Goal: Task Accomplishment & Management: Manage account settings

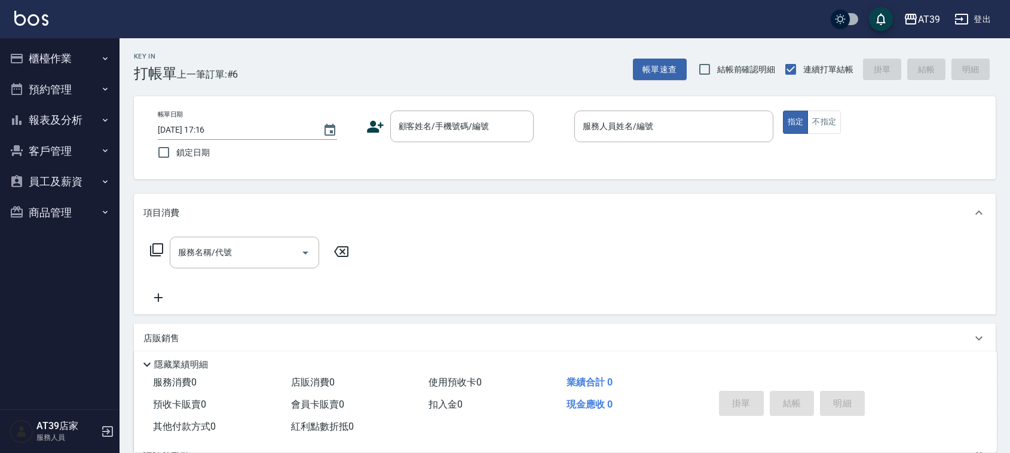
click at [71, 118] on button "報表及分析" at bounding box center [60, 120] width 110 height 31
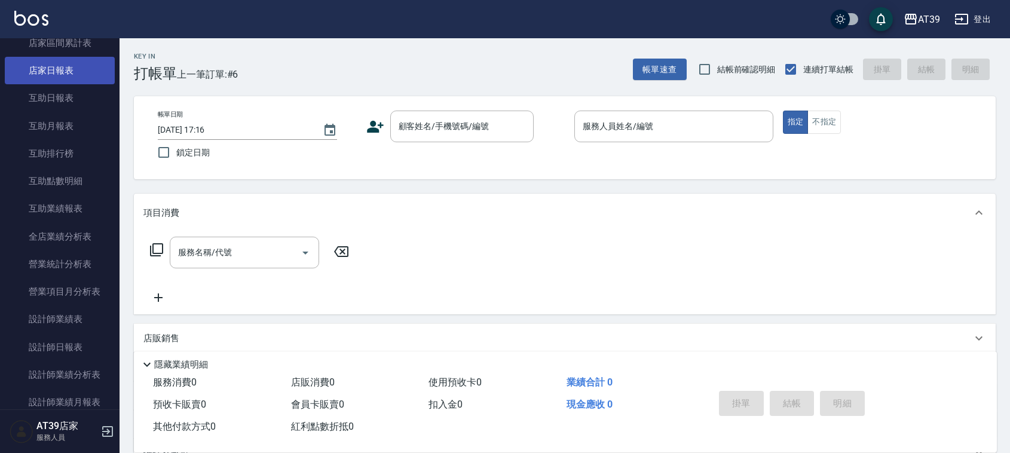
scroll to position [149, 0]
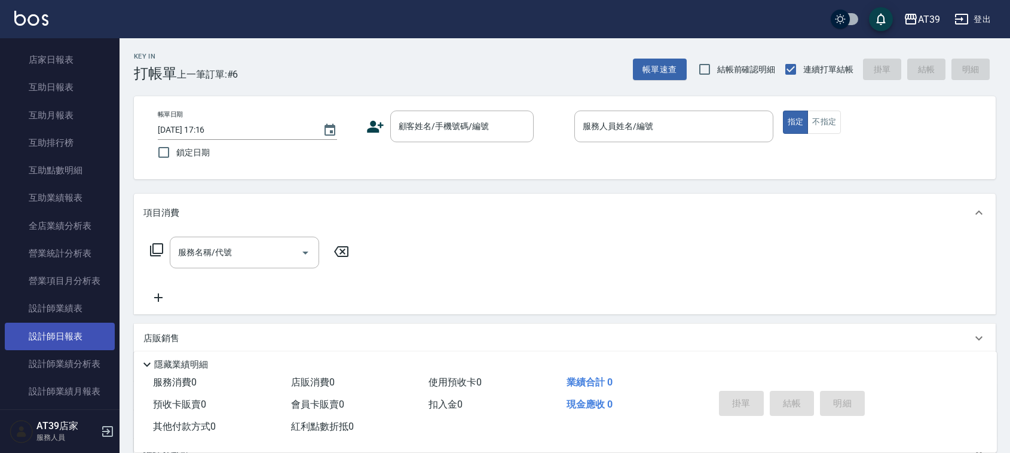
click at [76, 335] on link "設計師日報表" at bounding box center [60, 337] width 110 height 28
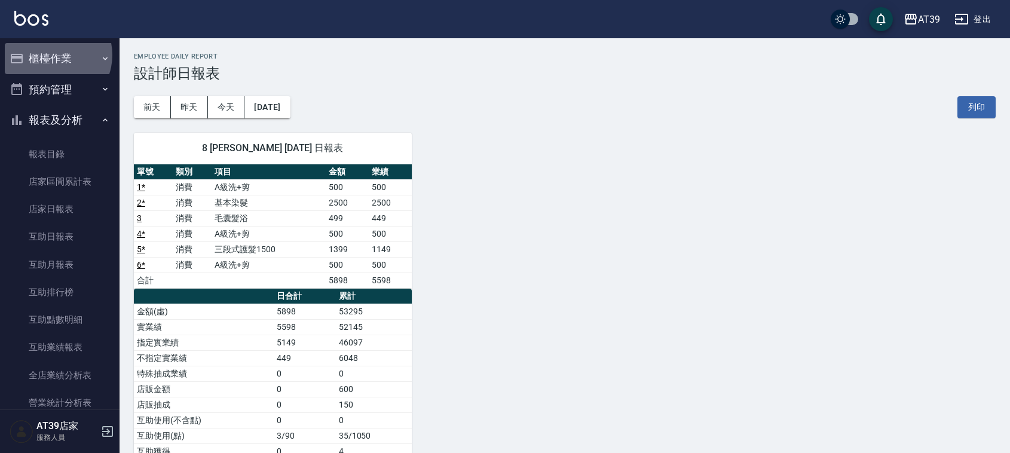
click at [51, 55] on button "櫃檯作業" at bounding box center [60, 58] width 110 height 31
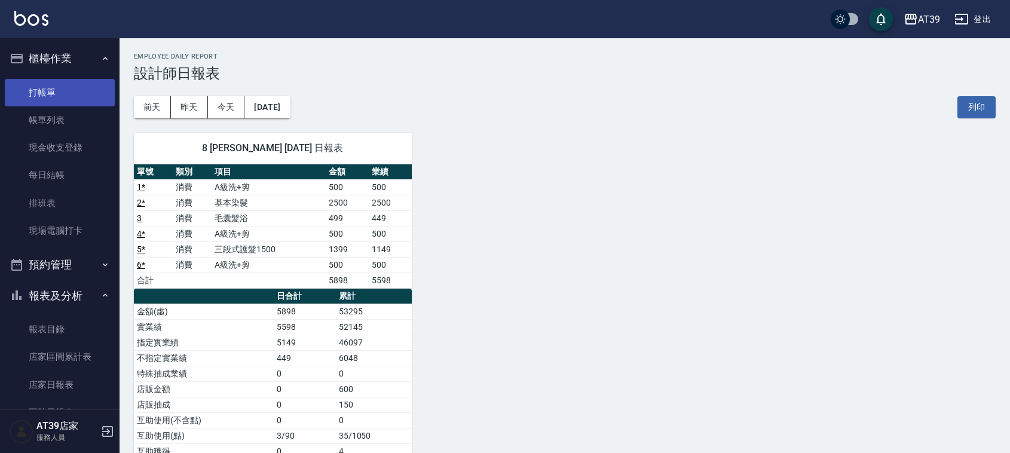
click at [57, 94] on link "打帳單" at bounding box center [60, 93] width 110 height 28
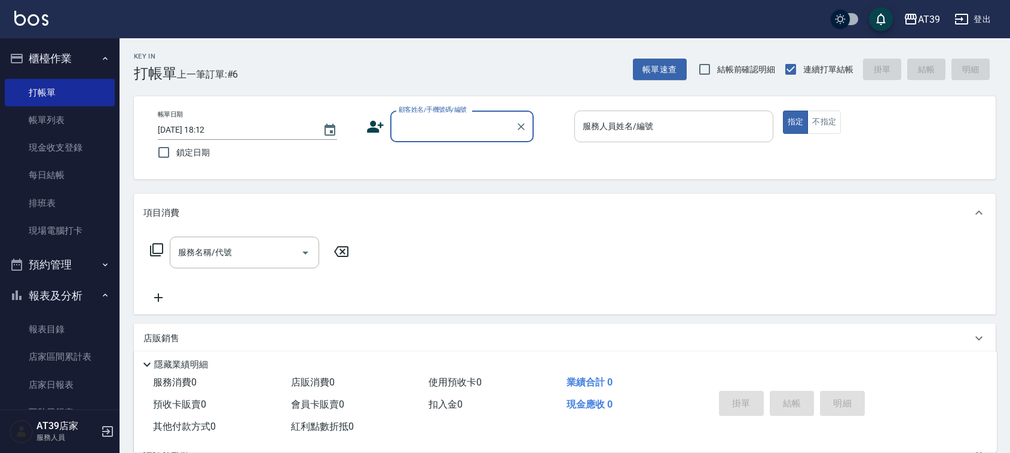
click at [700, 135] on input "服務人員姓名/編號" at bounding box center [674, 126] width 188 height 21
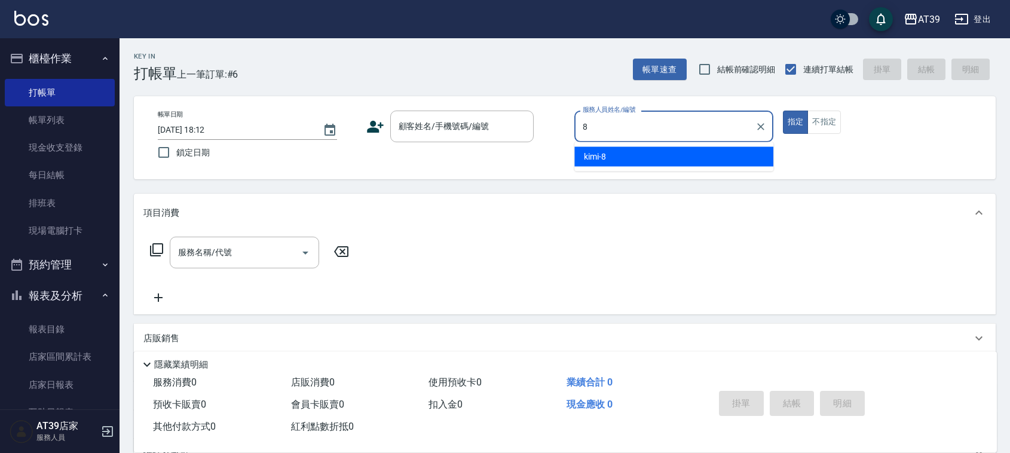
click at [689, 157] on div "kimi -8" at bounding box center [674, 157] width 199 height 20
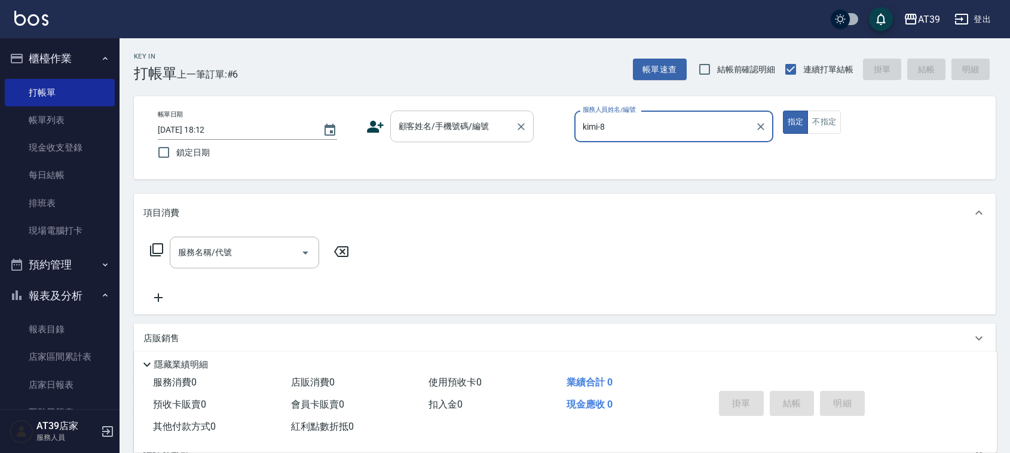
type input "kimi-8"
click at [462, 123] on div "顧客姓名/手機號碼/編號 顧客姓名/手機號碼/編號" at bounding box center [461, 127] width 143 height 32
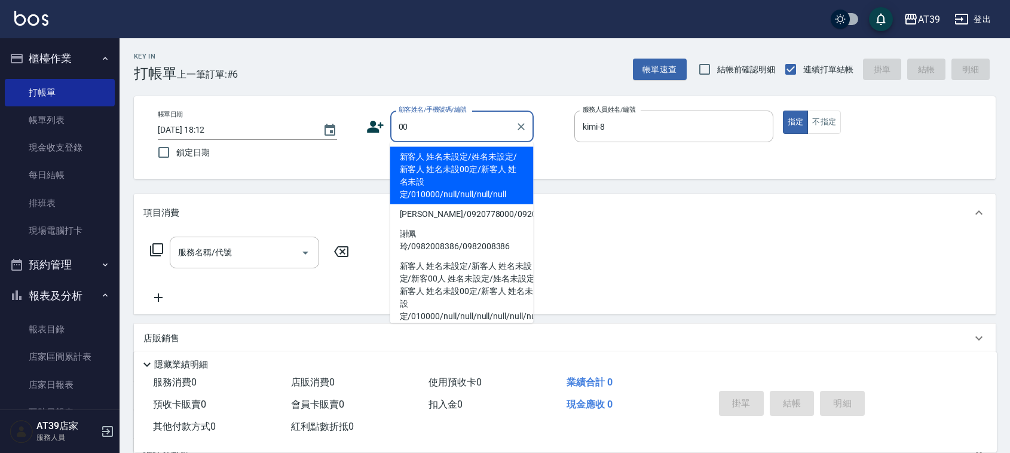
click at [450, 154] on li "新客人 姓名未設定/姓名未設定/新客人 姓名未設00定/新客人 姓名未設定/010000/null/null/null/null" at bounding box center [461, 175] width 143 height 57
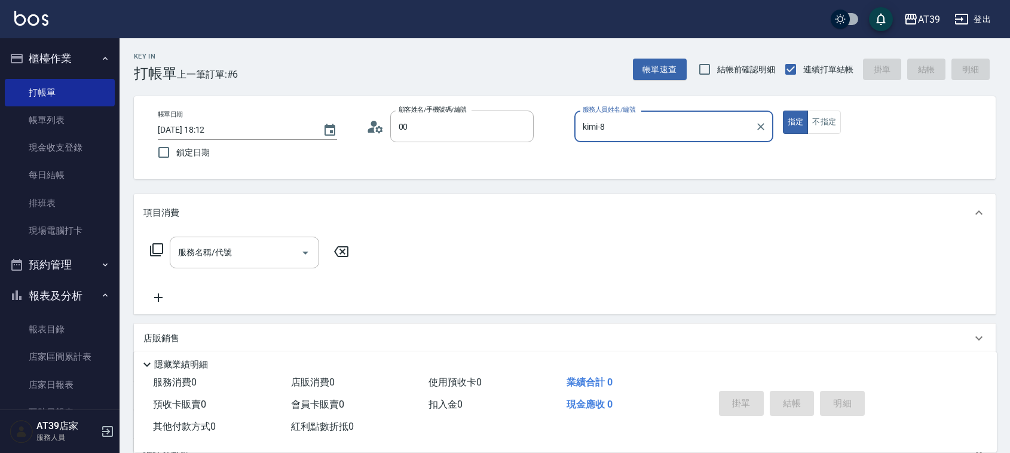
type input "新客人 姓名未設定/姓名未設定/新客人 姓名未設00定/新客人 姓名未設定/010000/null/null/null/null"
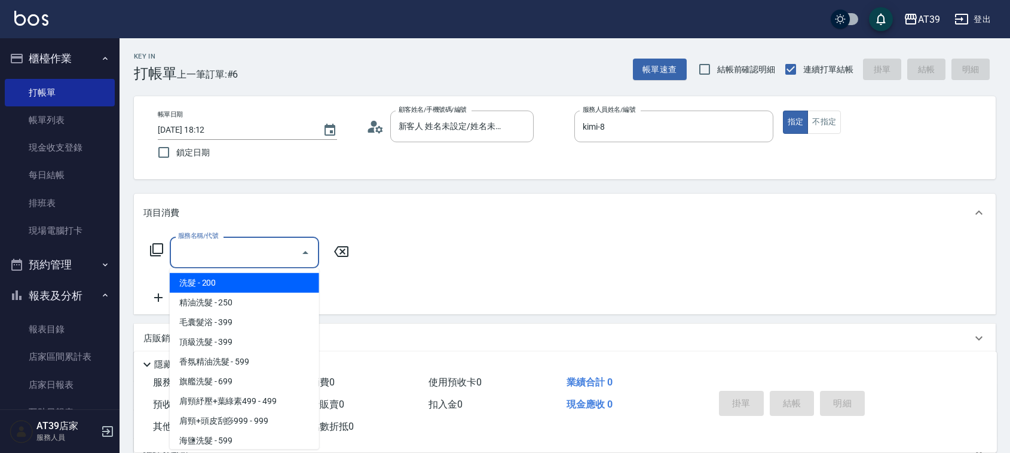
click at [233, 252] on input "服務名稱/代號" at bounding box center [235, 252] width 121 height 21
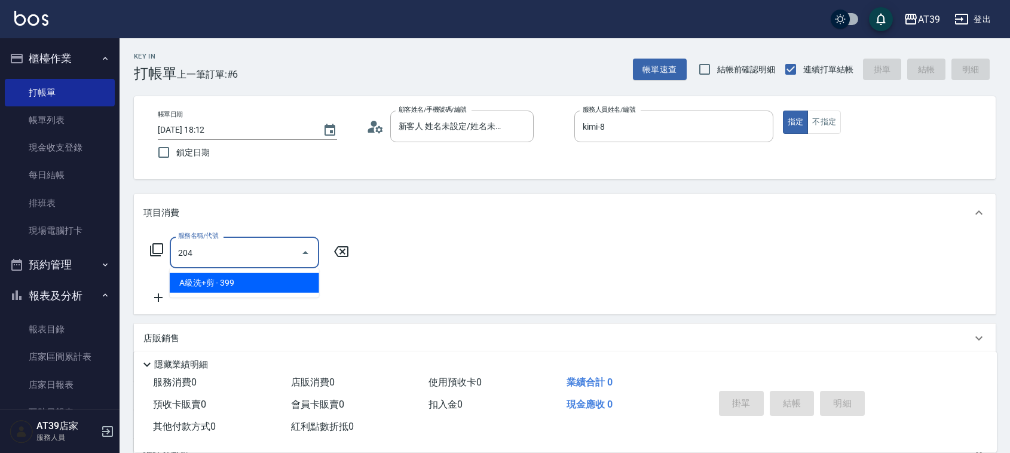
click at [240, 283] on span "A級洗+剪 - 399" at bounding box center [244, 283] width 149 height 20
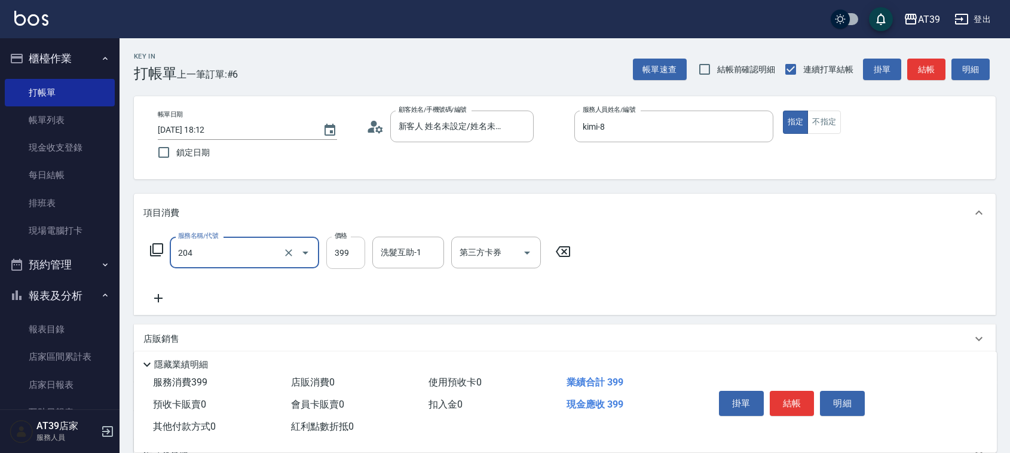
click at [353, 255] on input "399" at bounding box center [345, 253] width 39 height 32
type input "A級洗+剪(204)"
type input "500"
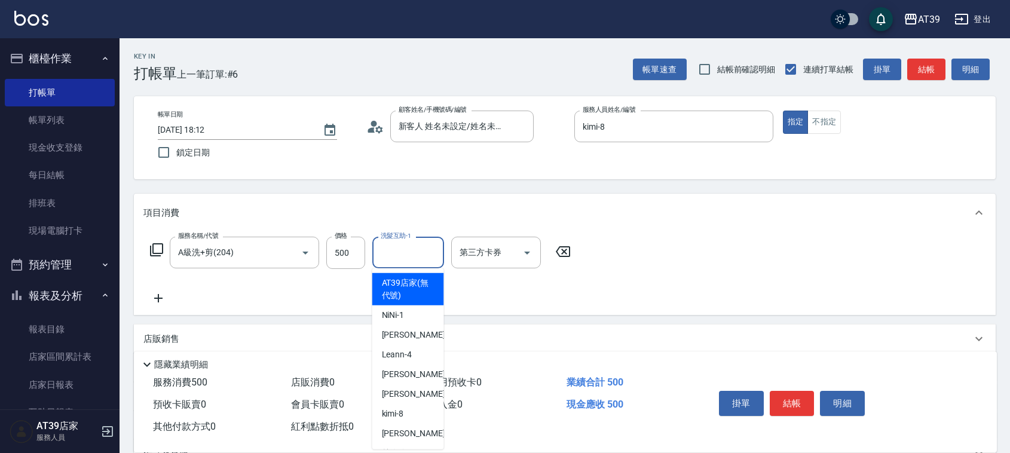
click at [396, 248] on div "洗髮互助-1 洗髮互助-1" at bounding box center [409, 253] width 72 height 32
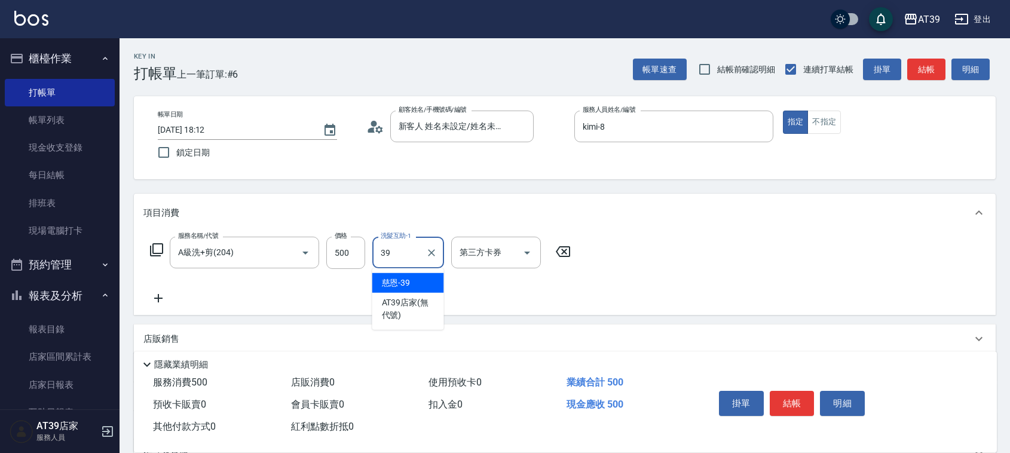
click at [404, 285] on span "慈恩 -39" at bounding box center [396, 283] width 29 height 13
type input "慈恩-39"
click at [918, 76] on button "結帳" at bounding box center [927, 70] width 38 height 22
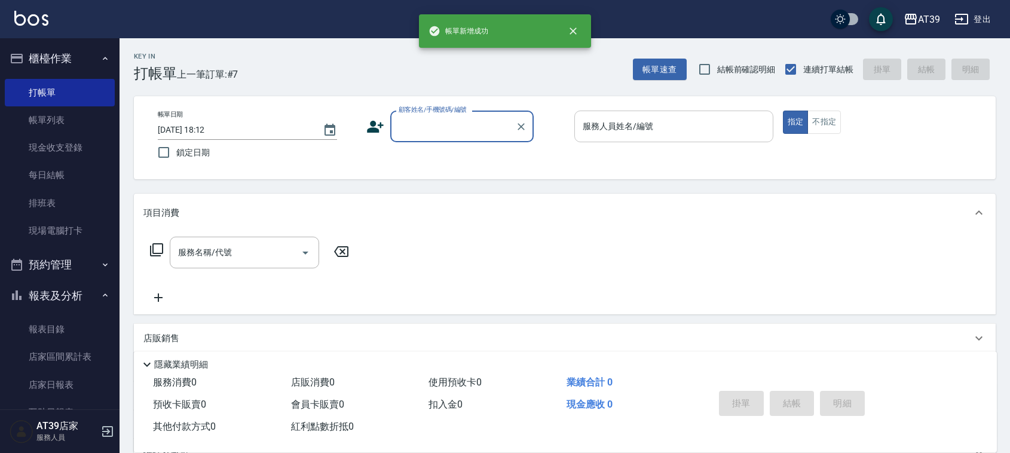
click at [670, 123] on input "服務人員姓名/編號" at bounding box center [674, 126] width 188 height 21
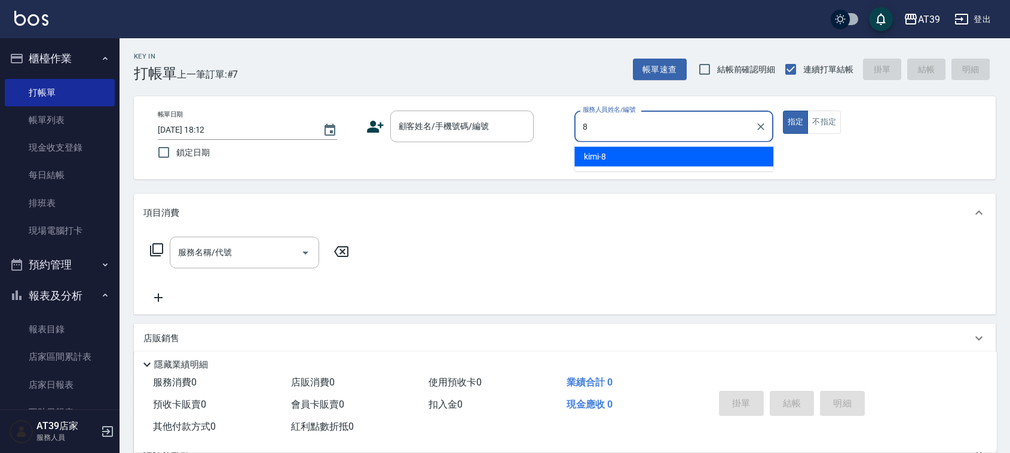
click at [653, 158] on div "kimi -8" at bounding box center [674, 157] width 199 height 20
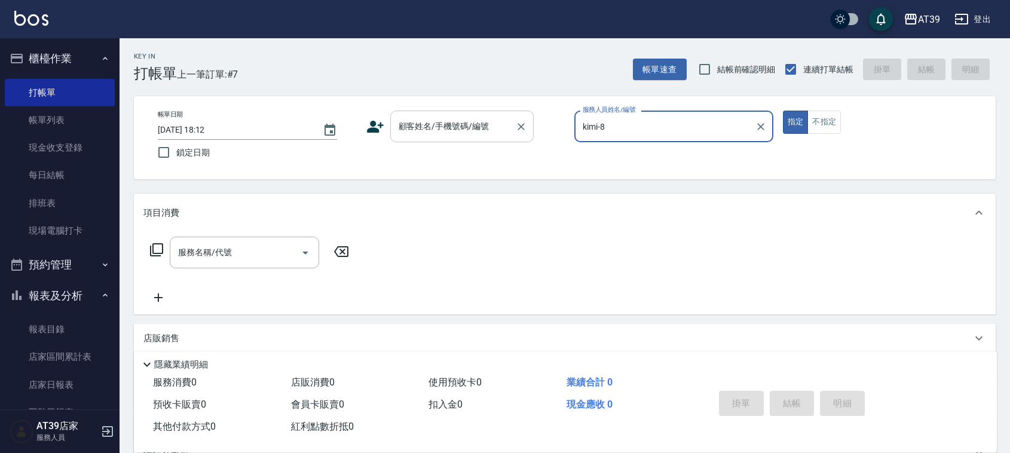
type input "kimi-8"
click at [494, 123] on input "顧客姓名/手機號碼/編號" at bounding box center [453, 126] width 115 height 21
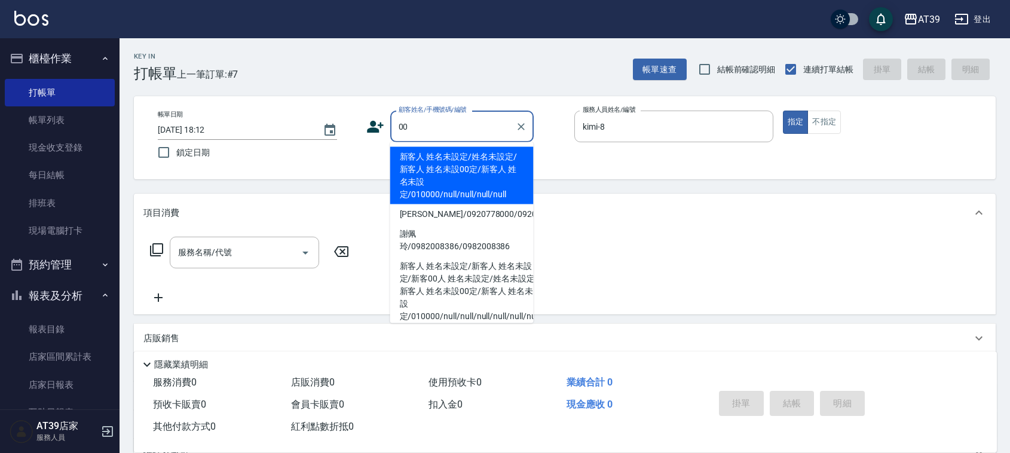
click at [450, 157] on li "新客人 姓名未設定/姓名未設定/新客人 姓名未設00定/新客人 姓名未設定/010000/null/null/null/null" at bounding box center [461, 175] width 143 height 57
type input "新客人 姓名未設定/姓名未設定/新客人 姓名未設00定/新客人 姓名未設定/010000/null/null/null/null"
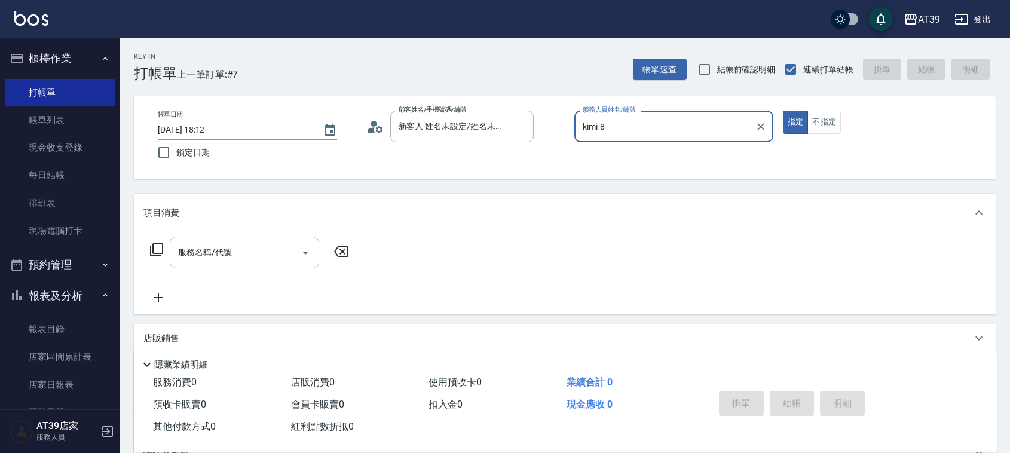
click at [157, 253] on icon at bounding box center [156, 249] width 13 height 13
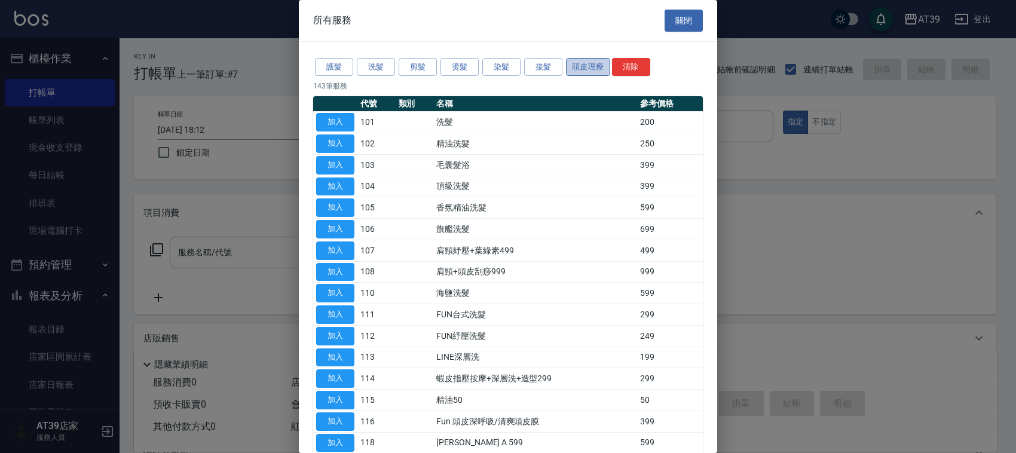
click at [587, 68] on button "頭皮理療" at bounding box center [588, 67] width 44 height 19
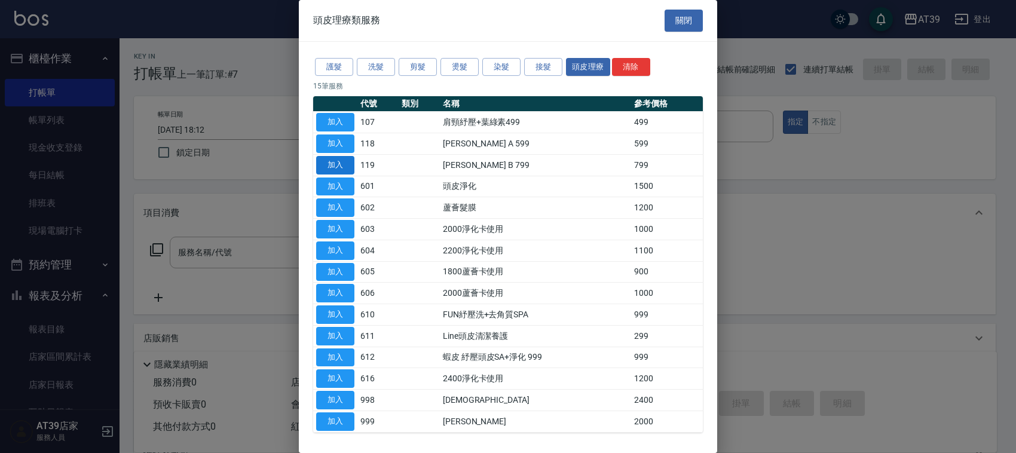
click at [349, 163] on button "加入" at bounding box center [335, 165] width 38 height 19
type input "沐宥 B 799(119)"
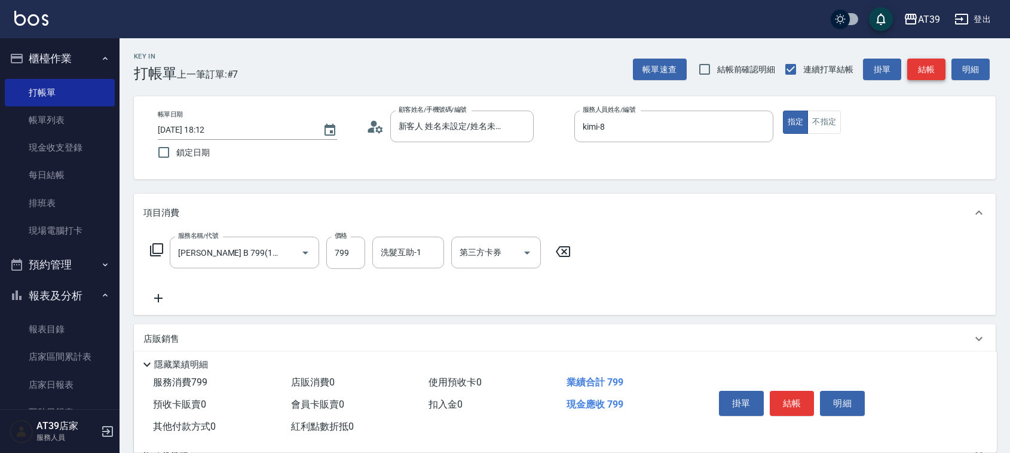
click at [917, 66] on button "結帳" at bounding box center [927, 70] width 38 height 22
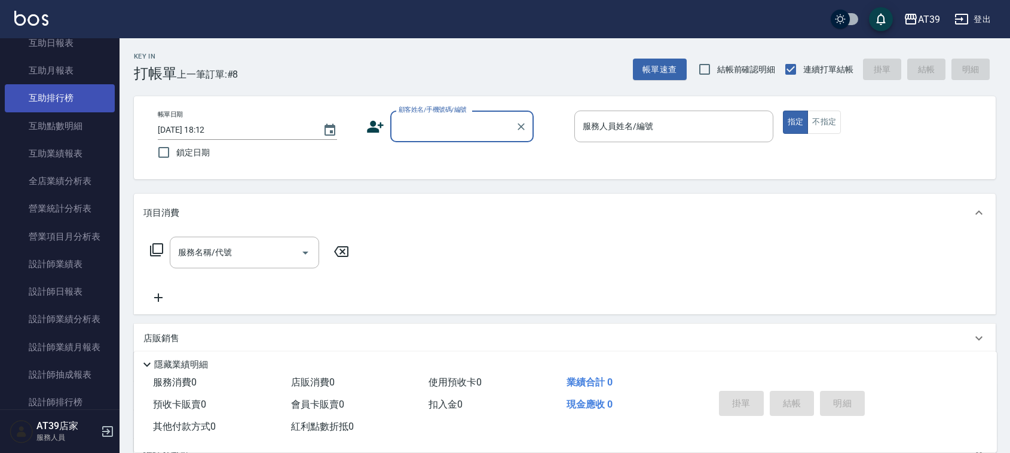
scroll to position [374, 0]
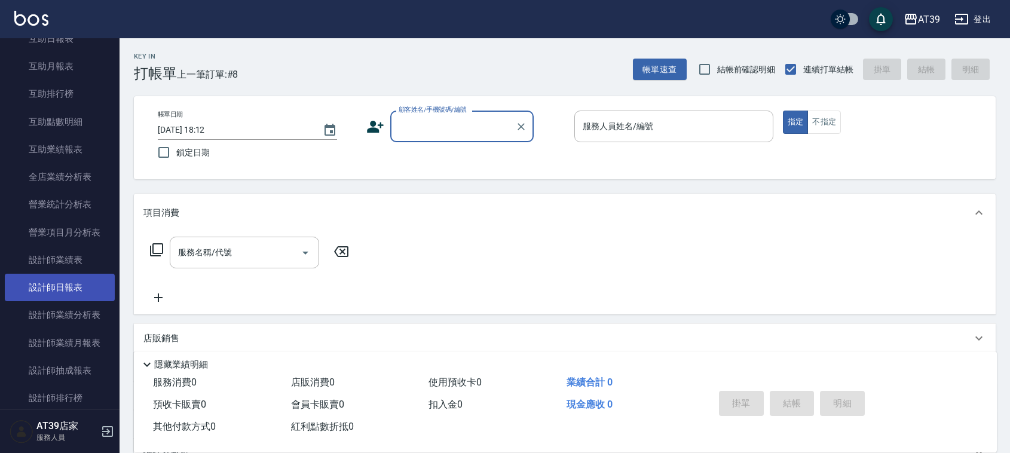
click at [60, 276] on link "設計師日報表" at bounding box center [60, 288] width 110 height 28
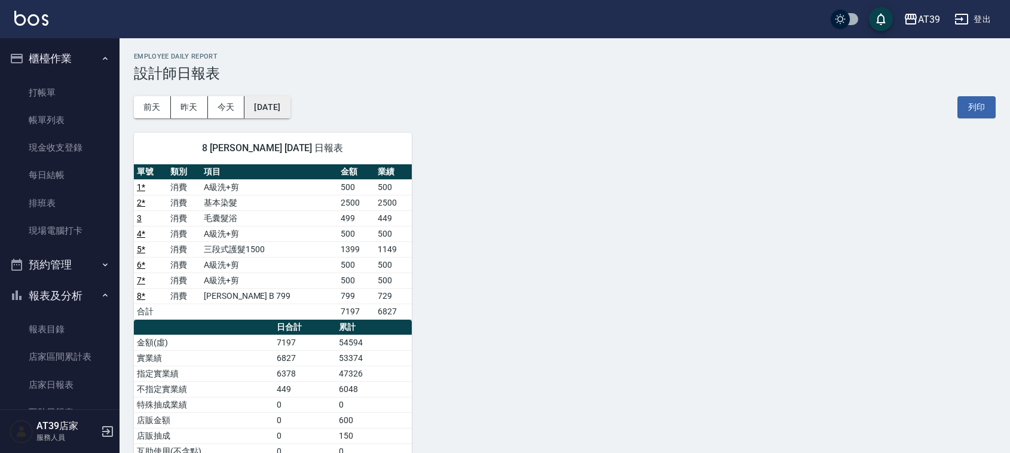
click at [255, 105] on button "[DATE]" at bounding box center [267, 107] width 45 height 22
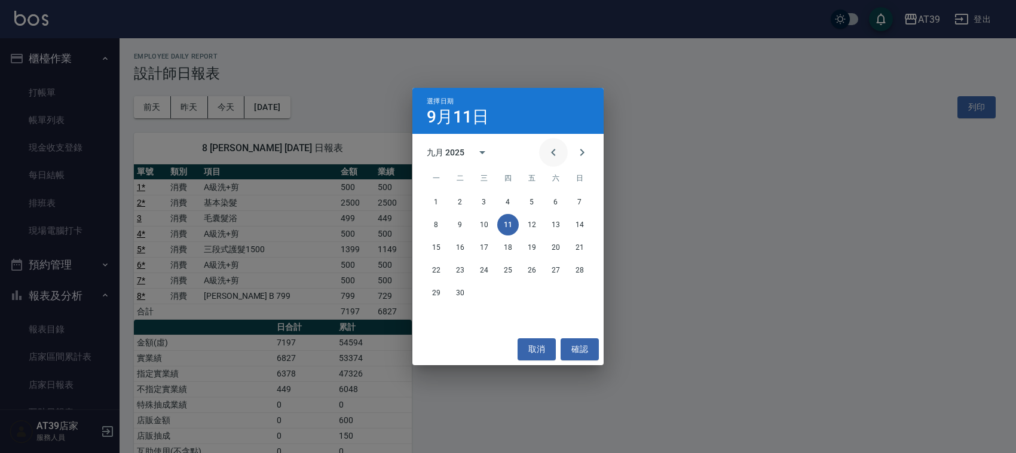
click at [552, 151] on icon "Previous month" at bounding box center [553, 152] width 14 height 14
click at [440, 242] on button "11" at bounding box center [437, 248] width 22 height 22
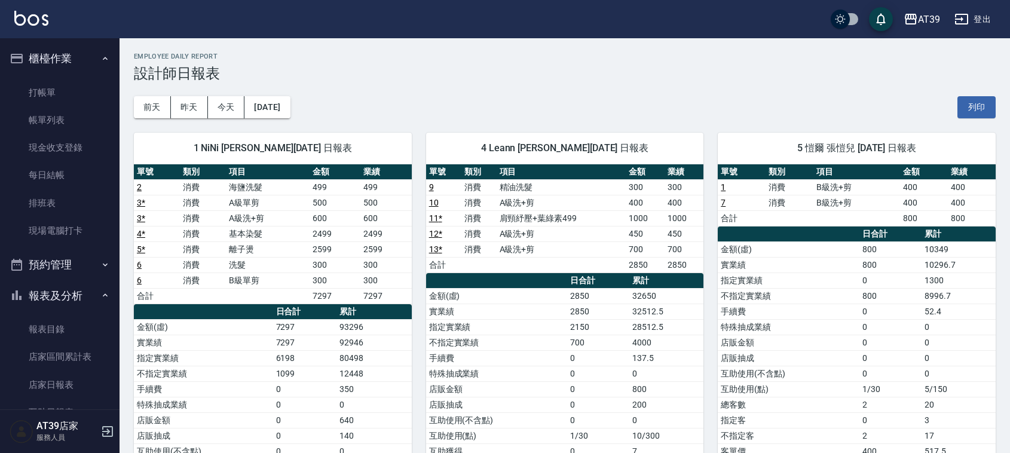
click at [313, 109] on div "前天 昨天 今天 2025/08/11 列印" at bounding box center [565, 107] width 862 height 51
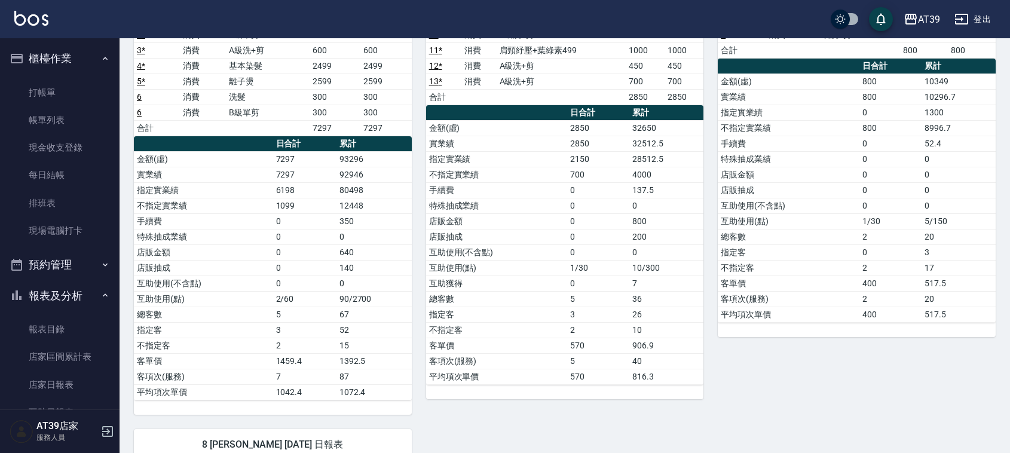
scroll to position [224, 0]
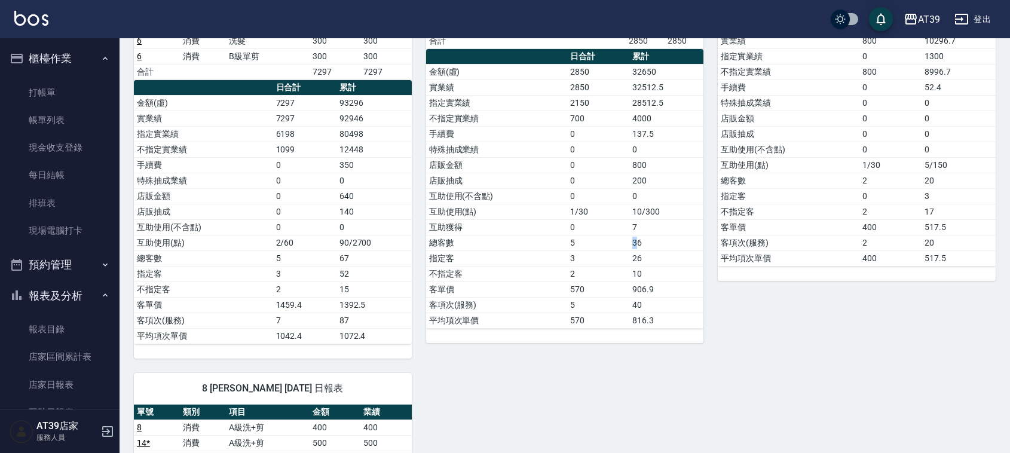
click at [636, 244] on td "36" at bounding box center [667, 243] width 74 height 16
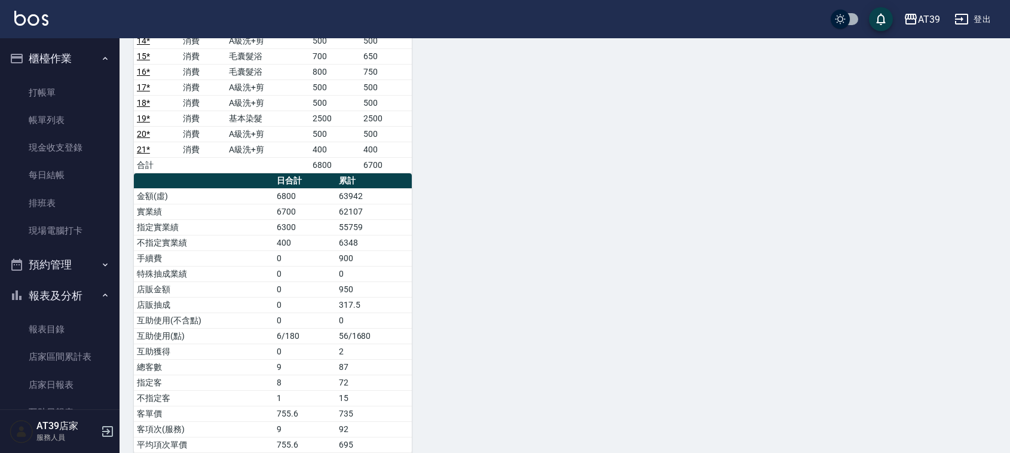
scroll to position [662, 0]
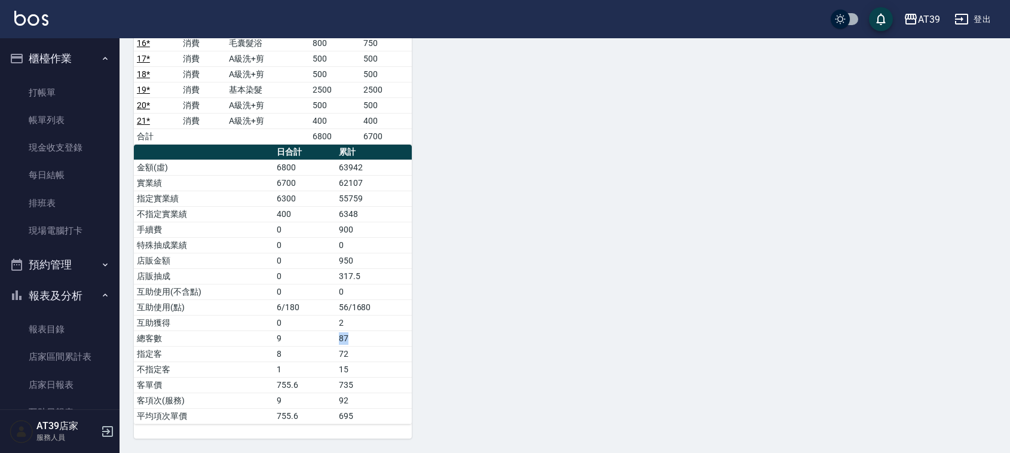
drag, startPoint x: 336, startPoint y: 339, endPoint x: 389, endPoint y: 339, distance: 53.2
click at [389, 339] on td "87" at bounding box center [374, 339] width 76 height 16
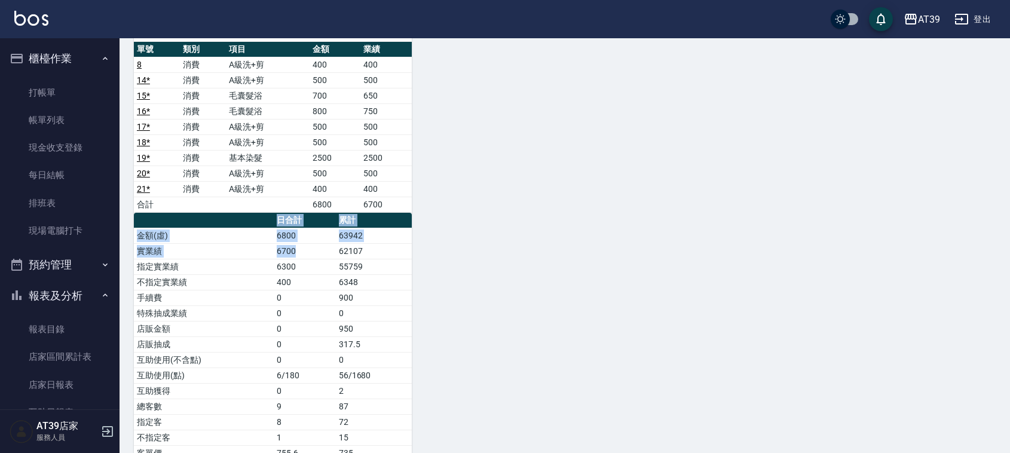
drag, startPoint x: 319, startPoint y: 252, endPoint x: 416, endPoint y: 260, distance: 97.2
click at [416, 260] on div "1 NiNi 陳玉伶 08/11/2025 日報表 單號 類別 項目 金額 業績 2 消費 海鹽洗髮 499 499 3 * 消費 A級單剪 500 500 …" at bounding box center [558, 19] width 877 height 976
click at [436, 258] on div "1 NiNi 陳玉伶 08/11/2025 日報表 單號 類別 項目 金額 業績 2 消費 海鹽洗髮 499 499 3 * 消費 A級單剪 500 500 …" at bounding box center [558, 19] width 877 height 976
drag, startPoint x: 338, startPoint y: 246, endPoint x: 387, endPoint y: 262, distance: 51.4
click at [387, 262] on tbody "金額(虛) 6800 63942 實業績 6700 62107 指定實業績 6300 55759 不指定實業績 400 6348 手續費 0 900 特殊抽成…" at bounding box center [273, 360] width 278 height 264
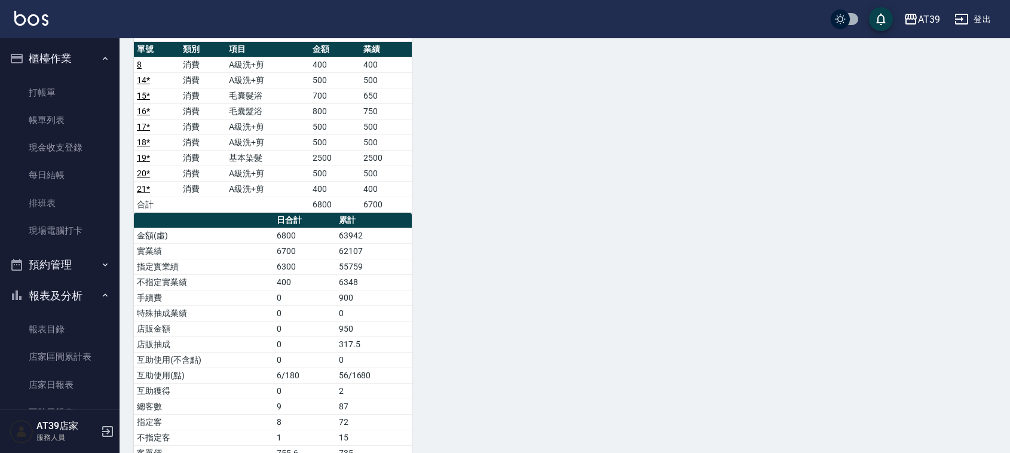
click at [419, 264] on div "1 NiNi 陳玉伶 08/11/2025 日報表 單號 類別 項目 金額 業績 2 消費 海鹽洗髮 499 499 3 * 消費 A級單剪 500 500 …" at bounding box center [558, 19] width 877 height 976
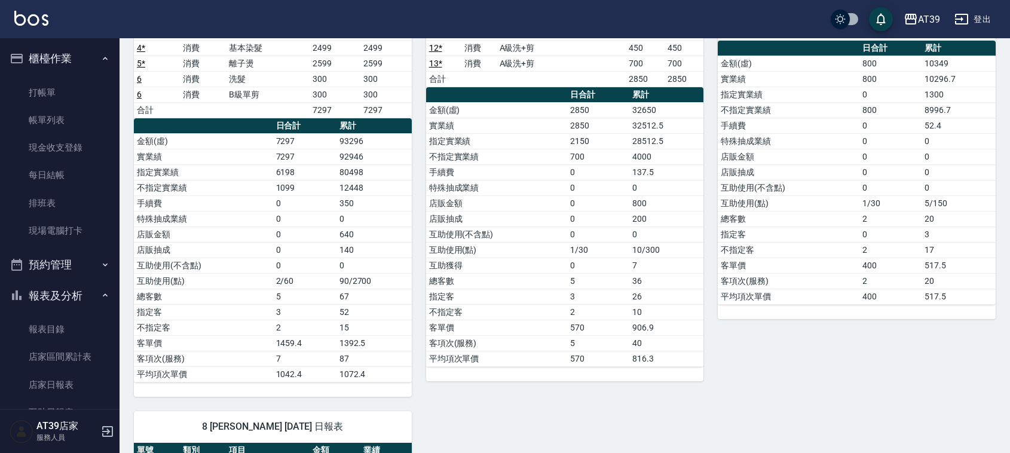
scroll to position [0, 0]
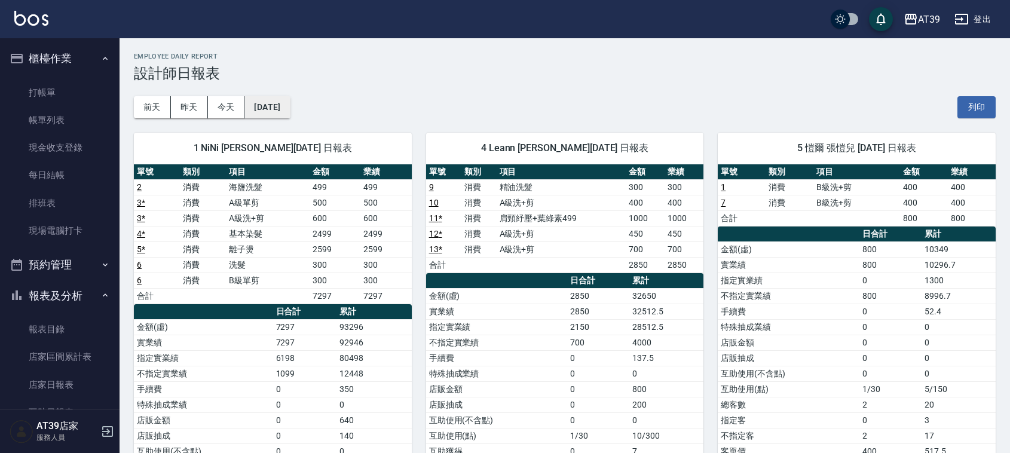
click at [286, 100] on button "[DATE]" at bounding box center [267, 107] width 45 height 22
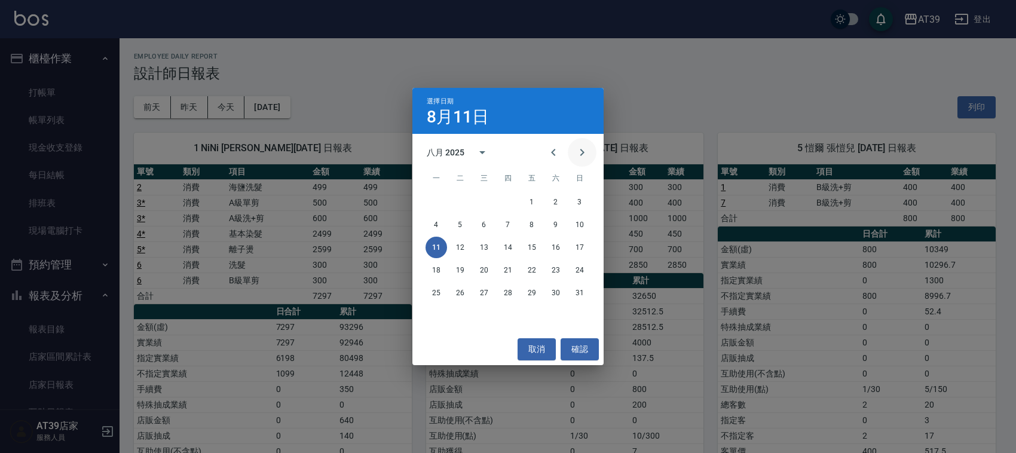
click at [586, 149] on icon "Next month" at bounding box center [582, 152] width 14 height 14
click at [501, 226] on button "11" at bounding box center [508, 225] width 22 height 22
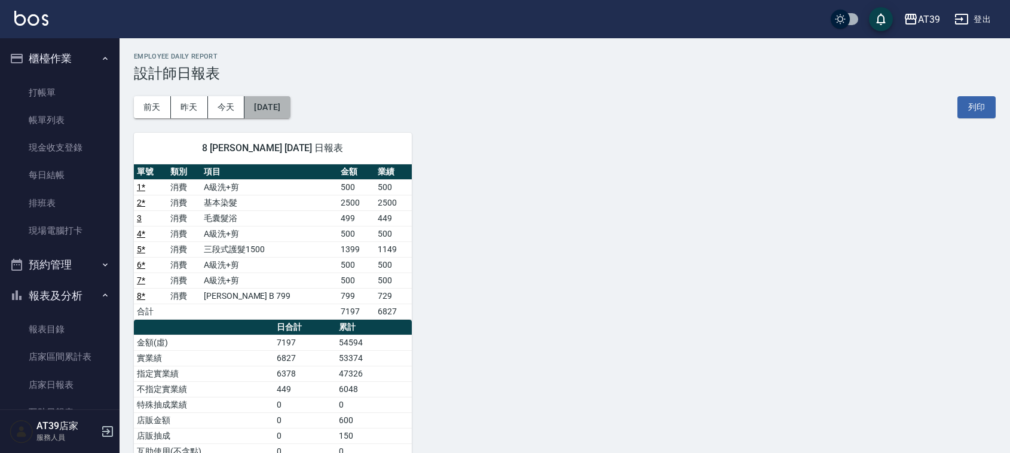
click at [290, 102] on button "[DATE]" at bounding box center [267, 107] width 45 height 22
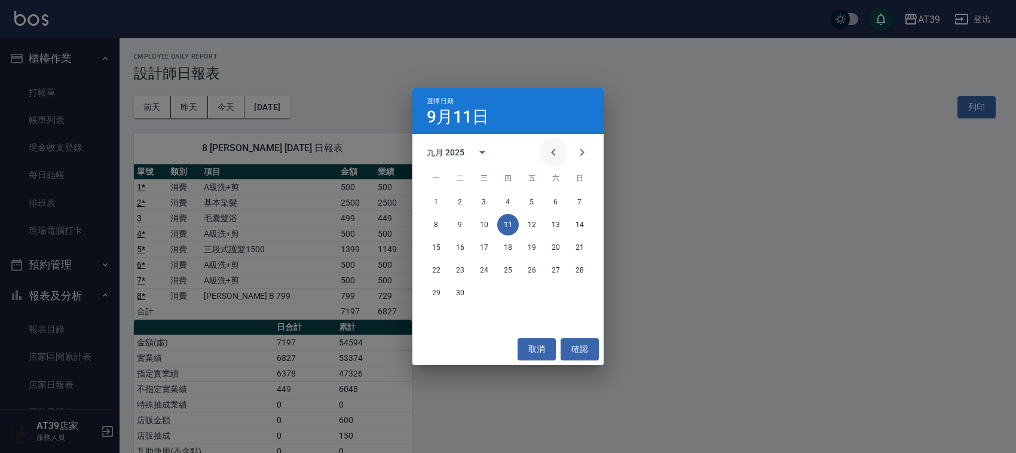
click at [559, 153] on icon "Previous month" at bounding box center [553, 152] width 14 height 14
click at [584, 292] on button "31" at bounding box center [580, 293] width 22 height 22
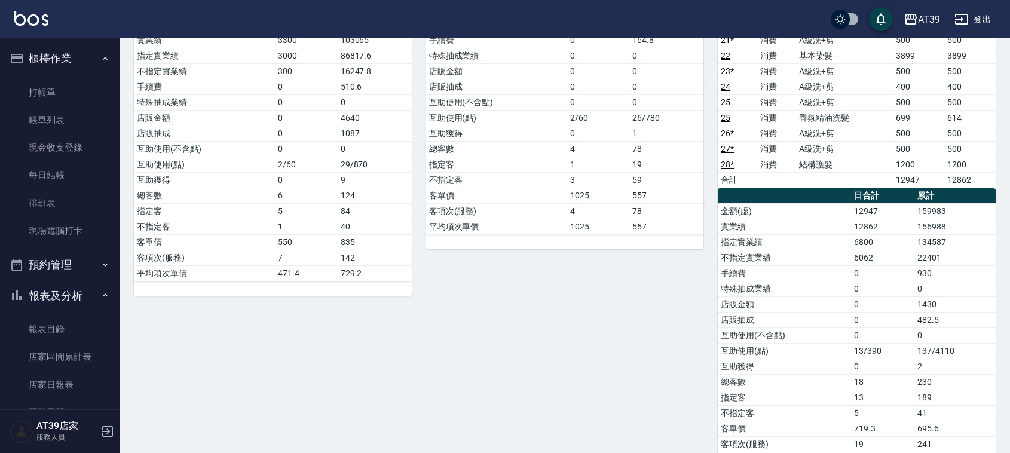
scroll to position [276, 0]
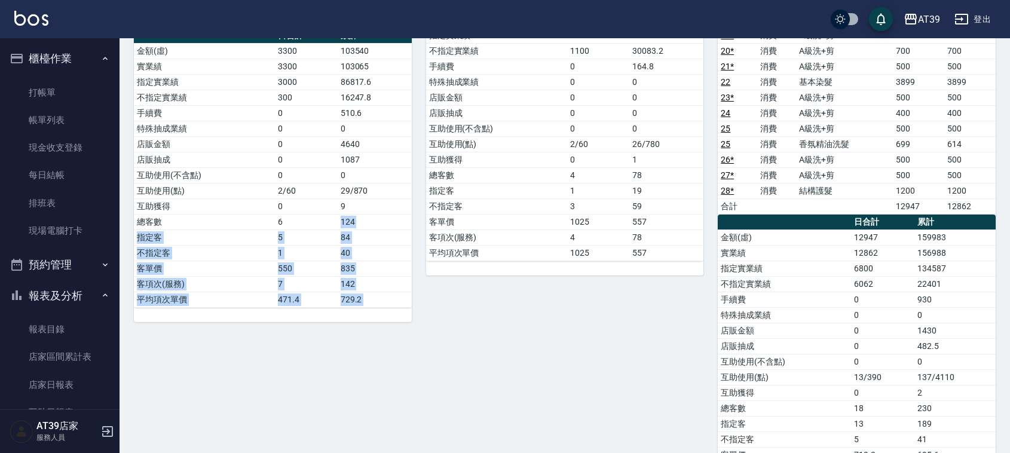
drag, startPoint x: 337, startPoint y: 222, endPoint x: 413, endPoint y: 213, distance: 76.4
click at [413, 213] on div "4 Leann 林思宇 08/31/2025 日報表 單號 類別 項目 金額 業績 5 消費 A級單剪 300 300 6 * 消費 洗髮 400 400 6…" at bounding box center [558, 175] width 877 height 667
click at [562, 290] on div "5 愷爾 張愷兒 08/31/2025 日報表 單號 類別 項目 金額 業績 1 消費 B級洗+剪 300 300 2 消費 B級洗+剪 400 400 3 …" at bounding box center [558, 175] width 292 height 667
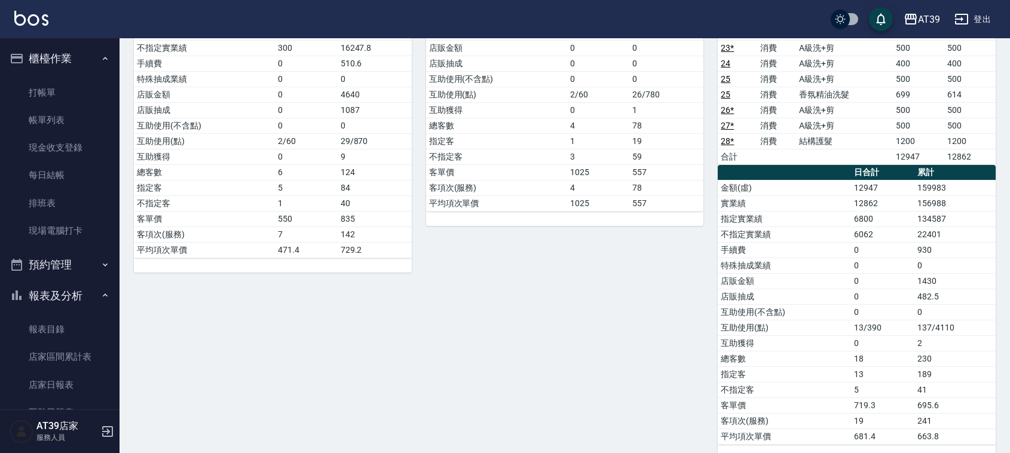
scroll to position [351, 0]
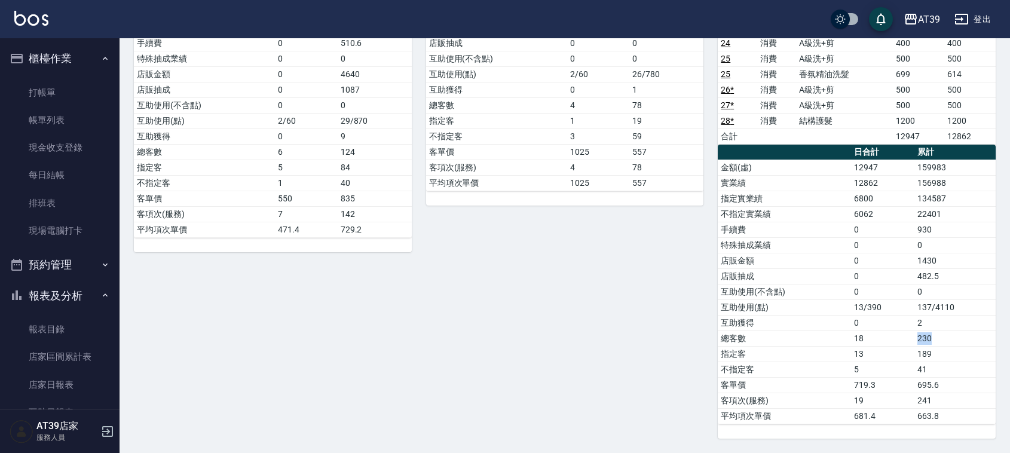
drag, startPoint x: 919, startPoint y: 332, endPoint x: 942, endPoint y: 344, distance: 26.2
click at [942, 344] on td "230" at bounding box center [955, 339] width 81 height 16
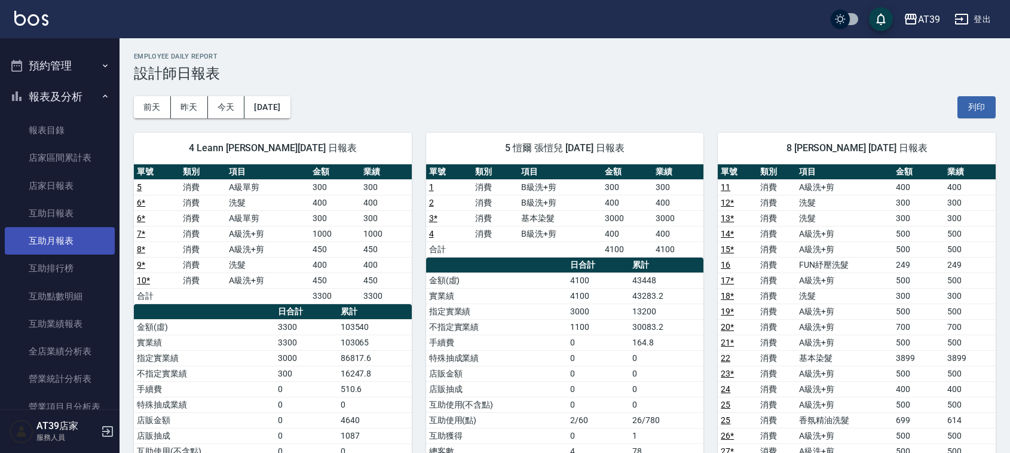
scroll to position [224, 0]
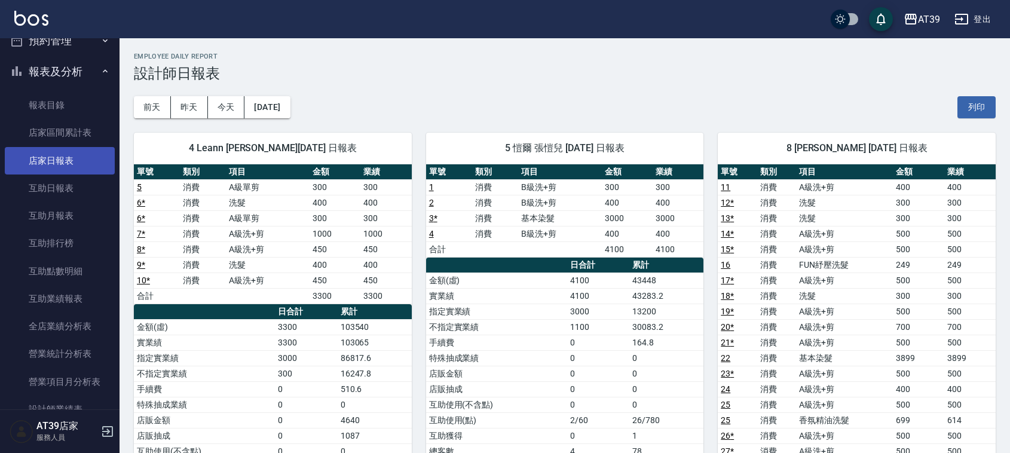
click at [81, 160] on link "店家日報表" at bounding box center [60, 161] width 110 height 28
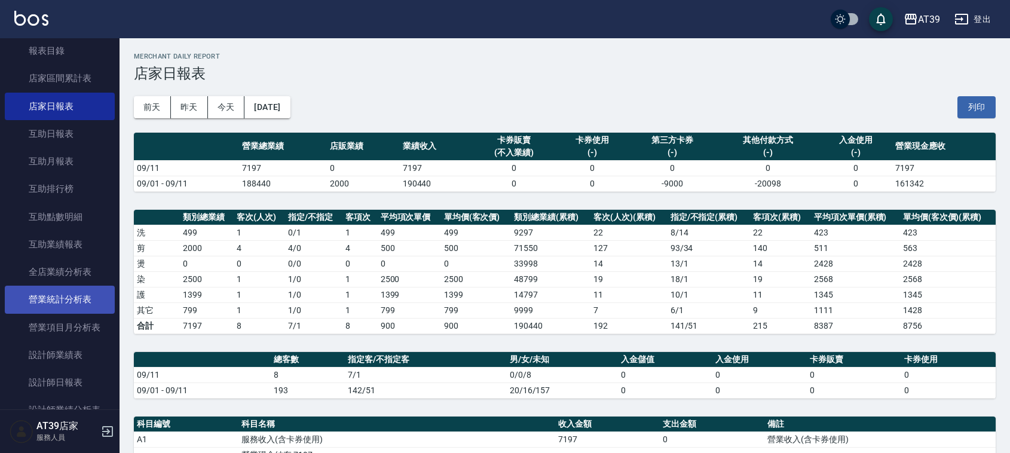
scroll to position [299, 0]
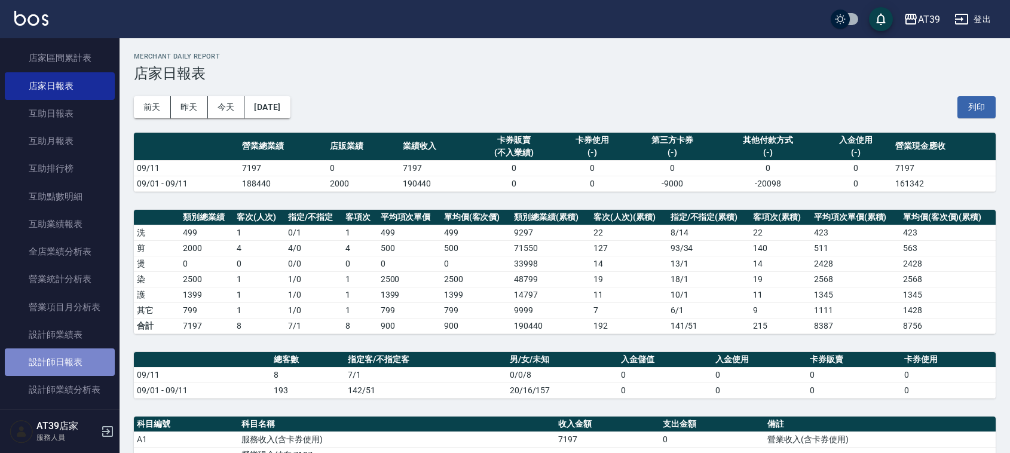
click at [87, 358] on link "設計師日報表" at bounding box center [60, 363] width 110 height 28
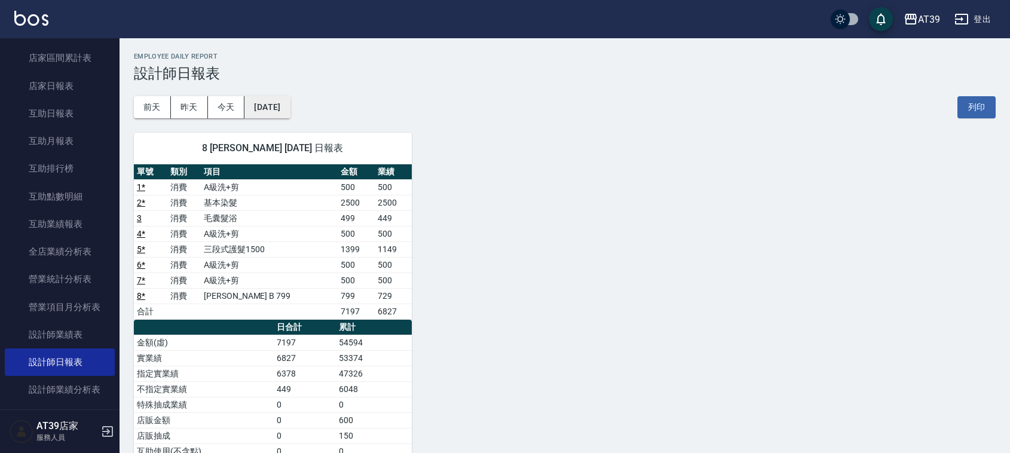
click at [264, 109] on button "[DATE]" at bounding box center [267, 107] width 45 height 22
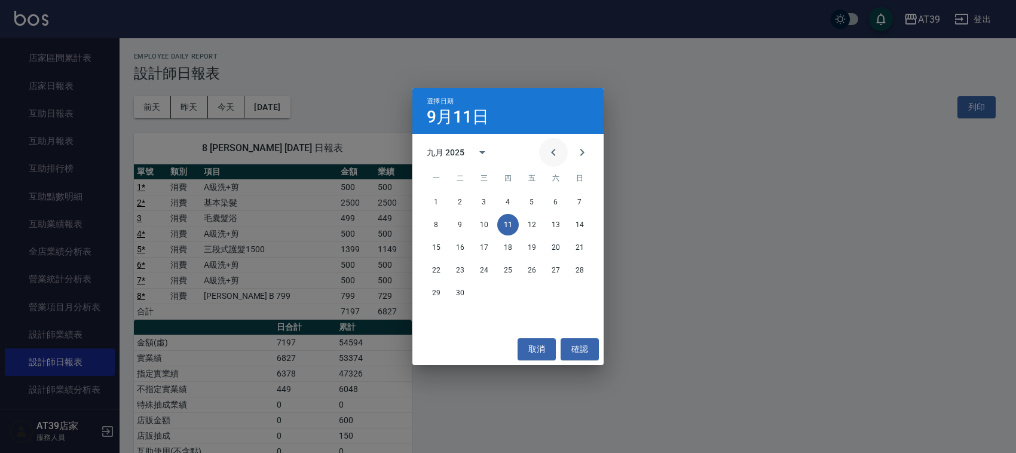
click at [550, 154] on icon "Previous month" at bounding box center [553, 152] width 14 height 14
click at [439, 249] on button "11" at bounding box center [437, 248] width 22 height 22
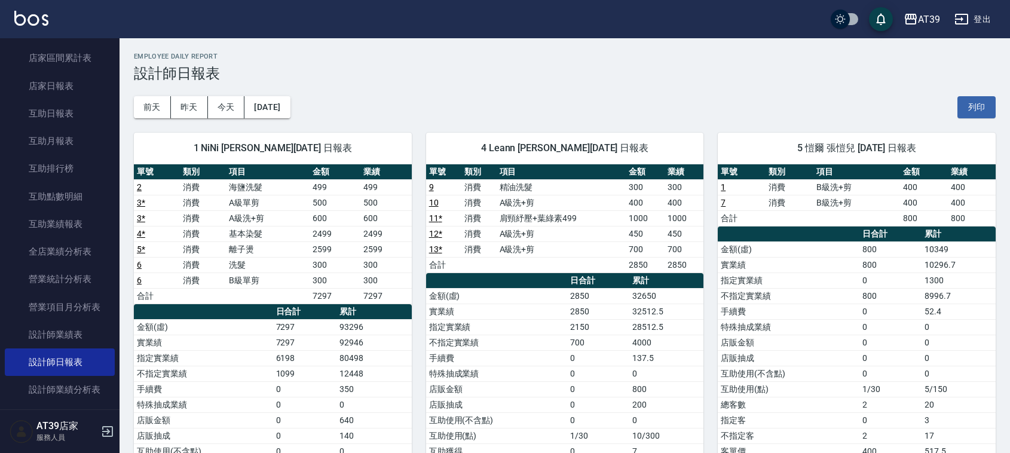
click at [595, 300] on td "2850" at bounding box center [598, 296] width 62 height 16
click at [277, 102] on button "[DATE]" at bounding box center [267, 107] width 45 height 22
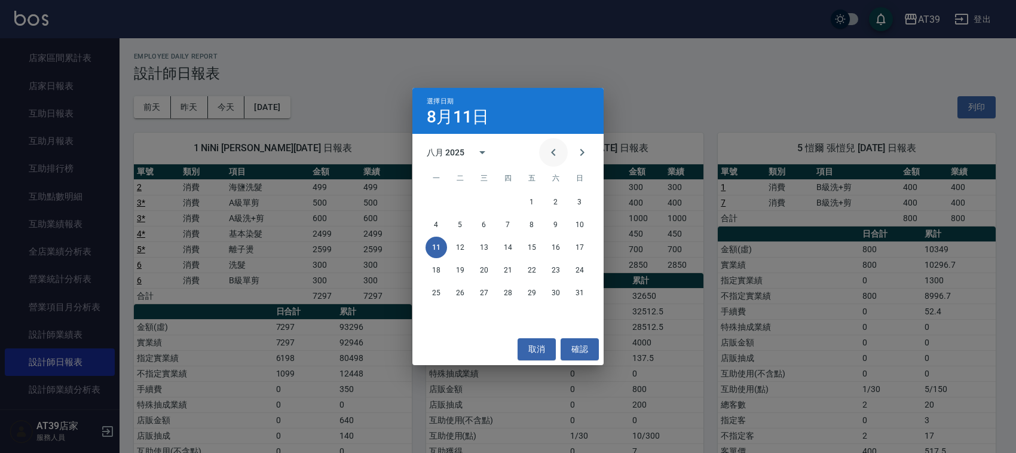
click at [559, 145] on icon "Previous month" at bounding box center [553, 152] width 14 height 14
click at [584, 146] on icon "Next month" at bounding box center [582, 152] width 14 height 14
click at [496, 228] on div "8 9 10 11 12 13 14" at bounding box center [508, 225] width 191 height 22
click at [486, 220] on button "10" at bounding box center [485, 225] width 22 height 22
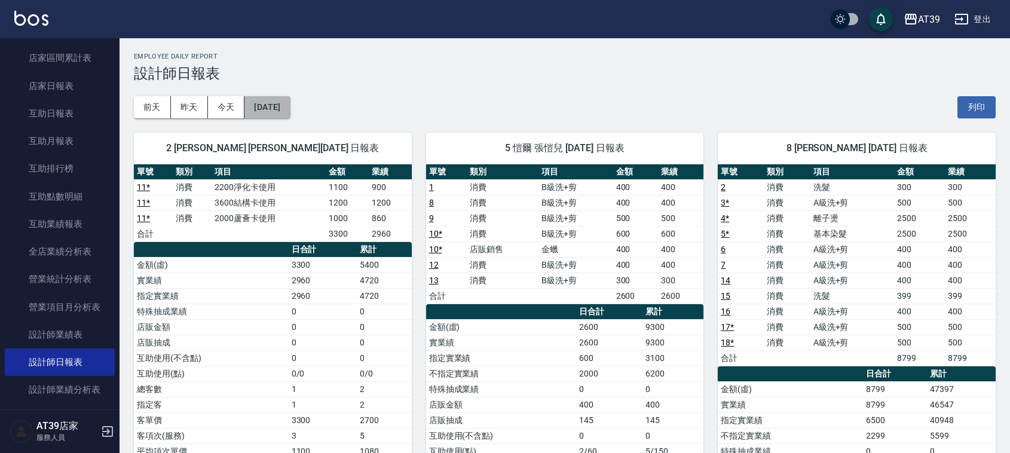
click at [288, 96] on button "[DATE]" at bounding box center [267, 107] width 45 height 22
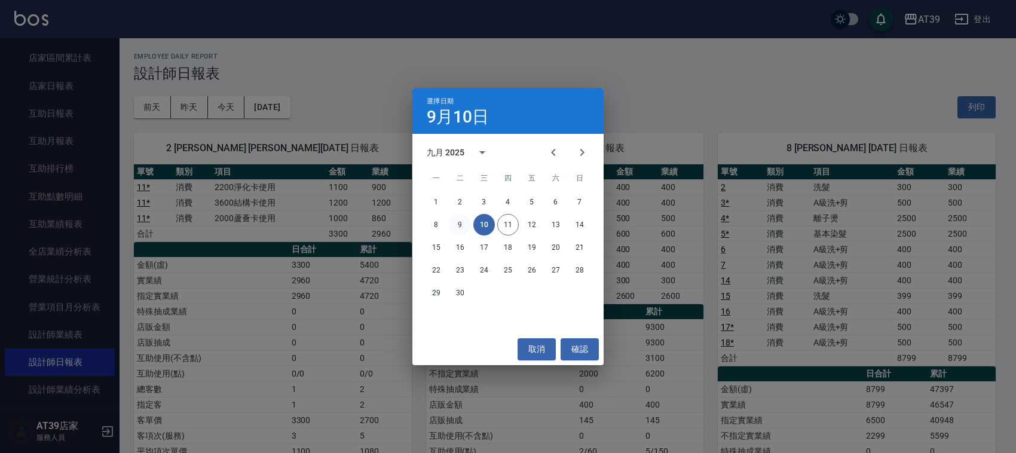
click at [465, 223] on button "9" at bounding box center [461, 225] width 22 height 22
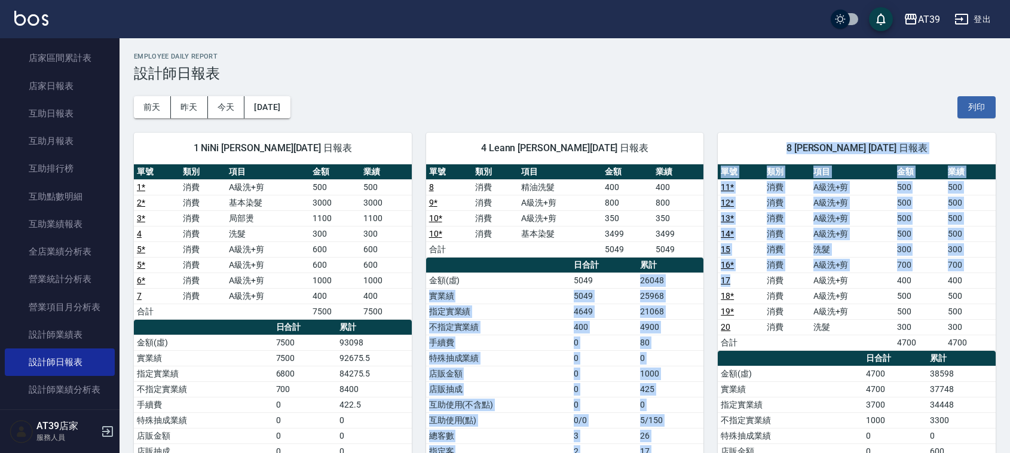
drag, startPoint x: 631, startPoint y: 284, endPoint x: 731, endPoint y: 288, distance: 100.5
click at [731, 288] on div "1 NiNi 陳玉伶 09/09/2025 日報表 單號 類別 項目 金額 業績 1 * 消費 A級洗+剪 500 500 2 * 消費 基本染髮 3000 …" at bounding box center [558, 373] width 877 height 511
click at [692, 291] on td "25968" at bounding box center [670, 296] width 66 height 16
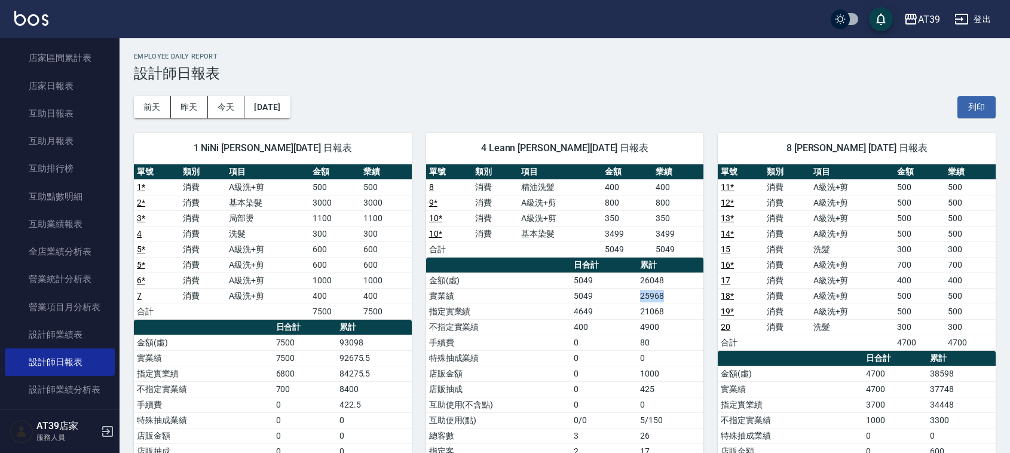
drag, startPoint x: 676, startPoint y: 296, endPoint x: 625, endPoint y: 298, distance: 50.9
click at [625, 298] on tr "實業績 5049 25968" at bounding box center [565, 296] width 278 height 16
click at [625, 299] on td "5049" at bounding box center [604, 296] width 66 height 16
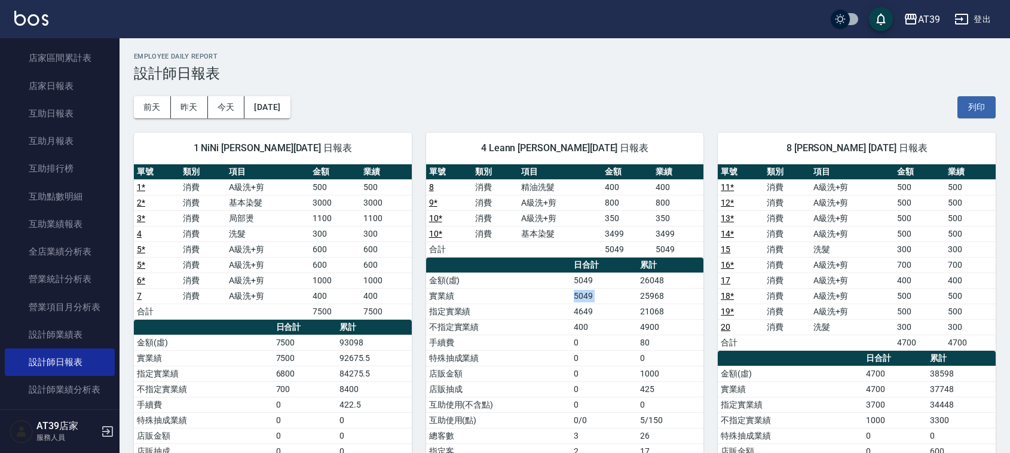
click at [625, 299] on td "5049" at bounding box center [604, 296] width 66 height 16
click at [661, 297] on td "25968" at bounding box center [670, 296] width 66 height 16
click at [673, 296] on td "25968" at bounding box center [670, 296] width 66 height 16
click at [670, 297] on td "25968" at bounding box center [670, 296] width 66 height 16
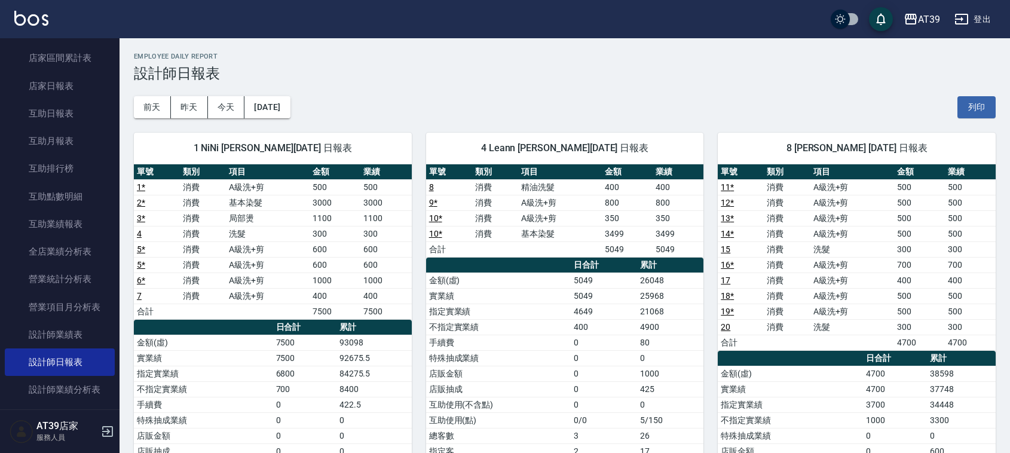
click at [670, 297] on td "25968" at bounding box center [670, 296] width 66 height 16
drag, startPoint x: 670, startPoint y: 297, endPoint x: 629, endPoint y: 303, distance: 41.7
click at [629, 303] on tr "實業績 5049 25968" at bounding box center [565, 296] width 278 height 16
click at [629, 303] on td "5049" at bounding box center [604, 296] width 66 height 16
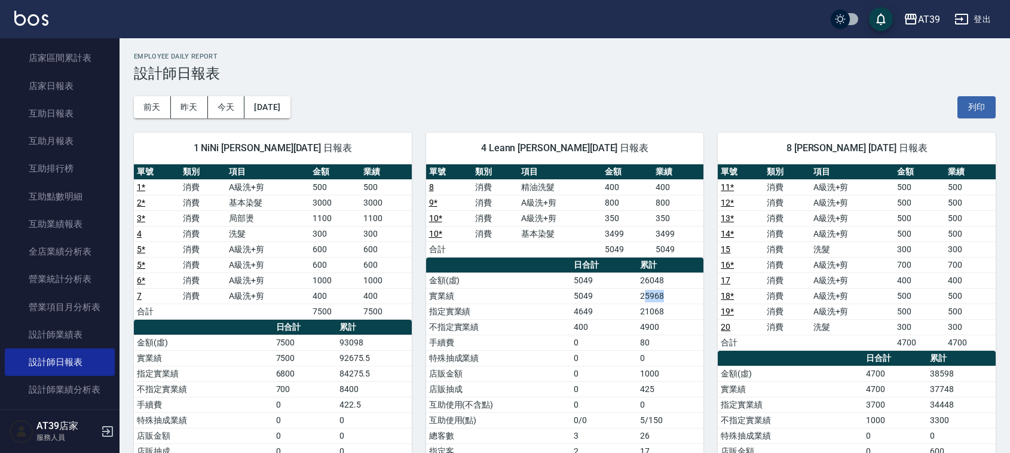
drag, startPoint x: 673, startPoint y: 302, endPoint x: 647, endPoint y: 294, distance: 27.6
click at [647, 294] on td "25968" at bounding box center [670, 296] width 66 height 16
click at [642, 294] on td "25968" at bounding box center [670, 296] width 66 height 16
click at [36, 26] on link at bounding box center [31, 19] width 34 height 17
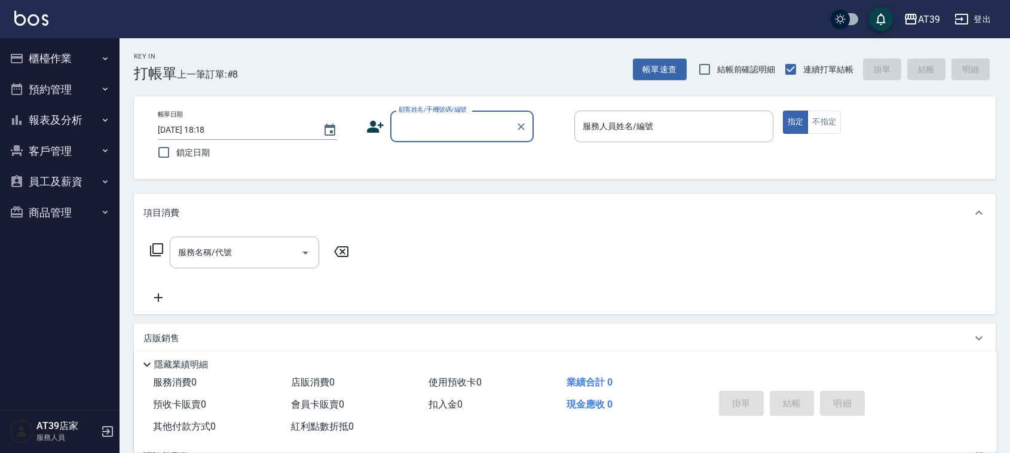
click at [476, 130] on input "顧客姓名/手機號碼/編號" at bounding box center [453, 126] width 115 height 21
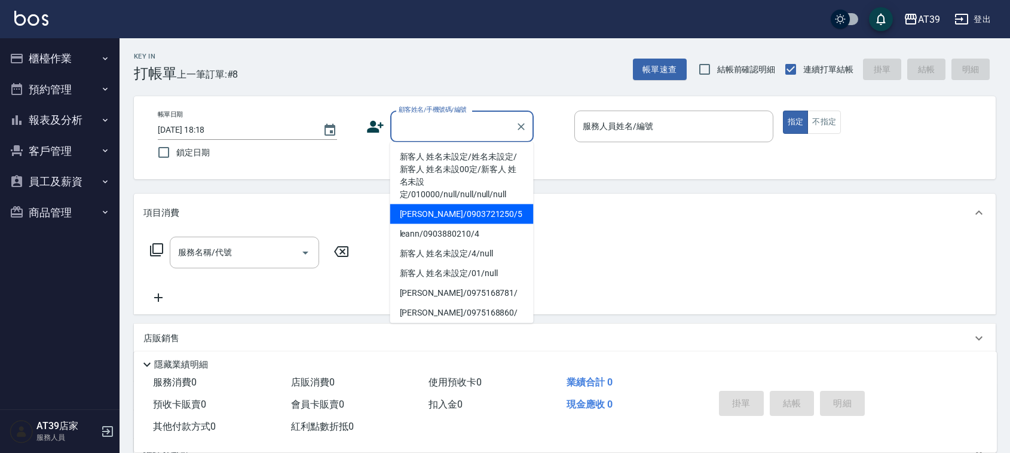
click at [494, 213] on li "Alan/0903721250/5" at bounding box center [461, 214] width 143 height 20
type input "Alan/0903721250/5"
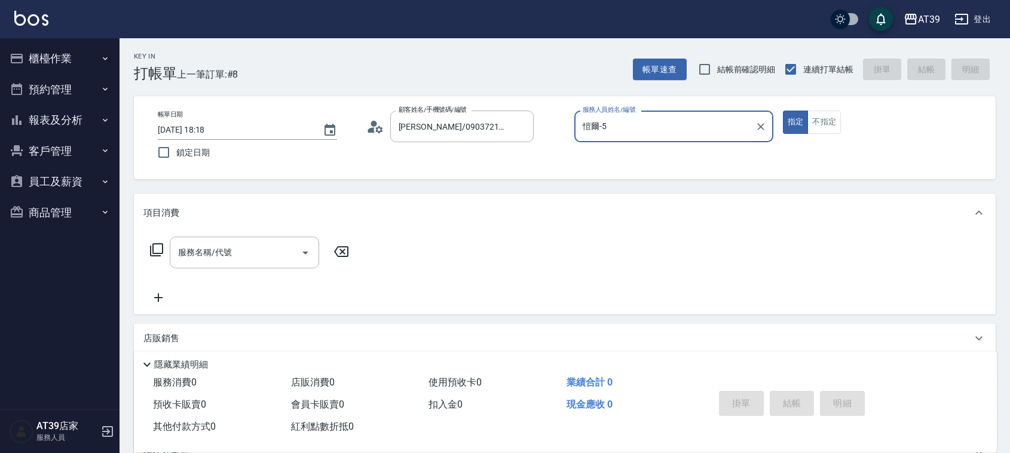
type input "愷爾-5"
click at [820, 143] on div "帳單日期 2025/09/11 18:18 鎖定日期 顧客姓名/手機號碼/編號 Alan/0903721250/5 顧客姓名/手機號碼/編號 服務人員姓名/編…" at bounding box center [564, 138] width 833 height 54
click at [818, 115] on button "不指定" at bounding box center [824, 122] width 33 height 23
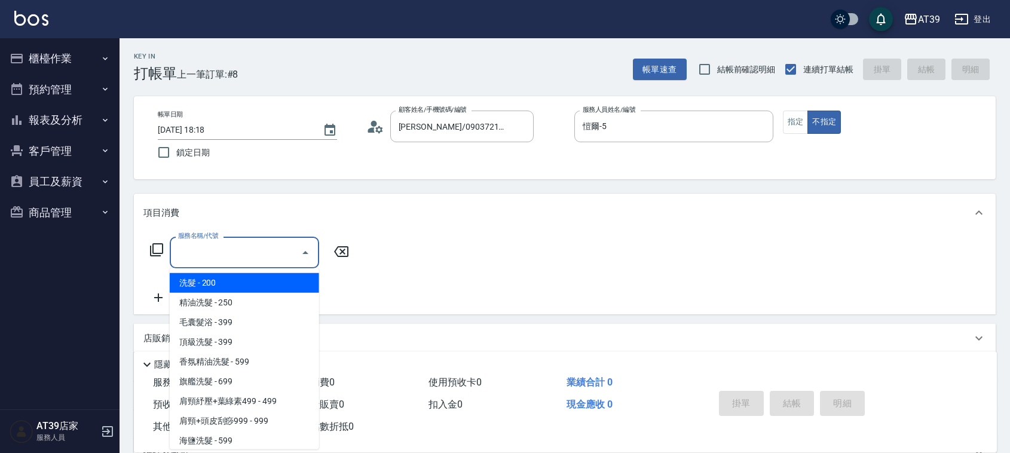
click at [246, 268] on body "AT39 登出 櫃檯作業 打帳單 帳單列表 現金收支登錄 每日結帳 排班表 現場電腦打卡 預約管理 預約管理 單日預約紀錄 單週預約紀錄 報表及分析 報表目錄…" at bounding box center [505, 291] width 1010 height 582
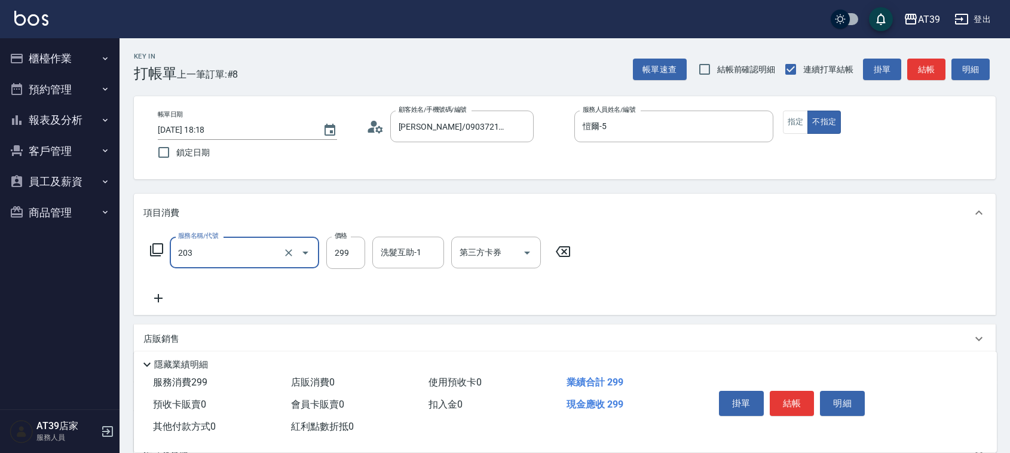
type input "B級洗+剪(203)"
type input "400"
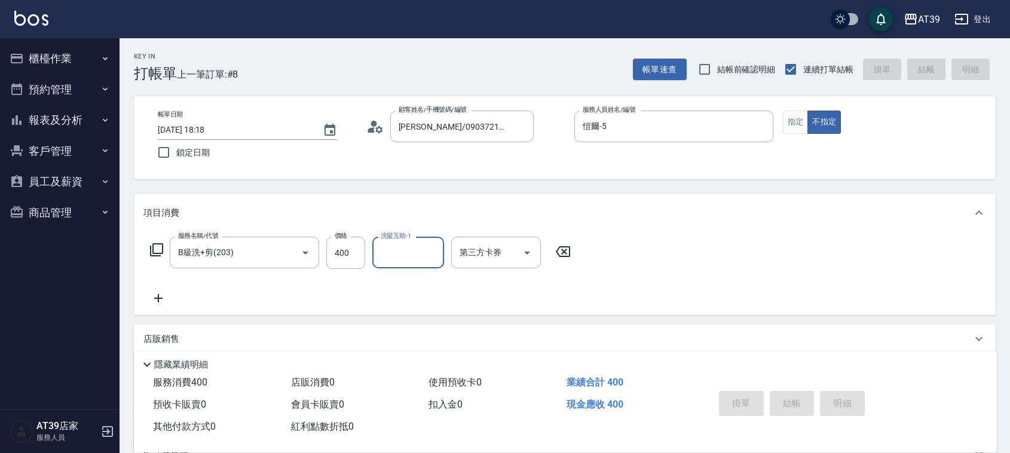
type input "2025/09/11 18:29"
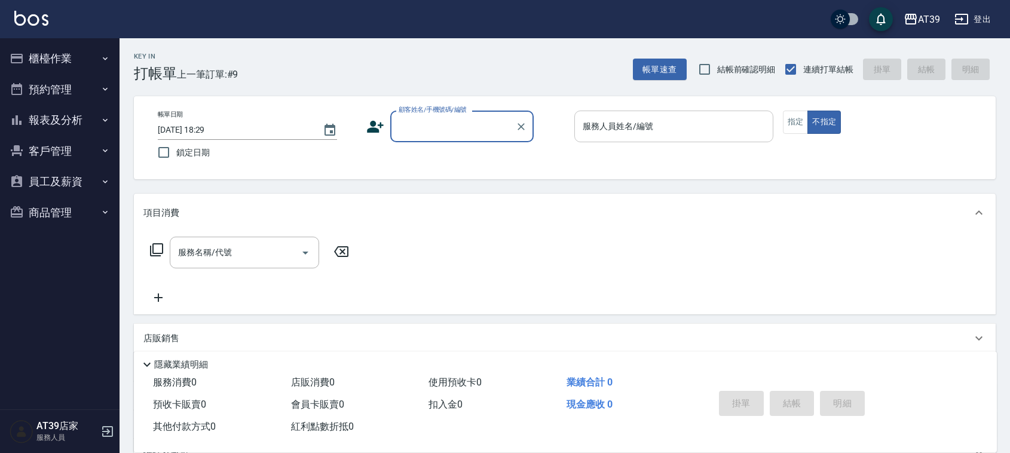
click at [640, 121] on div "服務人員姓名/編號 服務人員姓名/編號" at bounding box center [674, 127] width 199 height 32
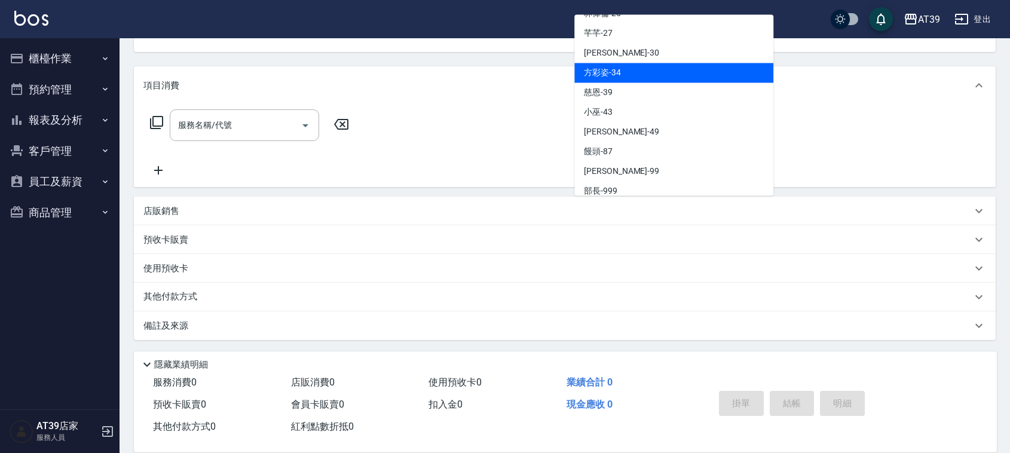
scroll to position [183, 0]
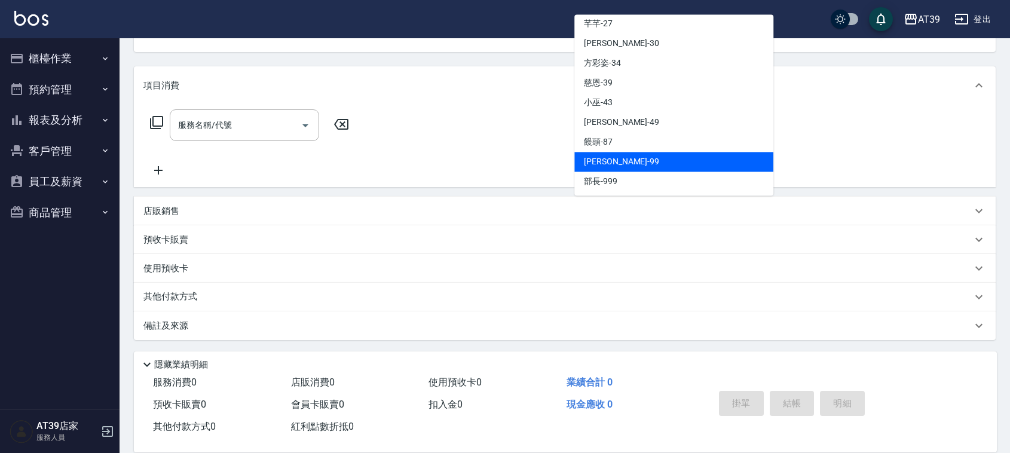
click at [468, 136] on div "服務名稱/代號 服務名稱/代號" at bounding box center [565, 146] width 862 height 83
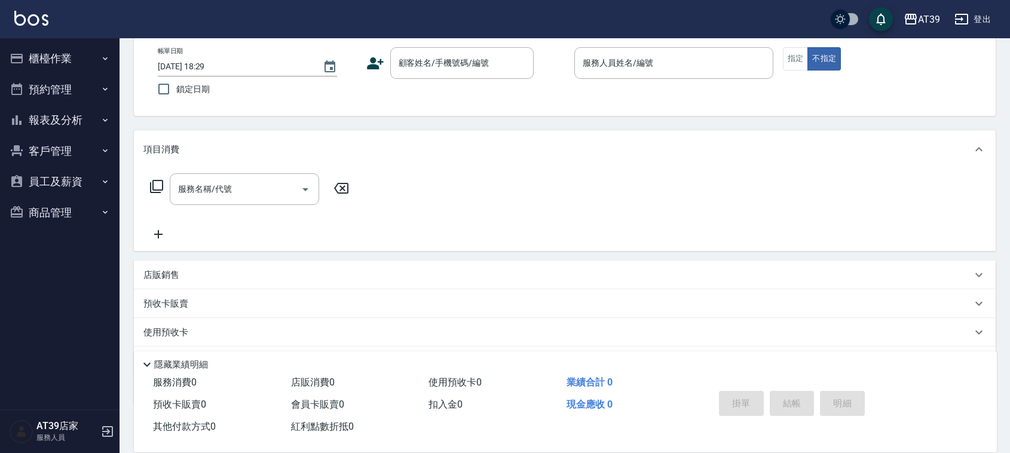
scroll to position [0, 0]
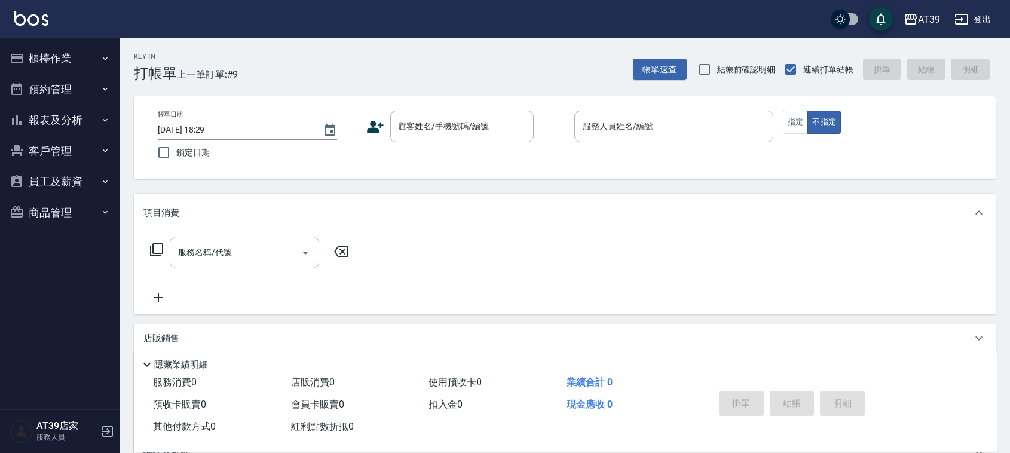
click at [419, 56] on div "Key In 打帳單 上一筆訂單:#9 帳單速查 結帳前確認明細 連續打單結帳 掛單 結帳 明細" at bounding box center [558, 60] width 877 height 44
click at [596, 120] on div "服務人員姓名/編號 服務人員姓名/編號" at bounding box center [674, 127] width 199 height 32
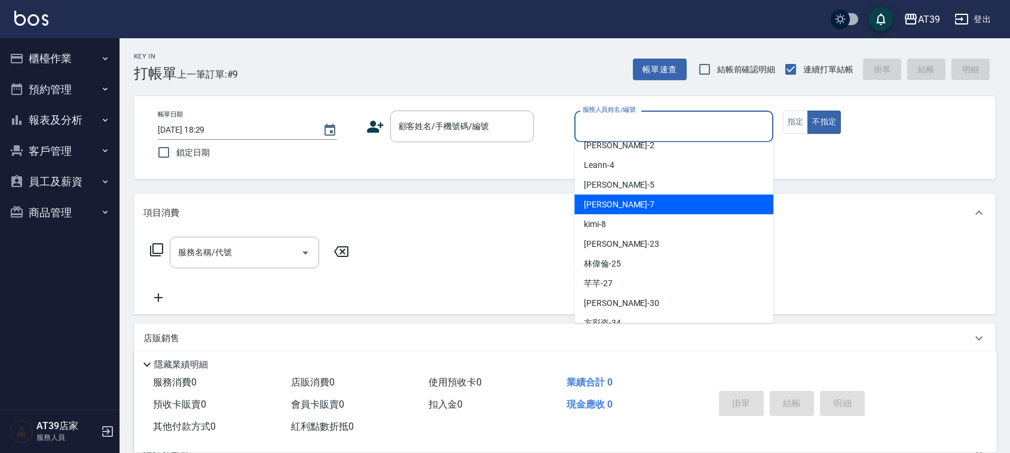
scroll to position [75, 0]
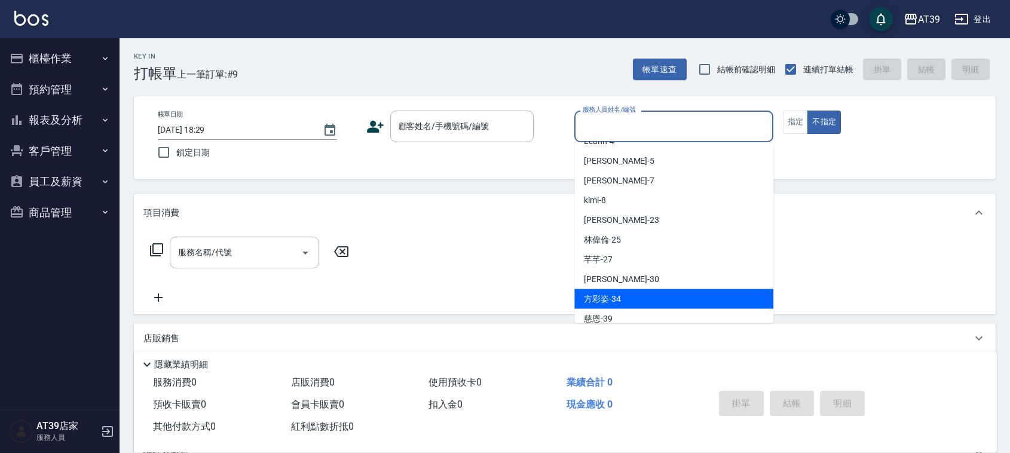
drag, startPoint x: 894, startPoint y: 230, endPoint x: 903, endPoint y: 247, distance: 19.0
click at [897, 237] on div "項目消費 服務名稱/代號 服務名稱/代號" at bounding box center [565, 254] width 862 height 121
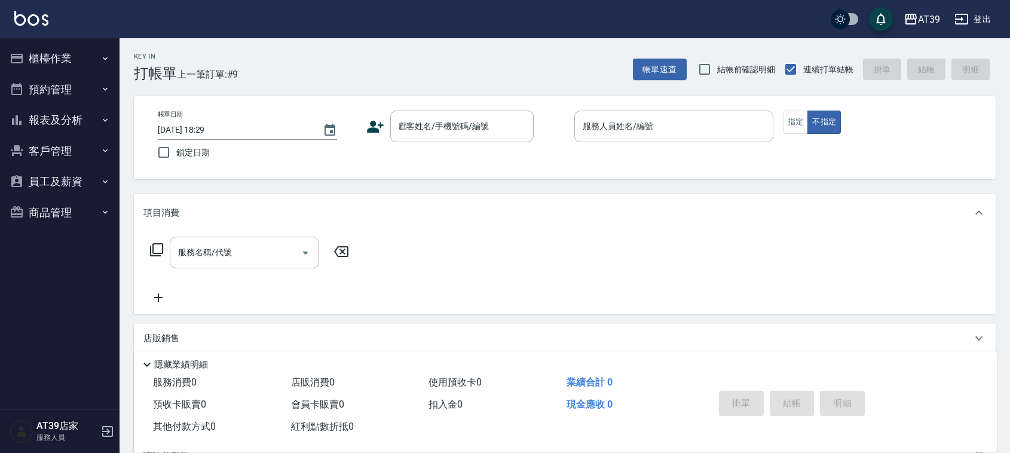
click at [751, 228] on div "項目消費" at bounding box center [565, 213] width 862 height 38
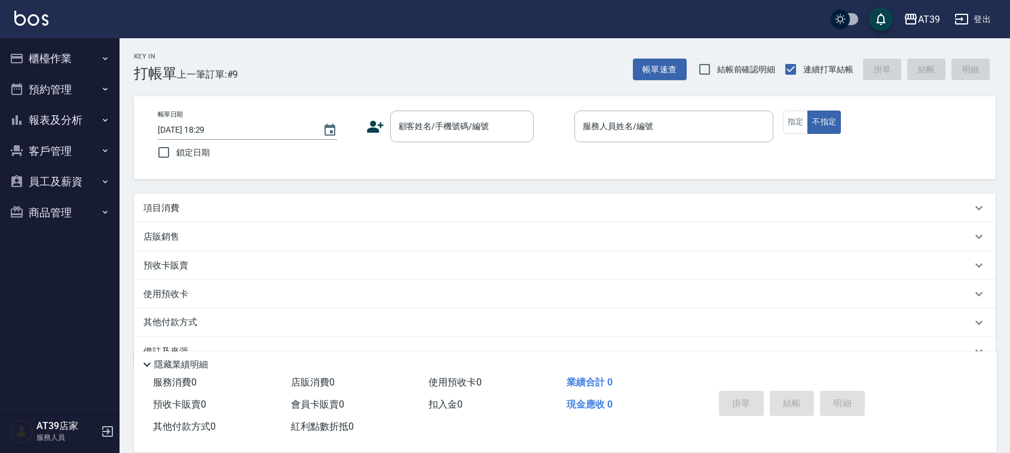
click at [57, 50] on button "櫃檯作業" at bounding box center [60, 58] width 110 height 31
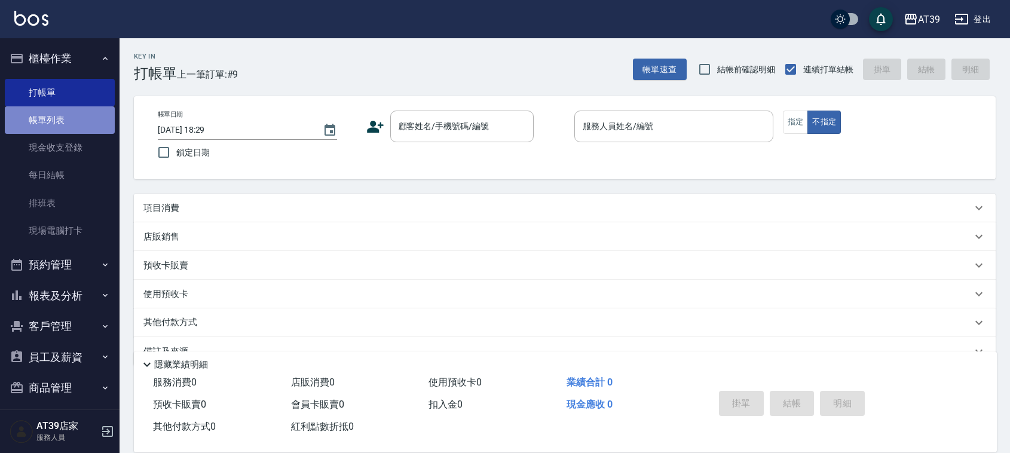
click at [78, 117] on link "帳單列表" at bounding box center [60, 120] width 110 height 28
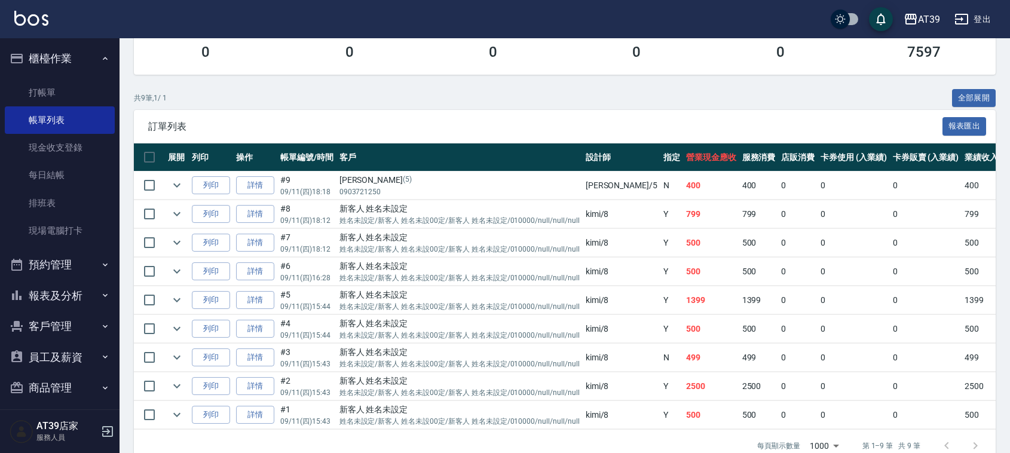
scroll to position [224, 0]
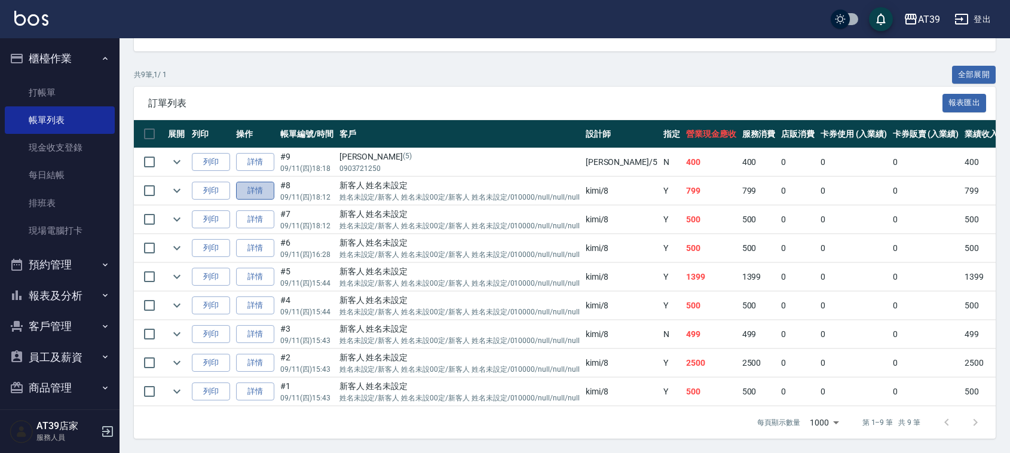
click at [255, 182] on link "詳情" at bounding box center [255, 191] width 38 height 19
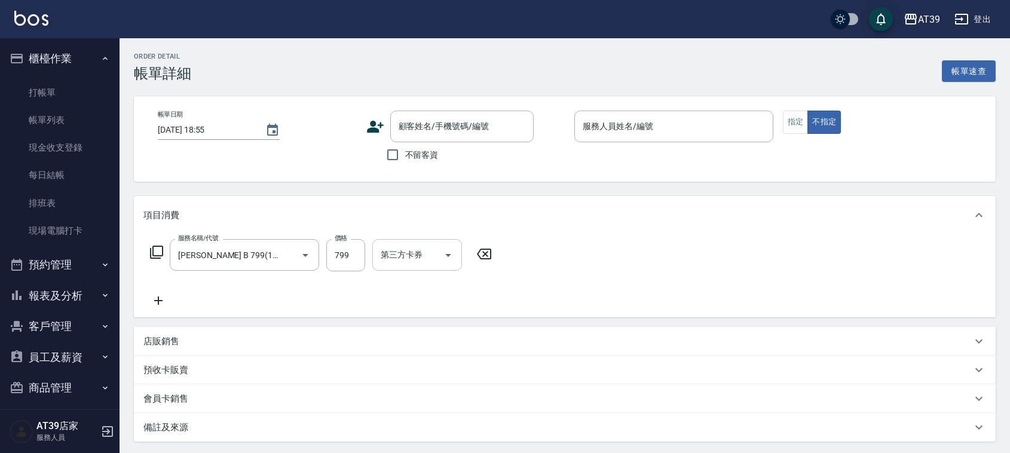
type input "2025/09/11 18:12"
type input "kimi-8"
type input "沐宥 B 799(119)"
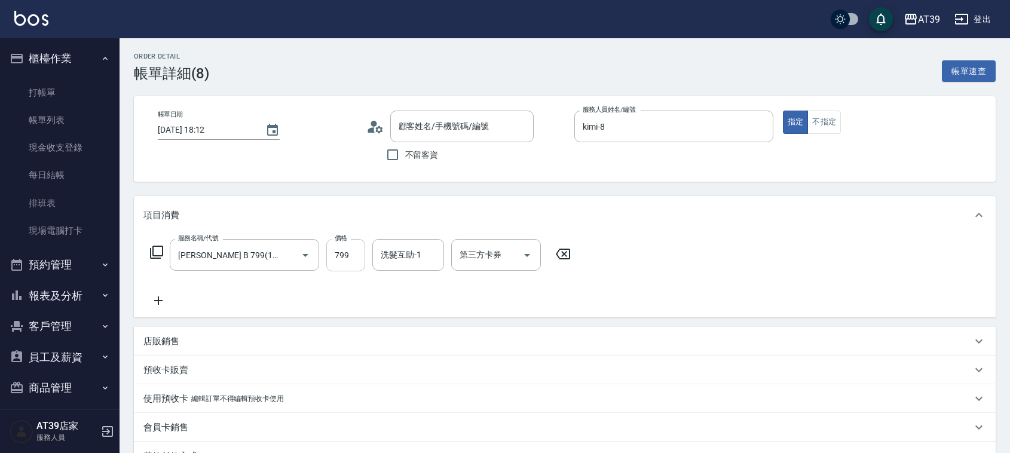
type input "新客人 姓名未設定/姓名未設定/新客人 姓名未設00定/新客人 姓名未設定/010000/null/null/null/null"
click at [358, 261] on input "799" at bounding box center [345, 255] width 39 height 32
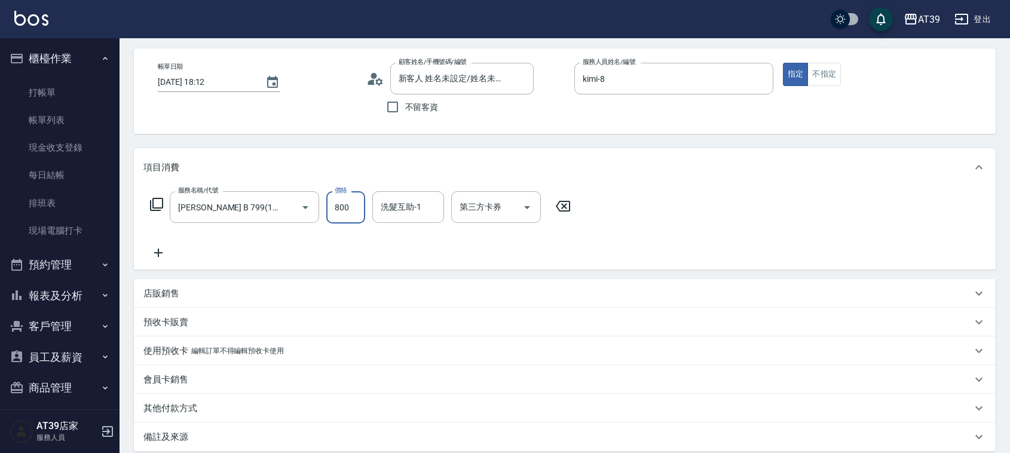
scroll to position [174, 0]
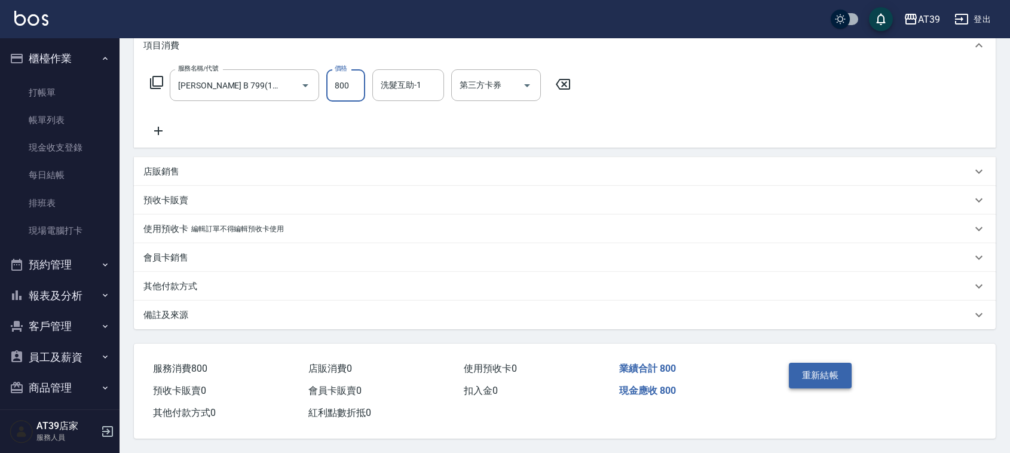
type input "800"
click at [835, 373] on button "重新結帳" at bounding box center [820, 375] width 63 height 25
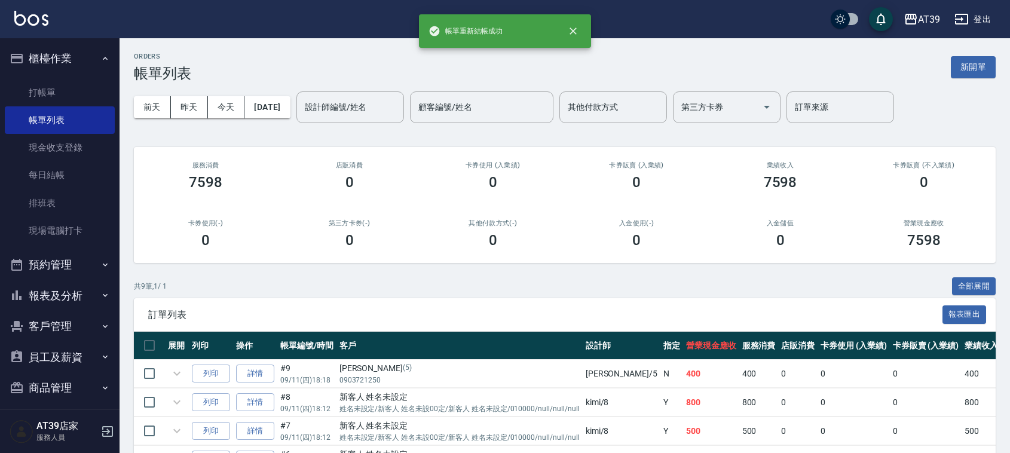
click at [42, 297] on button "報表及分析" at bounding box center [60, 295] width 110 height 31
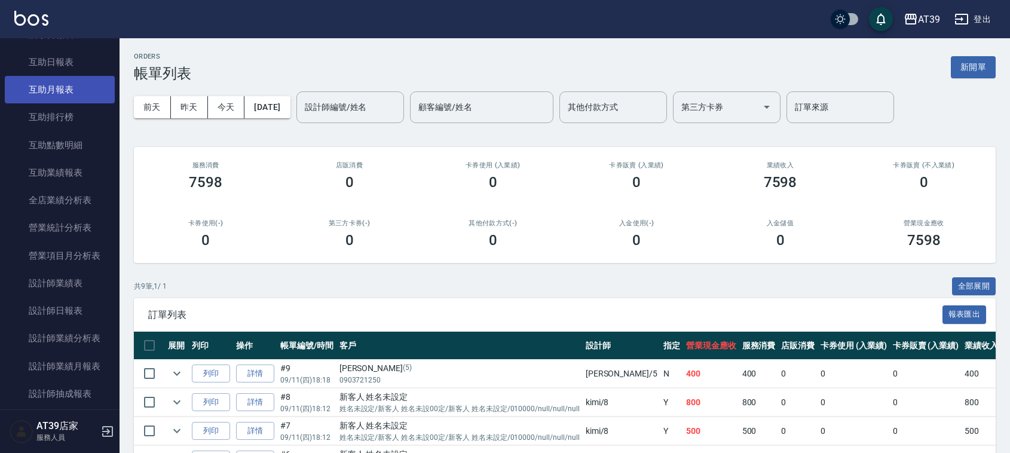
scroll to position [374, 0]
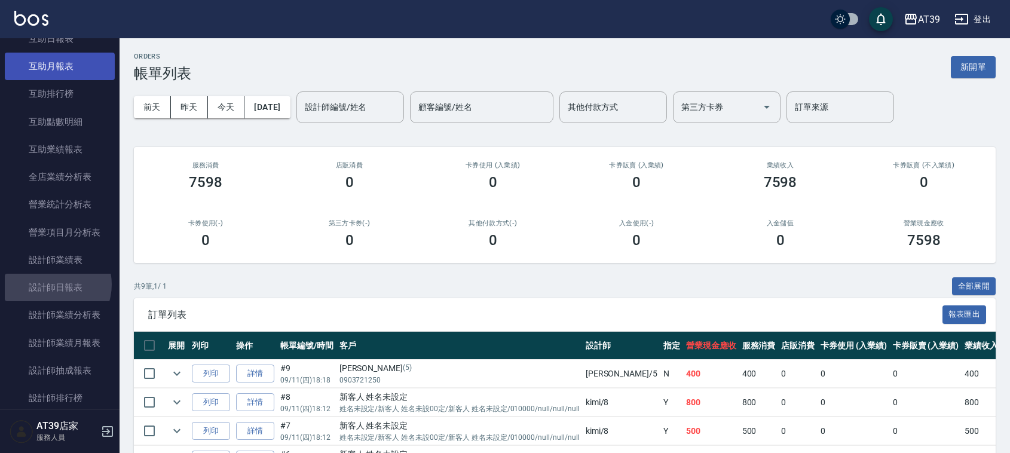
click at [51, 285] on link "設計師日報表" at bounding box center [60, 288] width 110 height 28
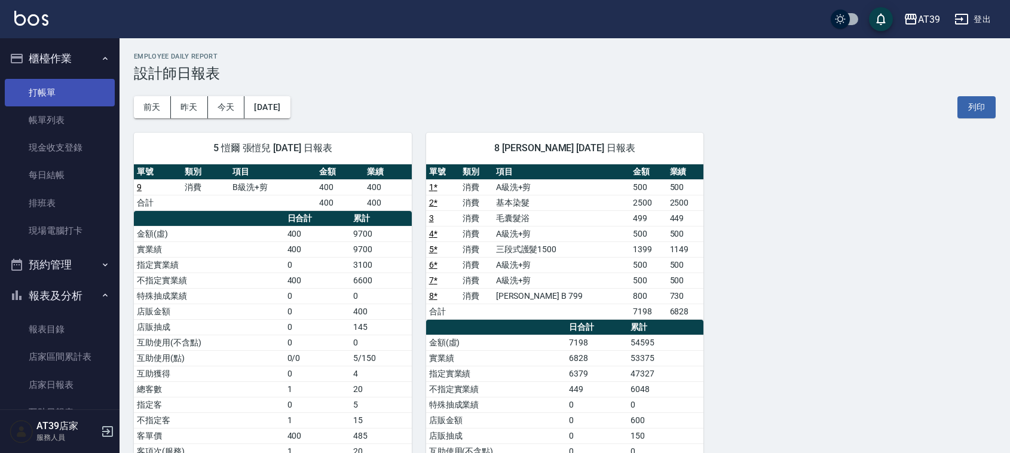
click at [35, 96] on link "打帳單" at bounding box center [60, 93] width 110 height 28
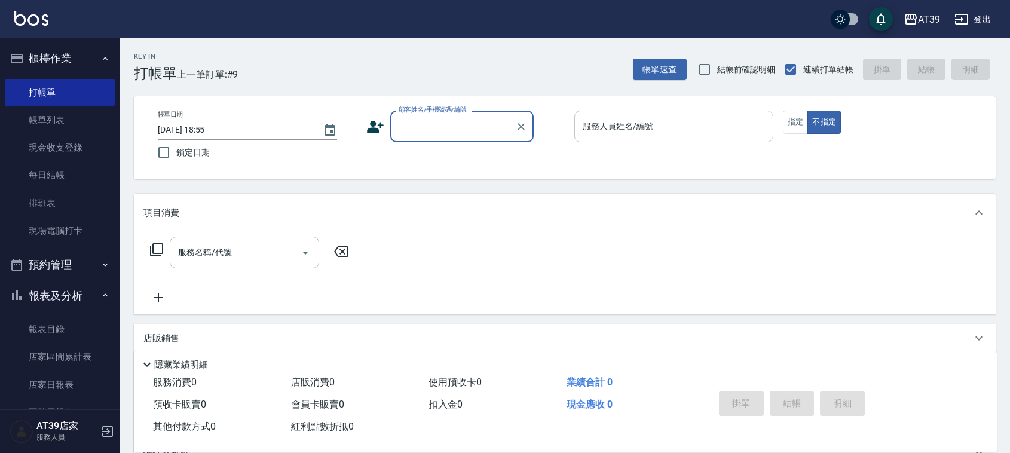
click at [620, 133] on input "服務人員姓名/編號" at bounding box center [674, 126] width 188 height 21
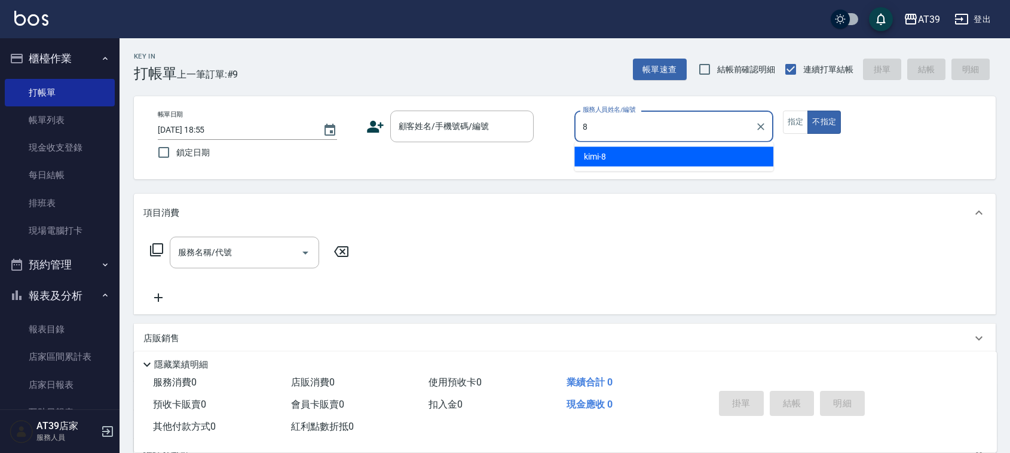
drag, startPoint x: 625, startPoint y: 150, endPoint x: 683, endPoint y: 152, distance: 58.0
click at [626, 151] on div "kimi -8" at bounding box center [674, 157] width 199 height 20
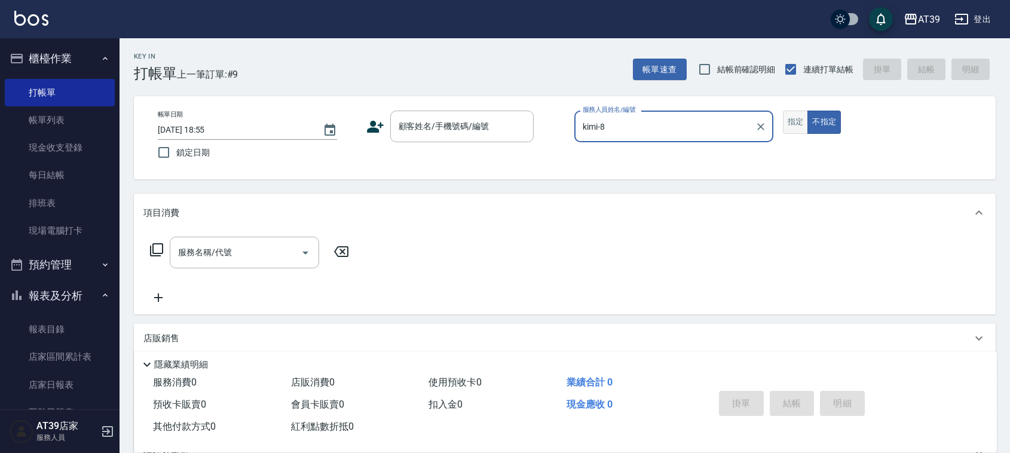
type input "kimi-8"
click at [799, 117] on button "指定" at bounding box center [796, 122] width 26 height 23
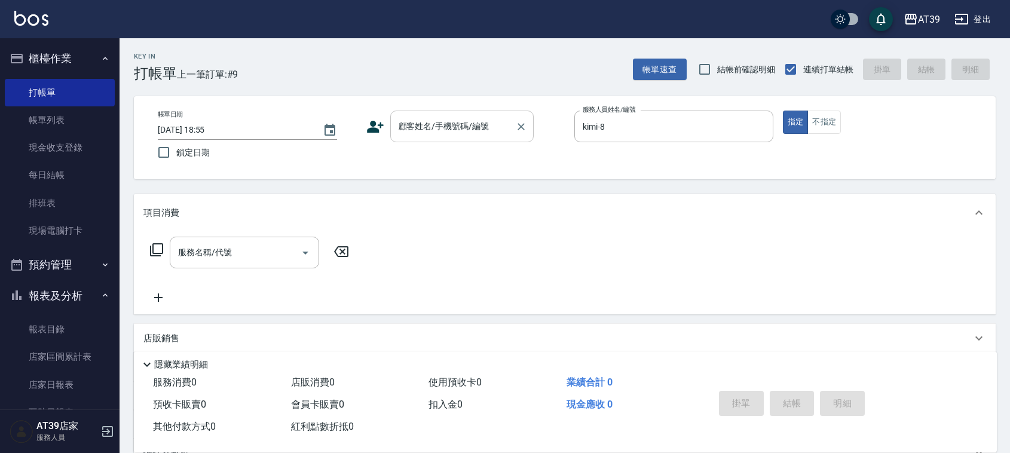
click at [463, 112] on div "顧客姓名/手機號碼/編號" at bounding box center [461, 127] width 143 height 32
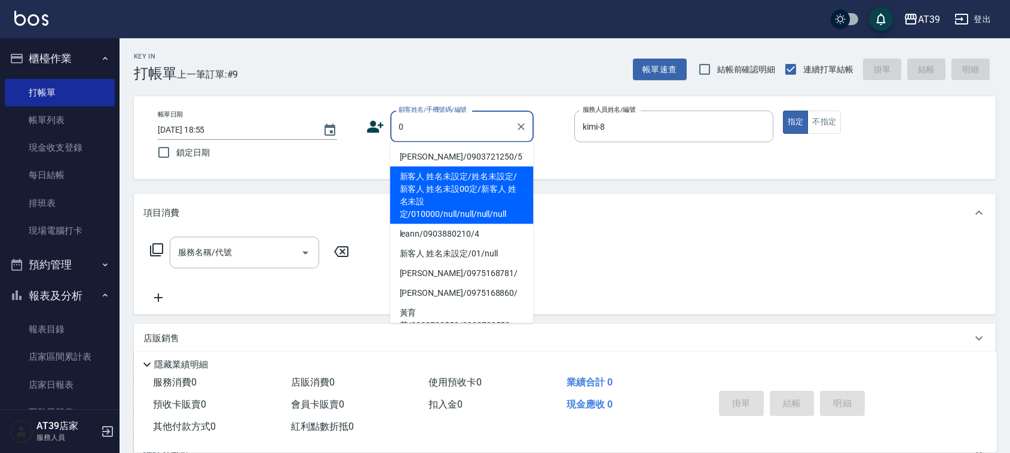
click at [441, 172] on li "新客人 姓名未設定/姓名未設定/新客人 姓名未設00定/新客人 姓名未設定/010000/null/null/null/null" at bounding box center [461, 195] width 143 height 57
type input "新客人 姓名未設定/姓名未設定/新客人 姓名未設00定/新客人 姓名未設定/010000/null/null/null/null"
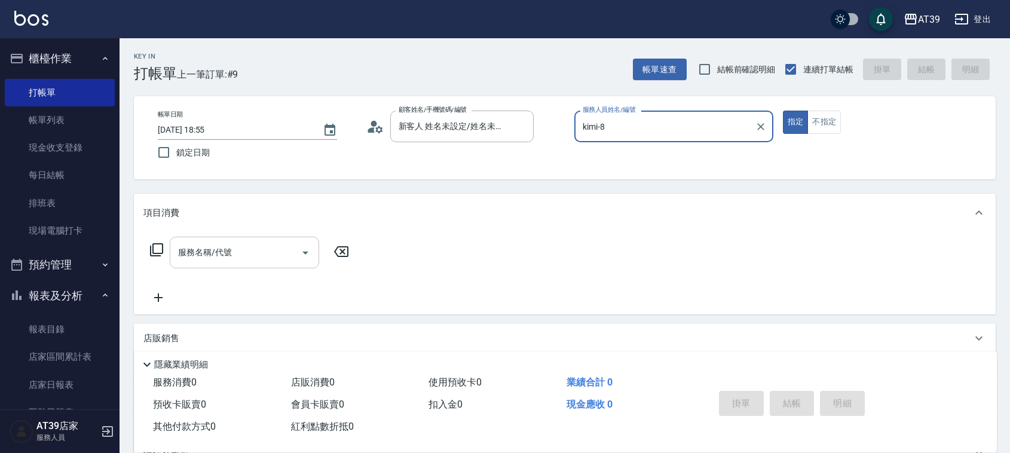
click at [230, 264] on div "服務名稱/代號" at bounding box center [244, 253] width 149 height 32
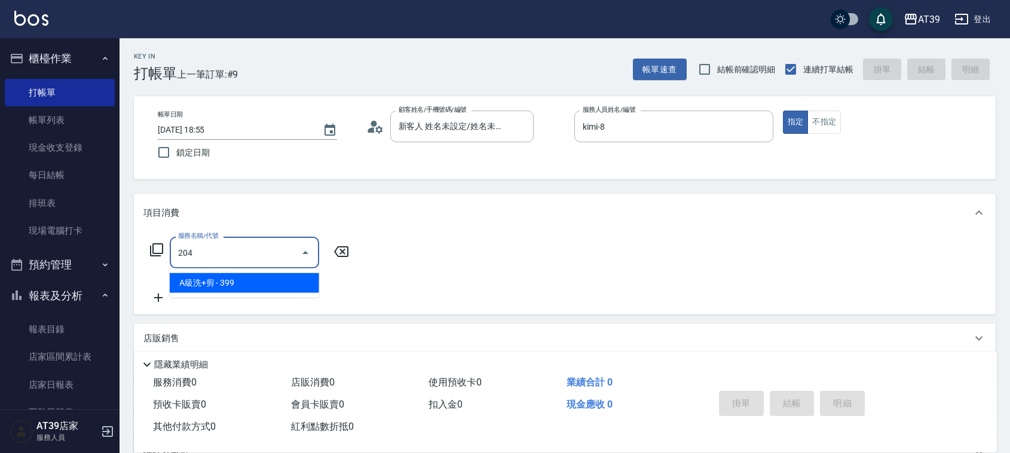
click at [246, 284] on span "A級洗+剪 - 399" at bounding box center [244, 283] width 149 height 20
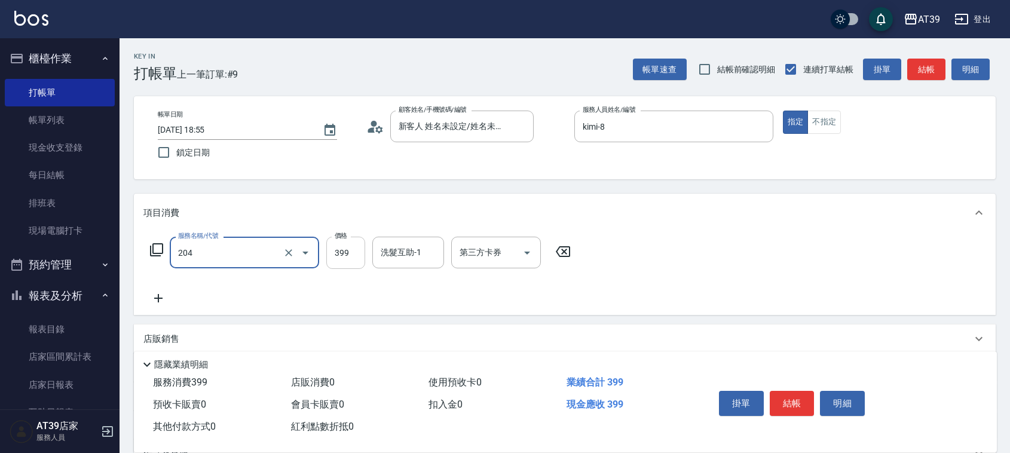
type input "A級洗+剪(204)"
click at [349, 255] on input "399" at bounding box center [345, 253] width 39 height 32
type input "500"
click at [924, 66] on button "結帳" at bounding box center [927, 70] width 38 height 22
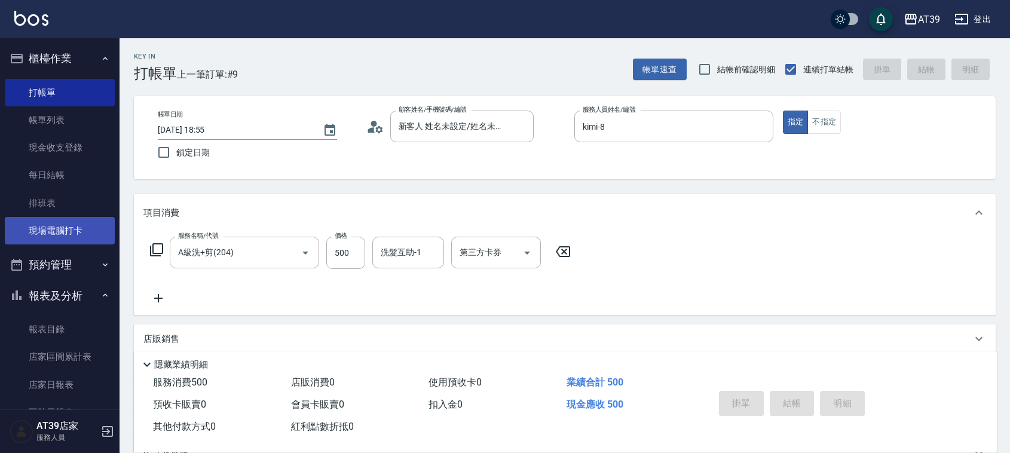
type input "2025/09/11 18:56"
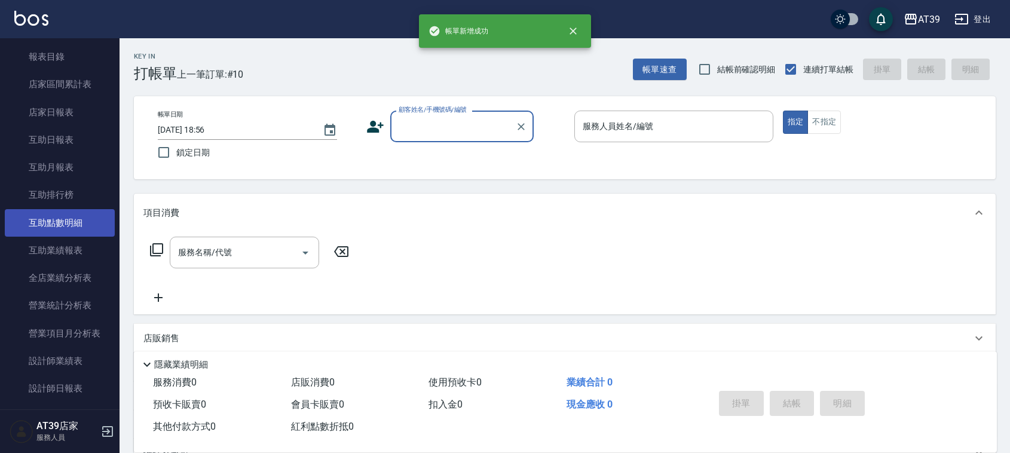
scroll to position [299, 0]
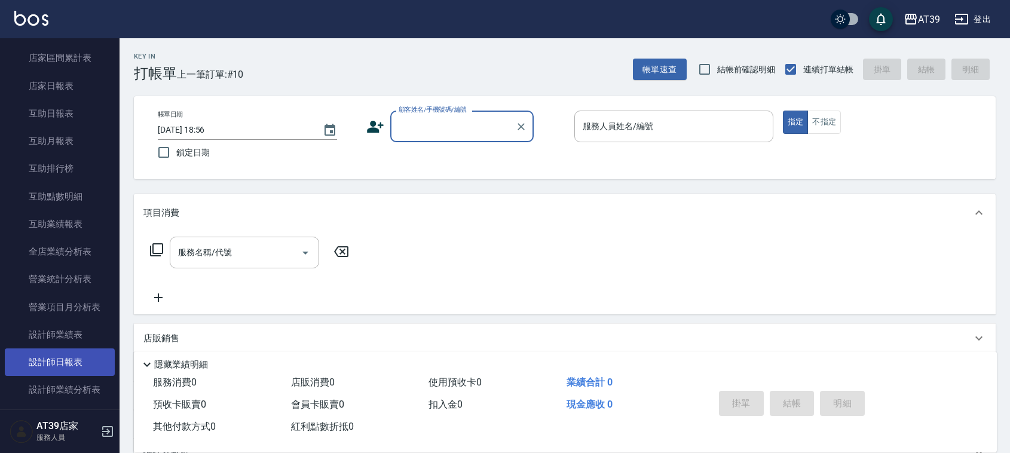
click at [72, 362] on link "設計師日報表" at bounding box center [60, 363] width 110 height 28
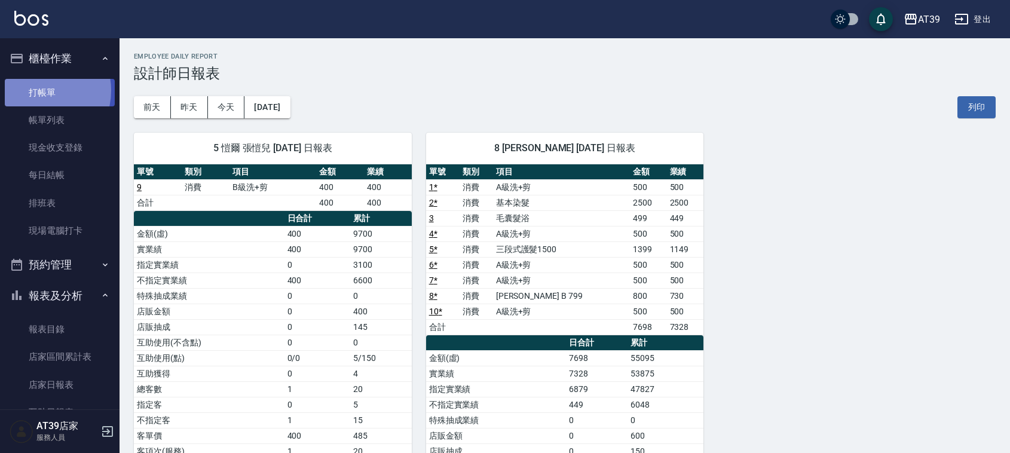
click at [40, 90] on link "打帳單" at bounding box center [60, 93] width 110 height 28
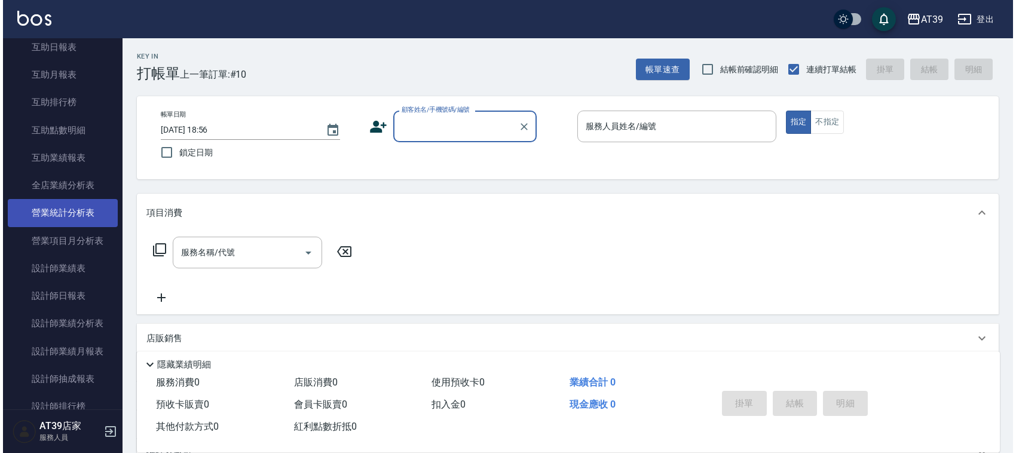
scroll to position [368, 0]
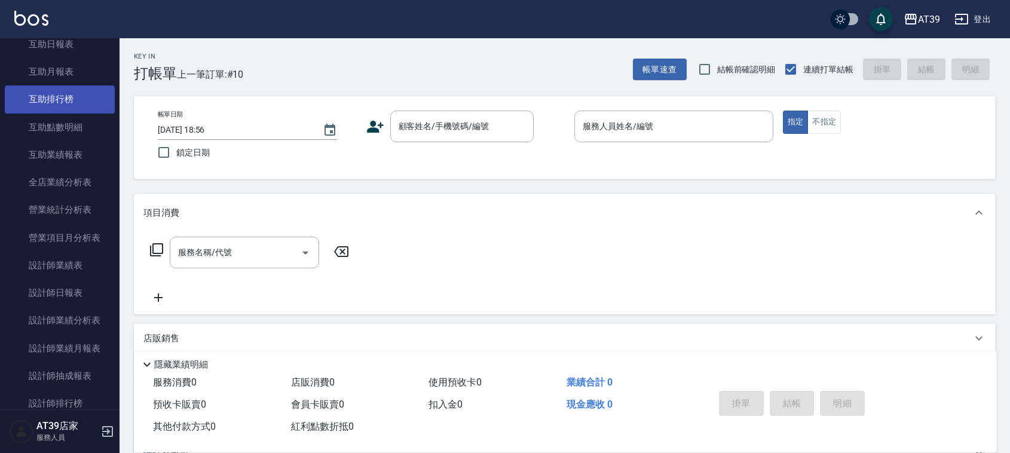
click at [57, 97] on link "互助排行榜" at bounding box center [60, 100] width 110 height 28
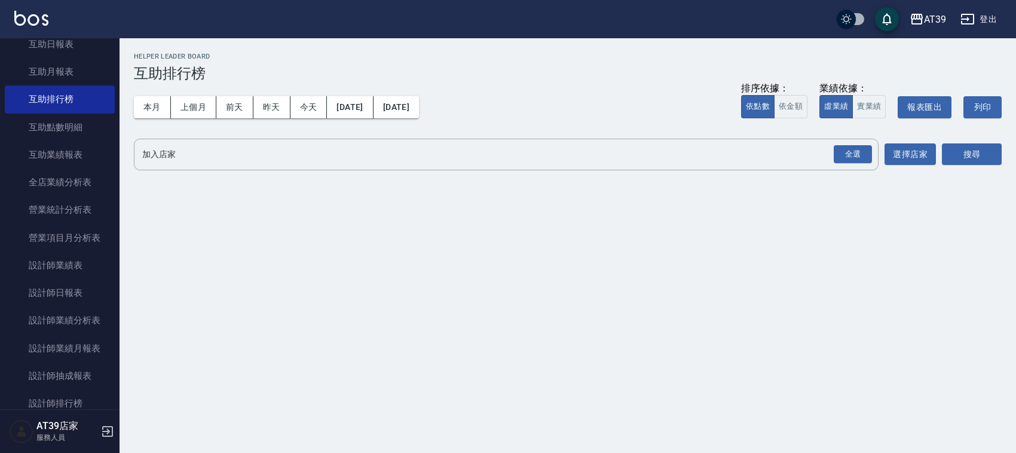
click at [296, 87] on div "本月 上個月 前天 昨天 今天 2025/09/01 2025/09/11 排序依據： 依點數 依金額 業績依據： 虛業績 實業績 報表匯出 列印" at bounding box center [568, 107] width 868 height 51
click at [305, 111] on button "今天" at bounding box center [309, 107] width 37 height 22
click at [847, 153] on div "全選" at bounding box center [853, 154] width 38 height 19
click at [967, 154] on button "搜尋" at bounding box center [972, 155] width 60 height 22
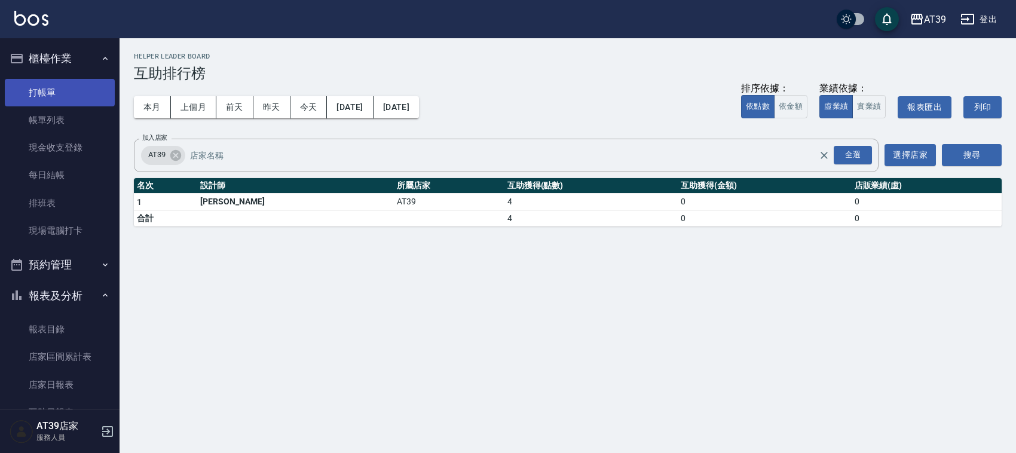
click at [47, 91] on link "打帳單" at bounding box center [60, 93] width 110 height 28
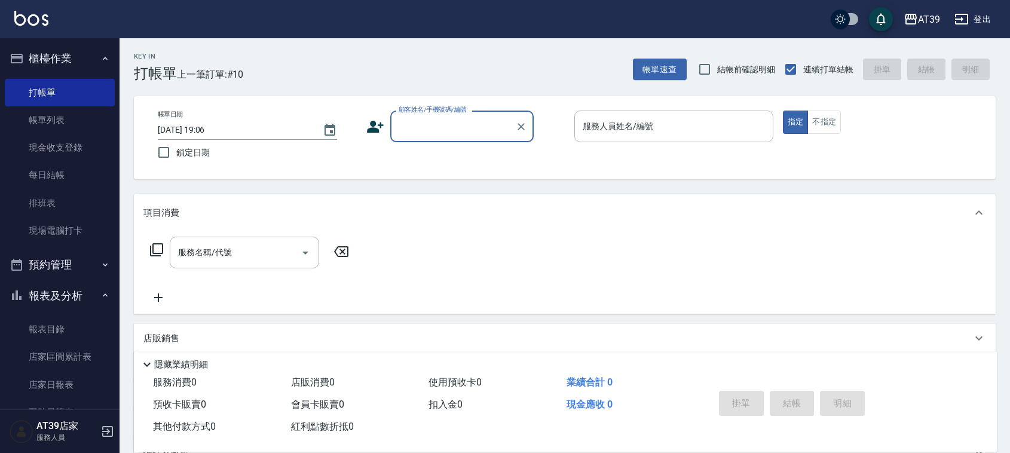
click at [405, 123] on input "顧客姓名/手機號碼/編號" at bounding box center [453, 126] width 115 height 21
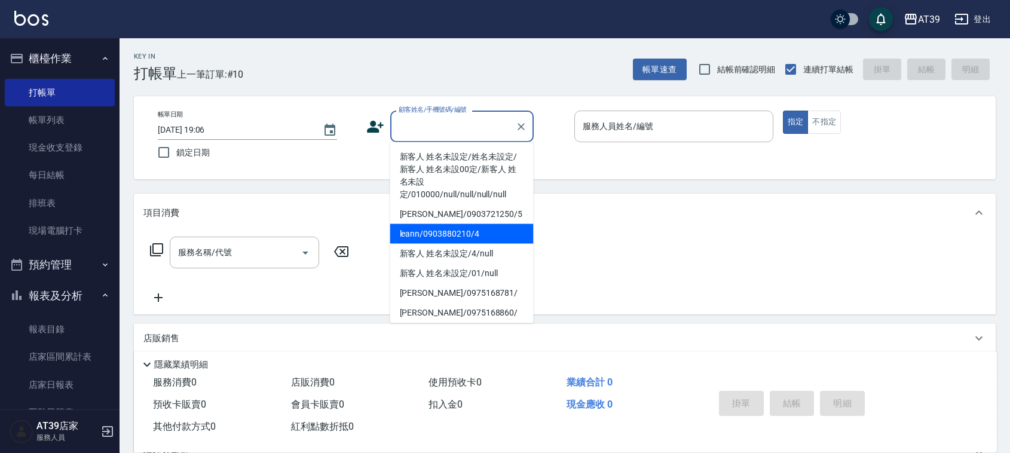
click at [460, 242] on li "leann/0903880210/4" at bounding box center [461, 234] width 143 height 20
type input "leann/0903880210/4"
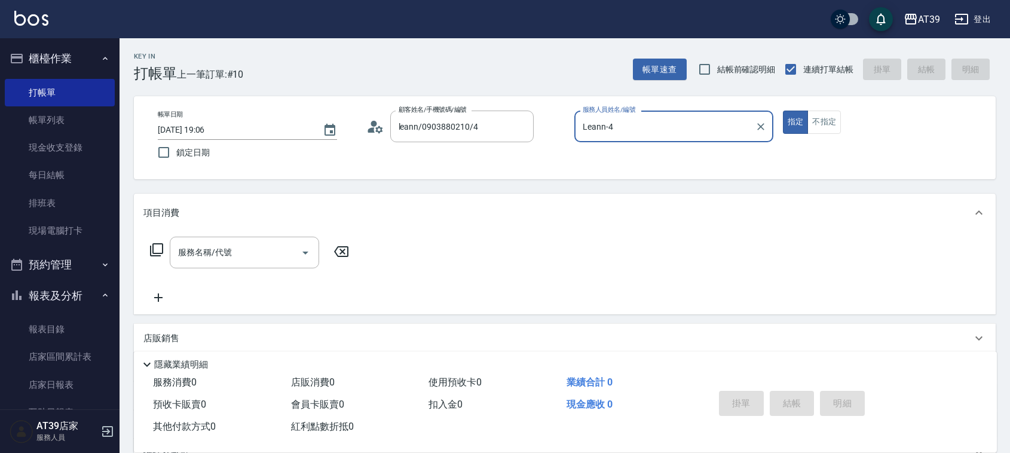
type input "Leann-4"
click at [215, 257] on div "服務名稱/代號 服務名稱/代號" at bounding box center [244, 253] width 149 height 32
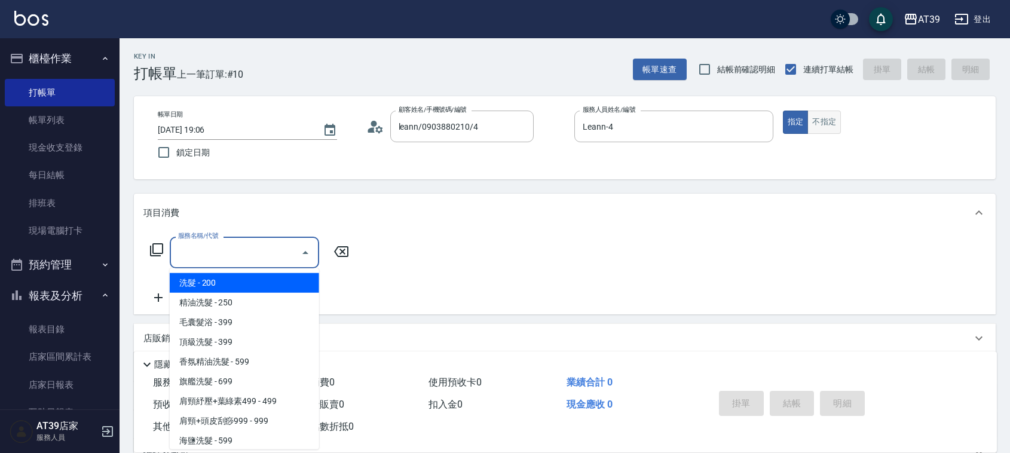
click at [820, 120] on button "不指定" at bounding box center [824, 122] width 33 height 23
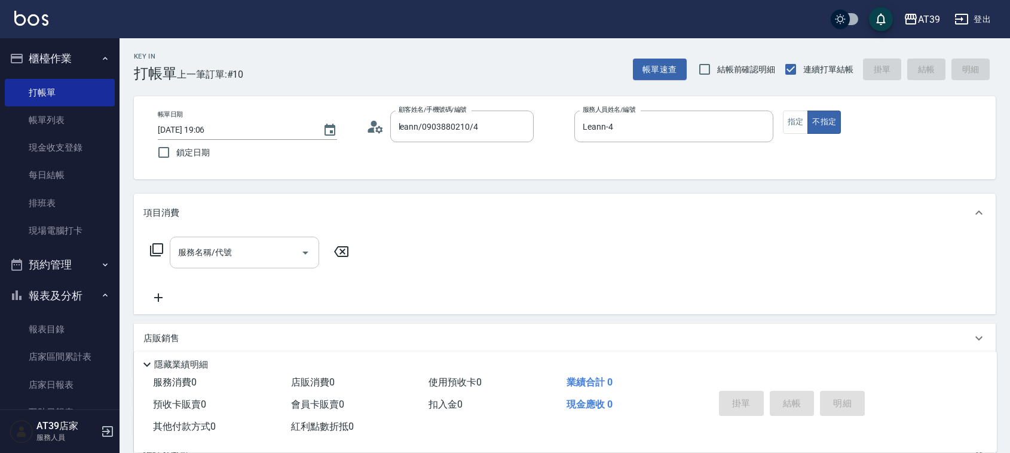
click at [269, 242] on input "服務名稱/代號" at bounding box center [235, 252] width 121 height 21
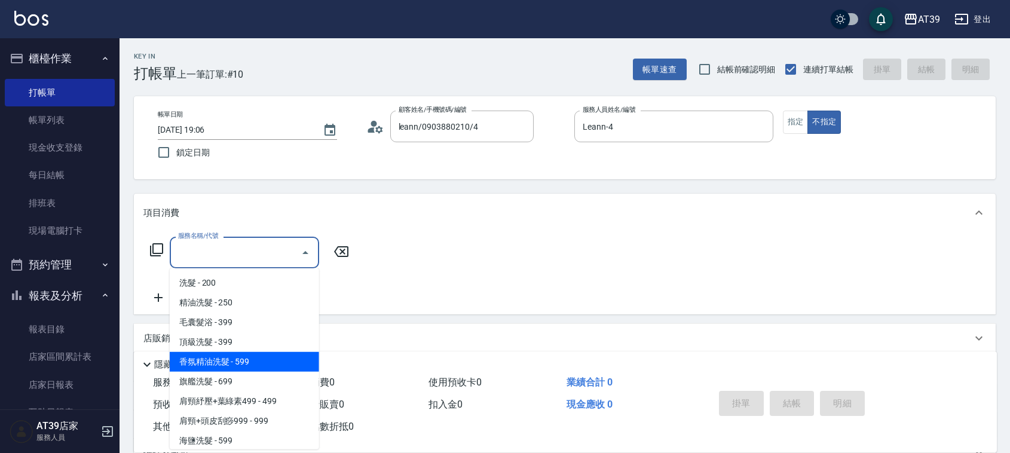
click at [272, 367] on span "香氛精油洗髮 - 599" at bounding box center [244, 362] width 149 height 20
type input "香氛精油洗髮(105)"
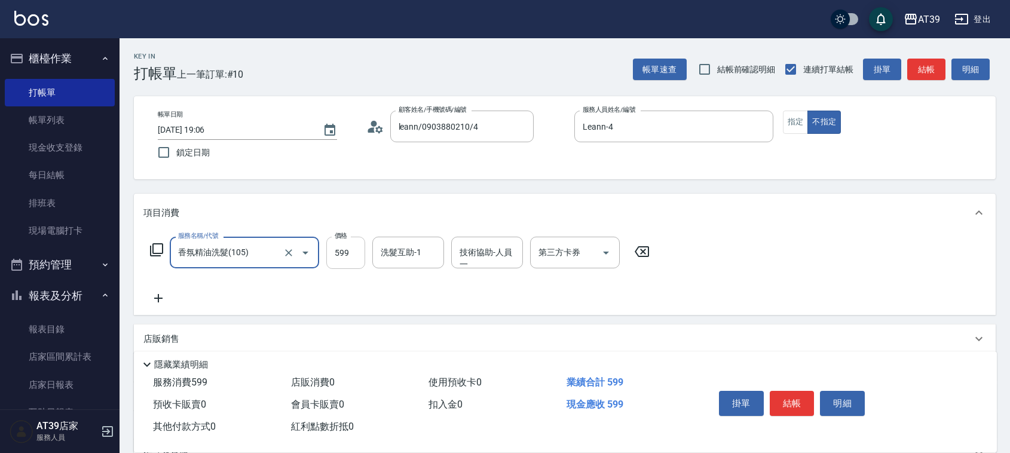
click at [341, 256] on input "599" at bounding box center [345, 253] width 39 height 32
type input "700"
click at [803, 398] on button "結帳" at bounding box center [792, 403] width 45 height 25
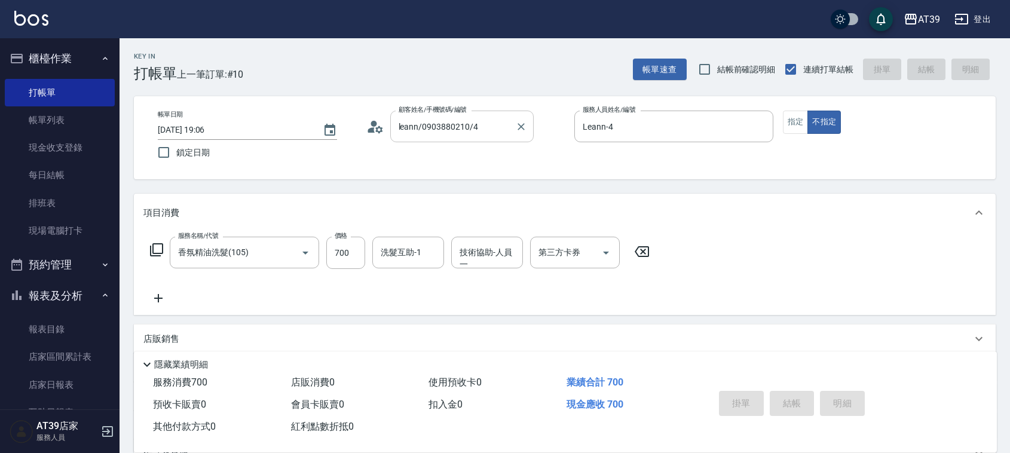
type input "2025/09/11 19:29"
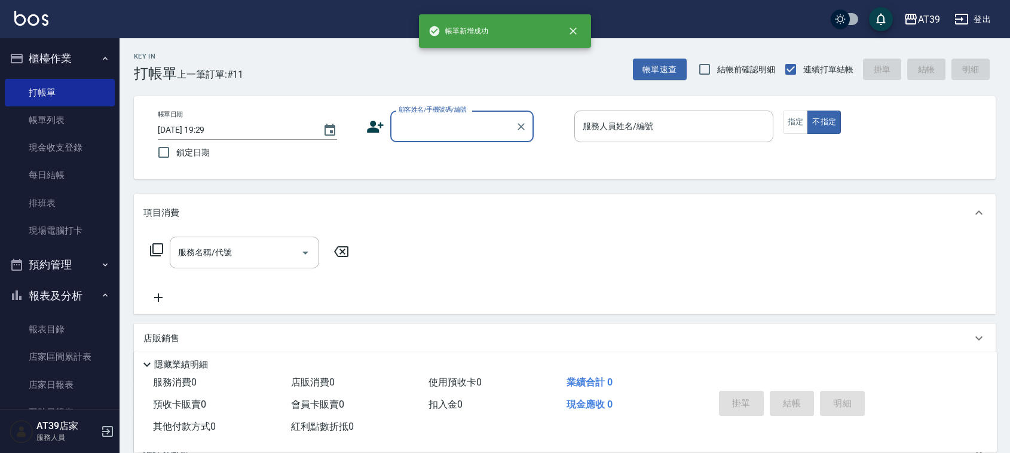
click at [442, 133] on input "顧客姓名/手機號碼/編號" at bounding box center [453, 126] width 115 height 21
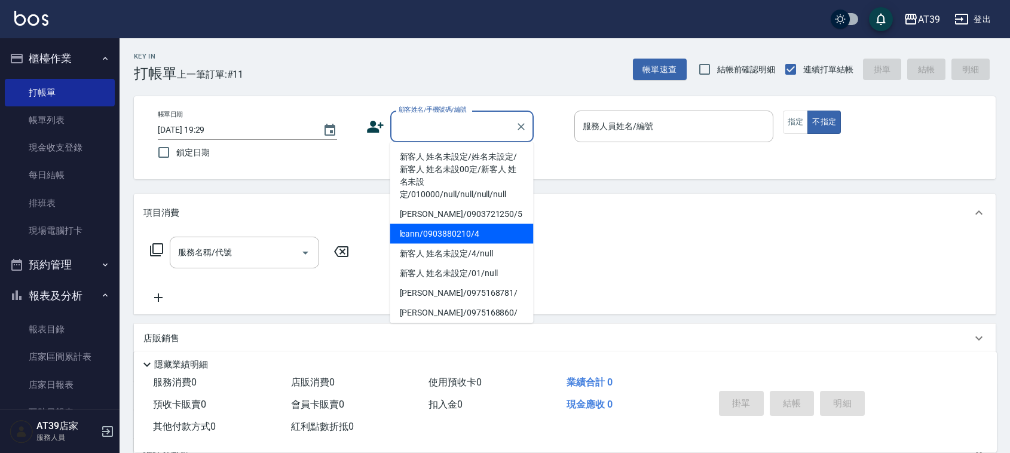
click at [461, 229] on li "leann/0903880210/4" at bounding box center [461, 234] width 143 height 20
type input "leann/0903880210/4"
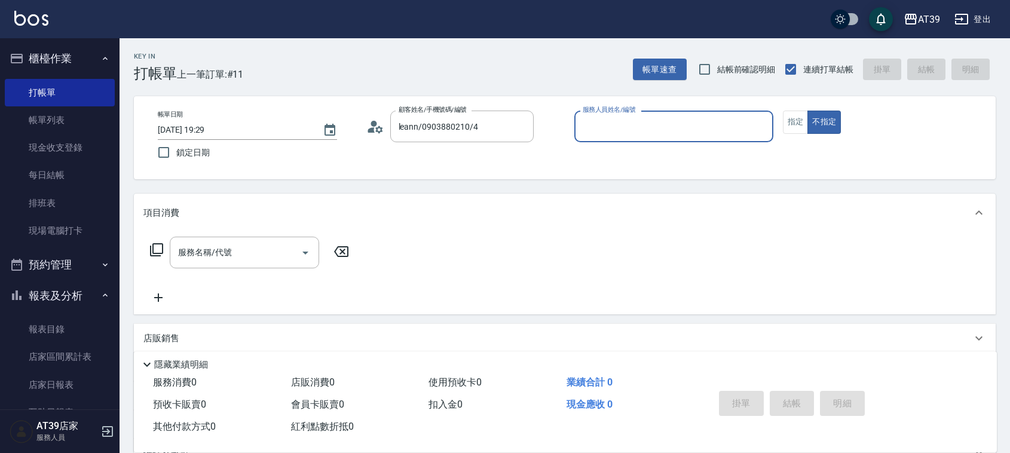
type input "Leann-4"
click at [262, 264] on div "服務名稱/代號" at bounding box center [244, 253] width 149 height 32
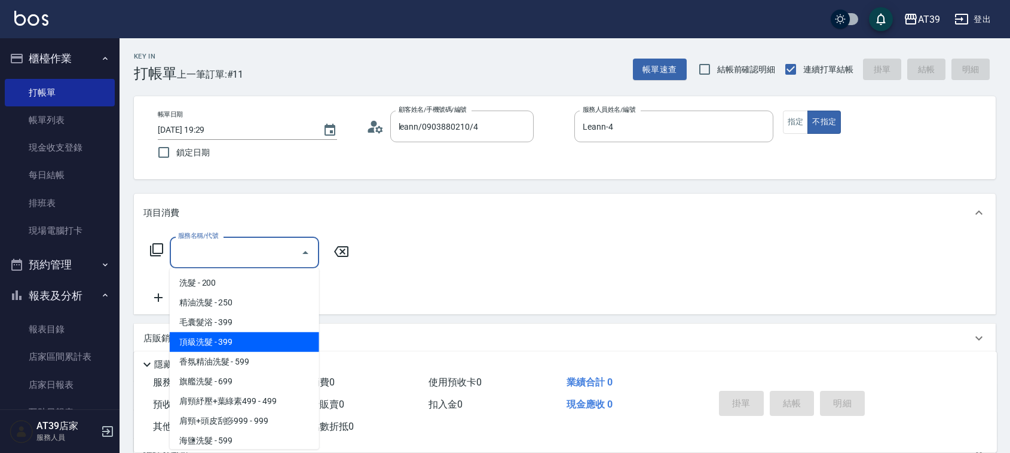
click at [246, 334] on span "頂級洗髮 - 399" at bounding box center [244, 342] width 149 height 20
type input "頂級洗髮(104)"
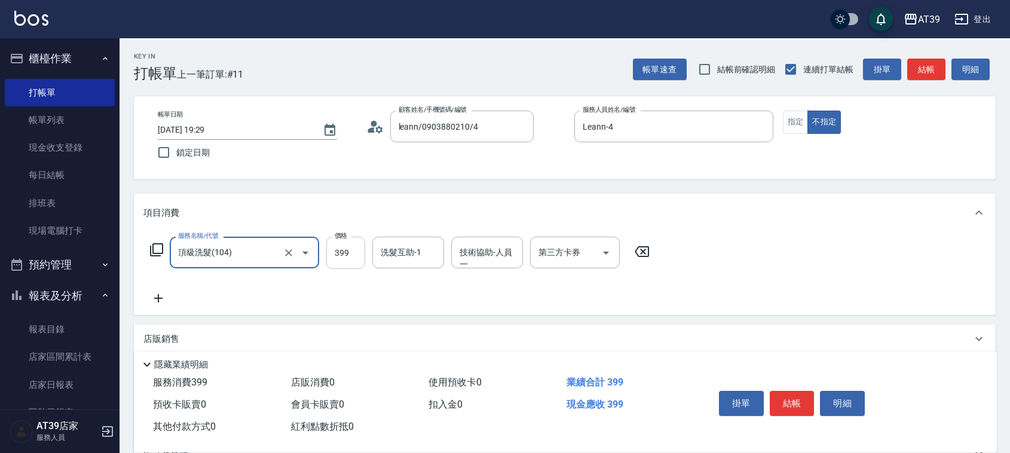
click at [338, 247] on input "399" at bounding box center [345, 253] width 39 height 32
type input "400"
click at [779, 405] on button "結帳" at bounding box center [792, 403] width 45 height 25
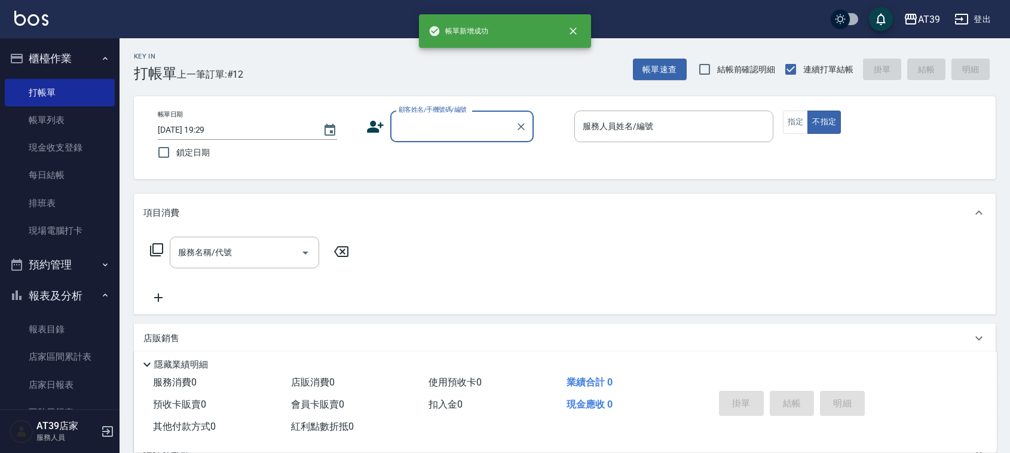
click at [453, 135] on input "顧客姓名/手機號碼/編號" at bounding box center [453, 126] width 115 height 21
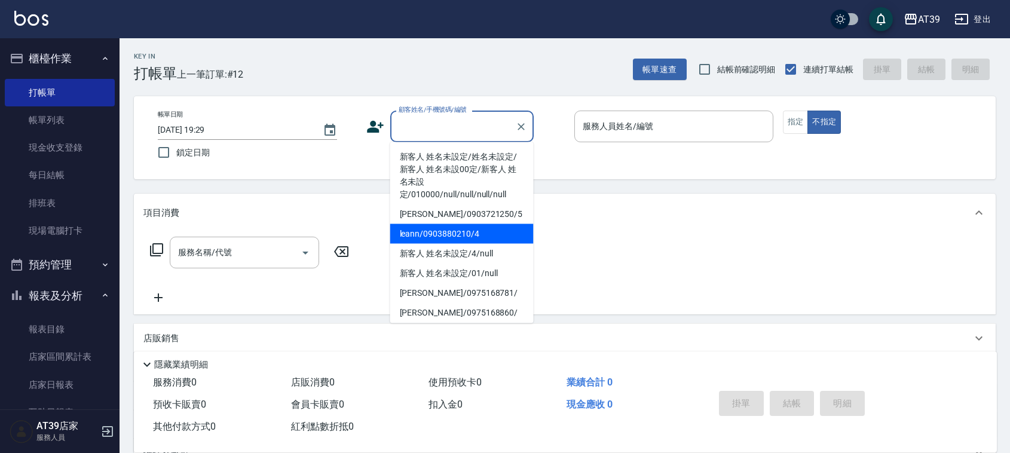
click at [458, 237] on li "leann/0903880210/4" at bounding box center [461, 234] width 143 height 20
type input "leann/0903880210/4"
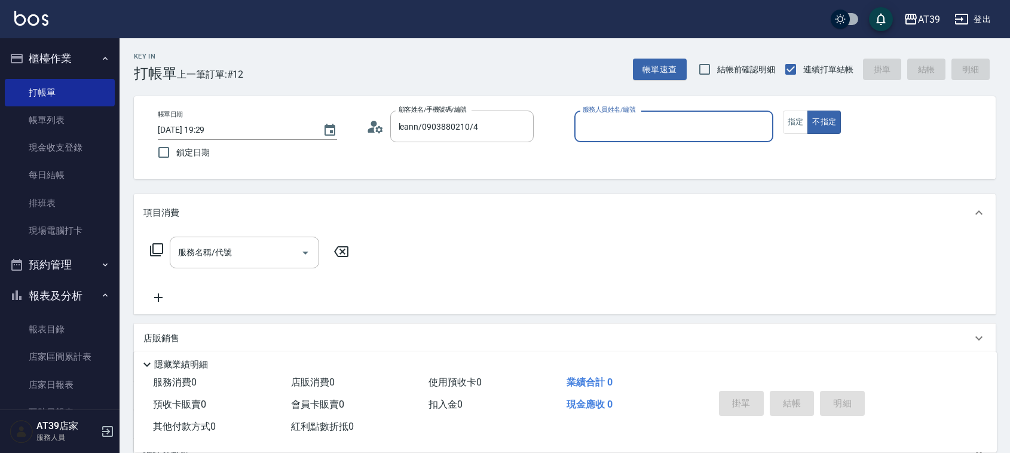
type input "Leann-4"
click at [790, 127] on button "指定" at bounding box center [796, 122] width 26 height 23
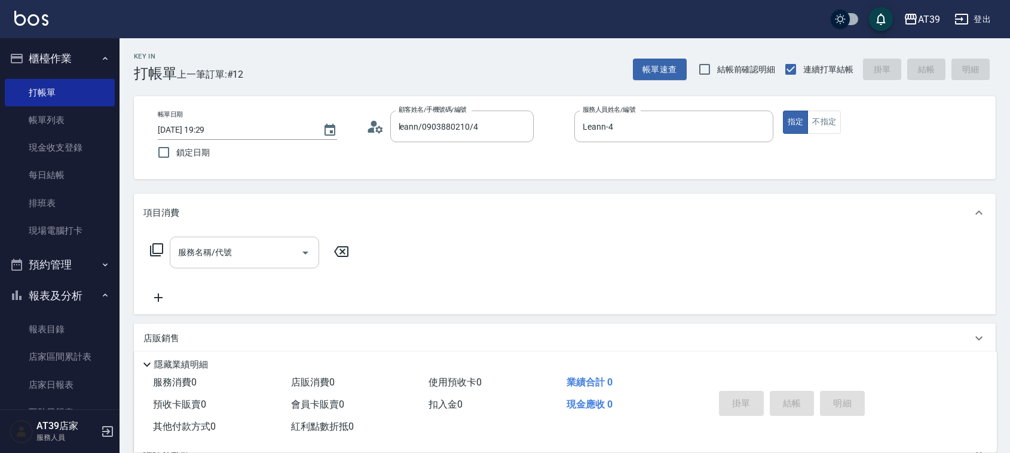
click at [261, 240] on div "服務名稱/代號" at bounding box center [244, 253] width 149 height 32
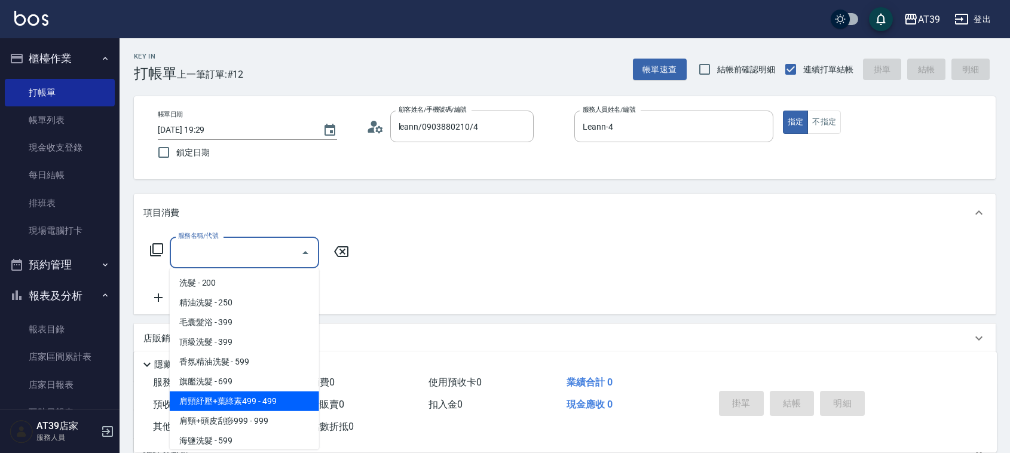
click at [306, 402] on span "肩頸紓壓+葉綠素499 - 499" at bounding box center [244, 402] width 149 height 20
type input "肩頸紓壓+葉綠素499(107)"
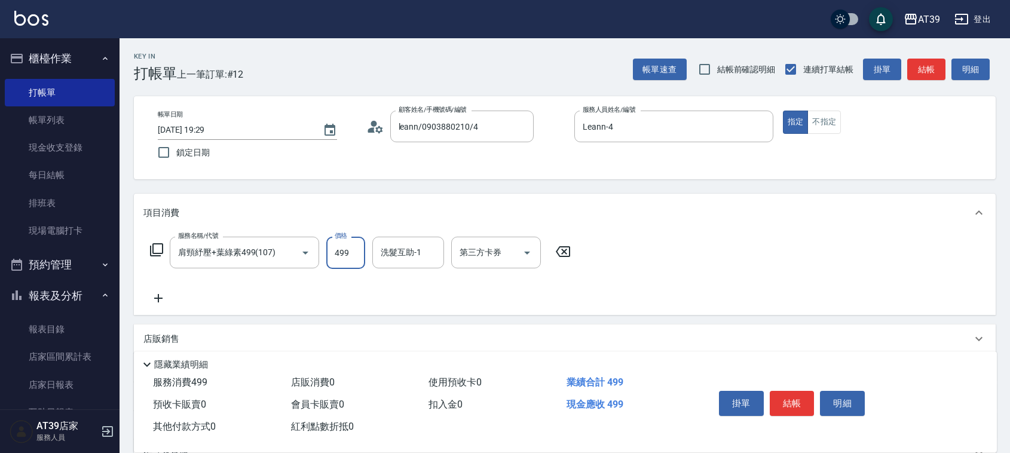
click at [350, 268] on input "499" at bounding box center [345, 253] width 39 height 32
type input "800"
click at [803, 401] on button "結帳" at bounding box center [792, 403] width 45 height 25
type input "2025/09/11 19:30"
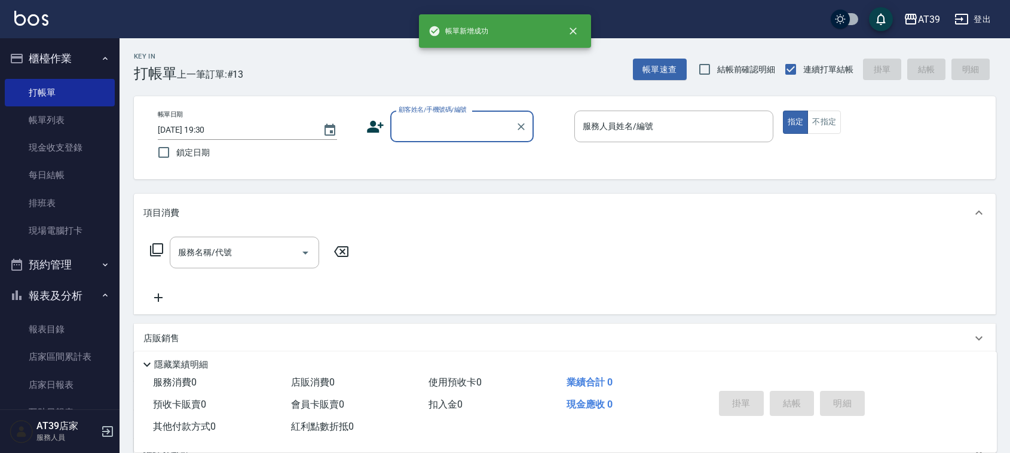
click at [482, 127] on input "顧客姓名/手機號碼/編號" at bounding box center [453, 126] width 115 height 21
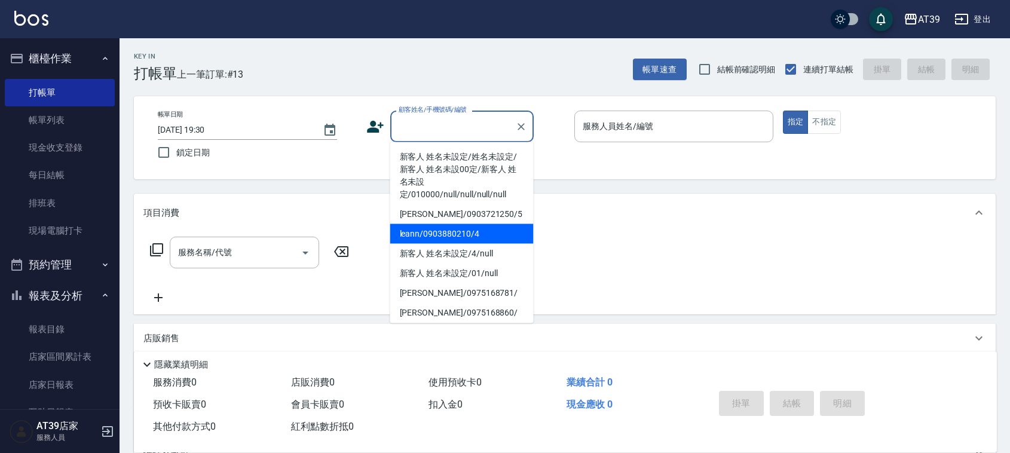
click at [462, 237] on li "leann/0903880210/4" at bounding box center [461, 234] width 143 height 20
type input "leann/0903880210/4"
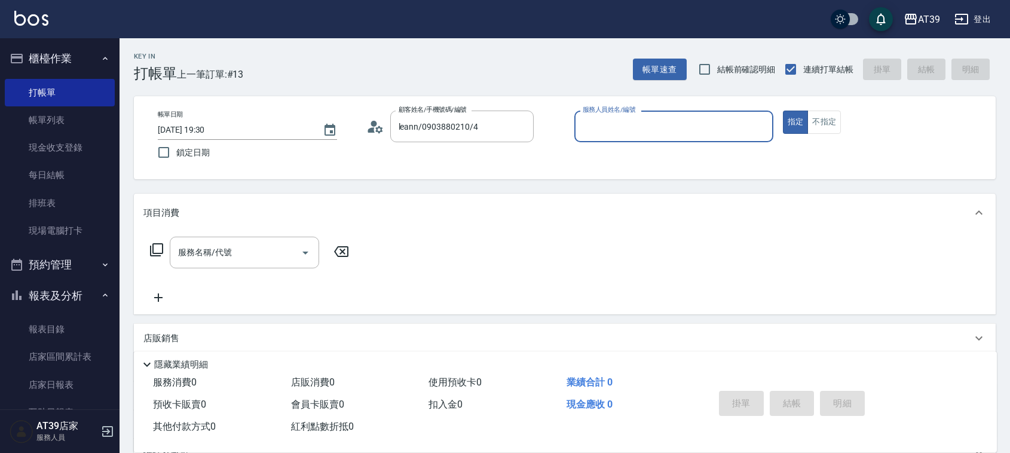
type input "Leann-4"
click at [238, 252] on input "服務名稱/代號" at bounding box center [235, 252] width 121 height 21
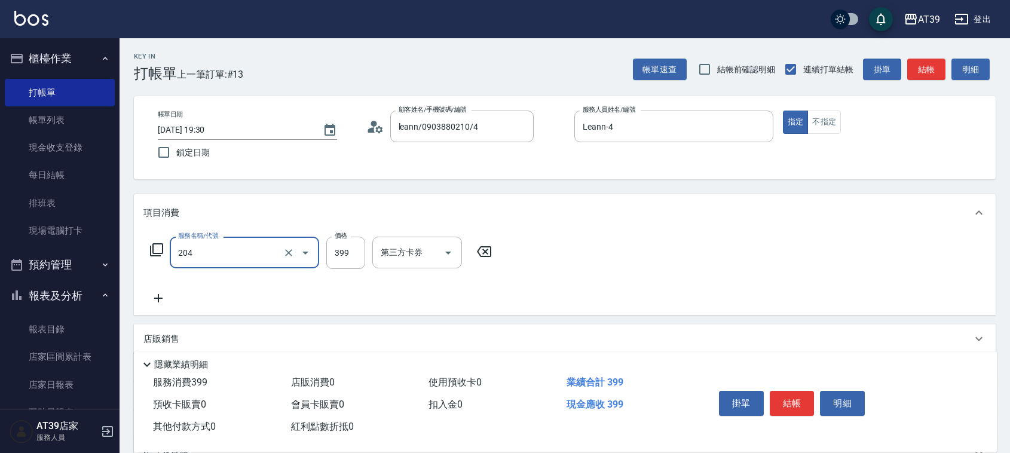
type input "A級洗+剪(204)"
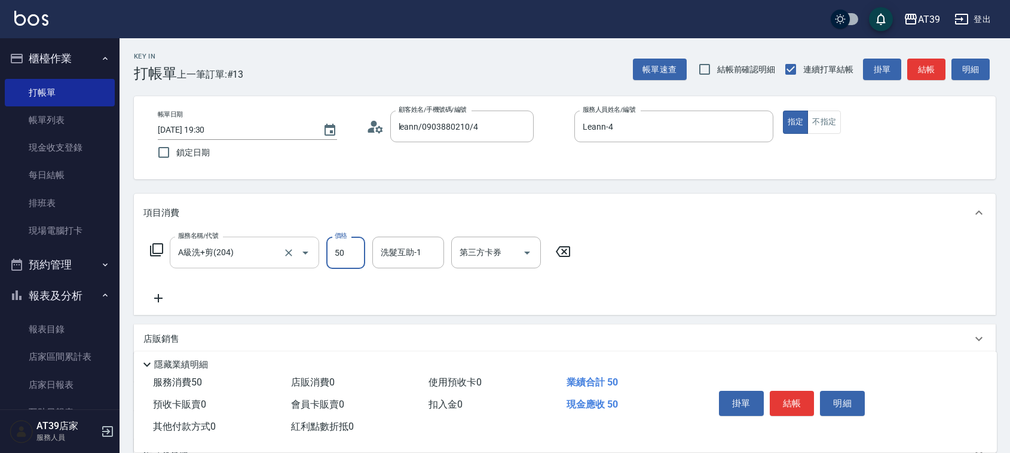
type input "500"
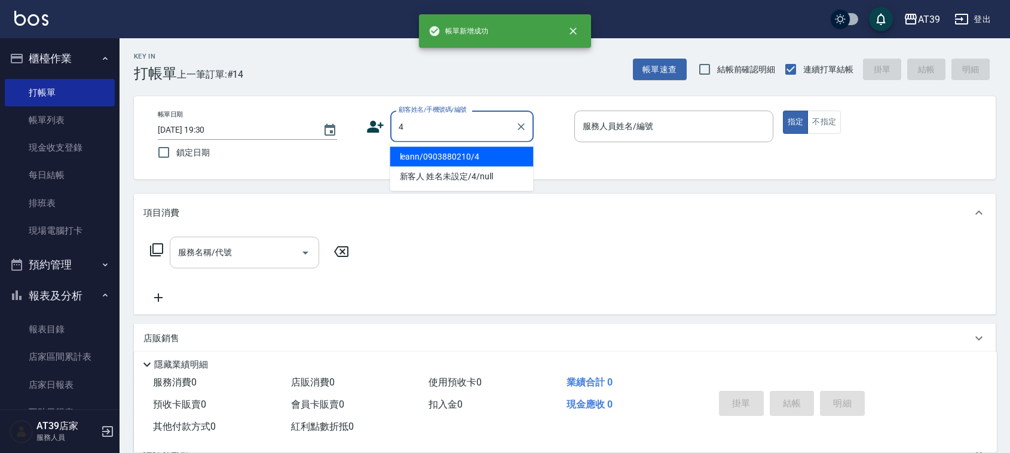
type input "leann/0903880210/4"
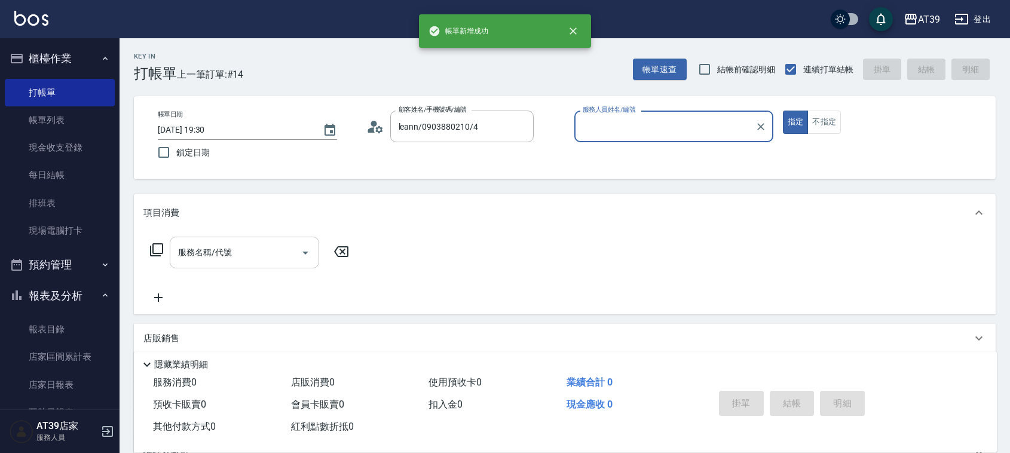
type input "Leann-4"
click at [783, 111] on button "指定" at bounding box center [796, 122] width 26 height 23
type button "true"
type input "新客人 姓名未設定/4/null"
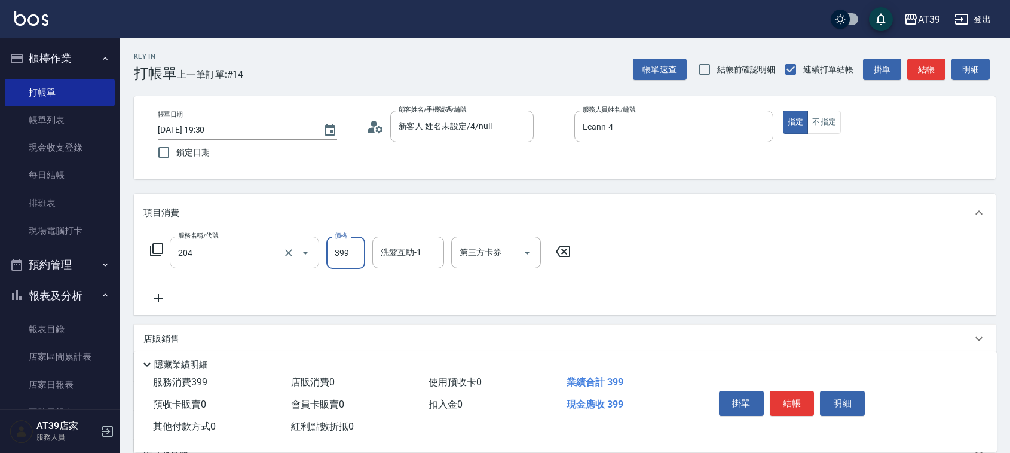
type input "A級洗+剪(204)"
type input "600"
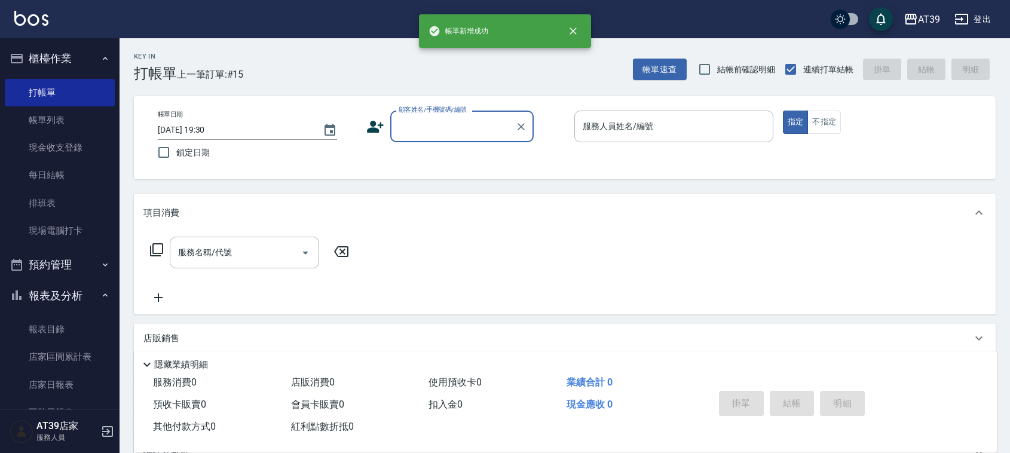
click at [91, 52] on button "櫃檯作業" at bounding box center [60, 58] width 110 height 31
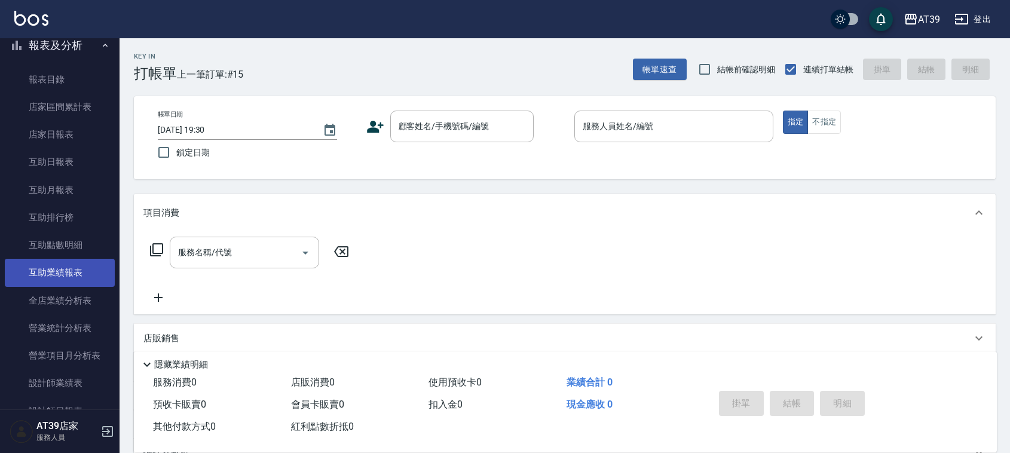
scroll to position [149, 0]
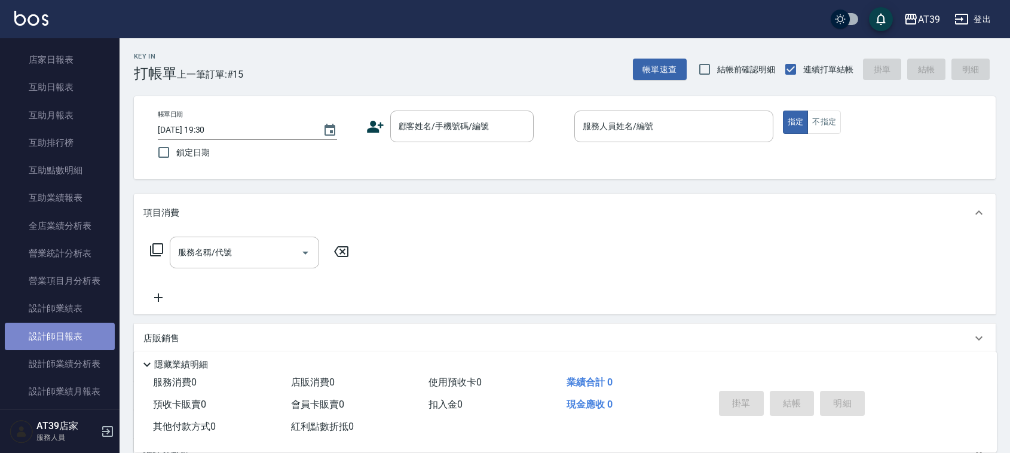
click at [88, 338] on link "設計師日報表" at bounding box center [60, 337] width 110 height 28
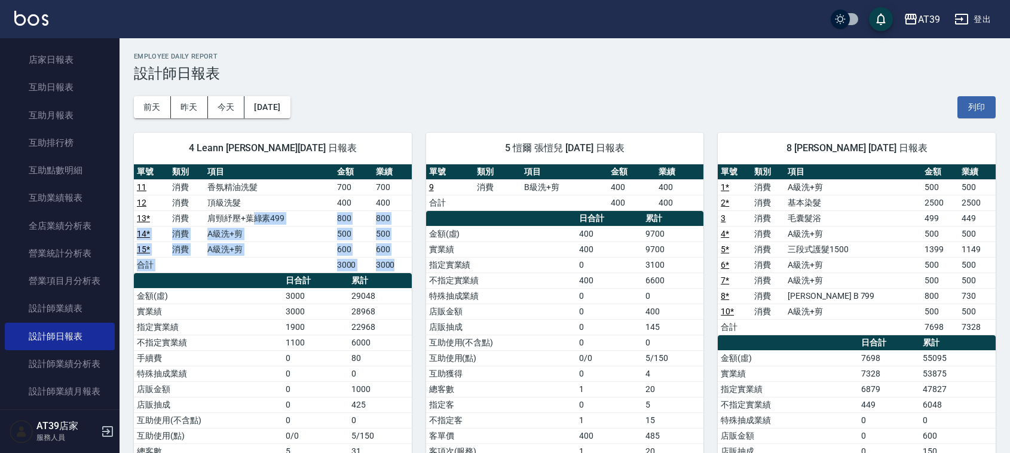
drag, startPoint x: 259, startPoint y: 285, endPoint x: 241, endPoint y: 175, distance: 111.5
click at [245, 189] on div "單號 類別 項目 金額 業績 11 消費 香氛精油洗髮 700 700 12 消費 頂級洗髮 400 400 13 * 消費 肩頸紓壓+葉綠素499 800 …" at bounding box center [273, 350] width 278 height 373
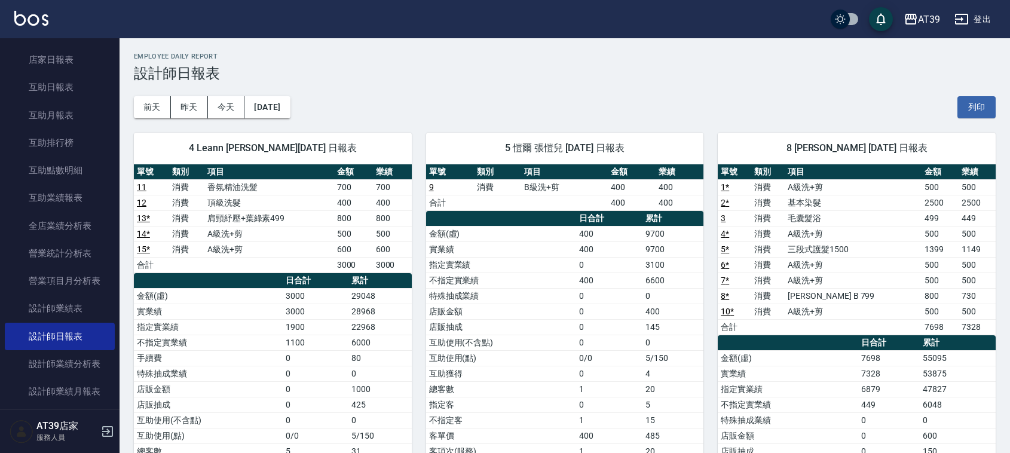
click at [201, 141] on div "4 Leann 林思宇 09/11/2025 日報表" at bounding box center [273, 148] width 278 height 31
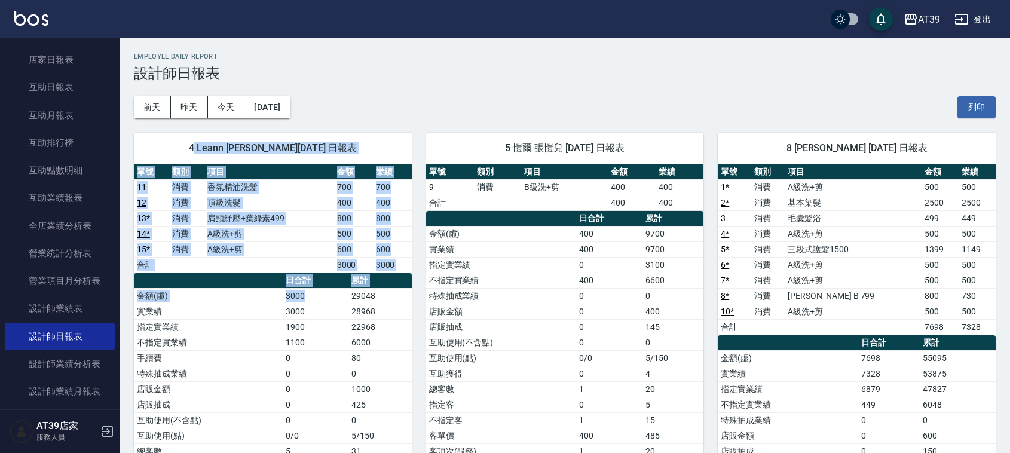
drag, startPoint x: 201, startPoint y: 141, endPoint x: 323, endPoint y: 291, distance: 193.9
click at [323, 291] on div "4 Leann 林思宇 09/11/2025 日報表 單號 類別 項目 金額 業績 11 消費 香氛精油洗髮 700 700 12 消費 頂級洗髮 400 4…" at bounding box center [273, 342] width 278 height 419
click at [323, 291] on td "3000" at bounding box center [316, 296] width 66 height 16
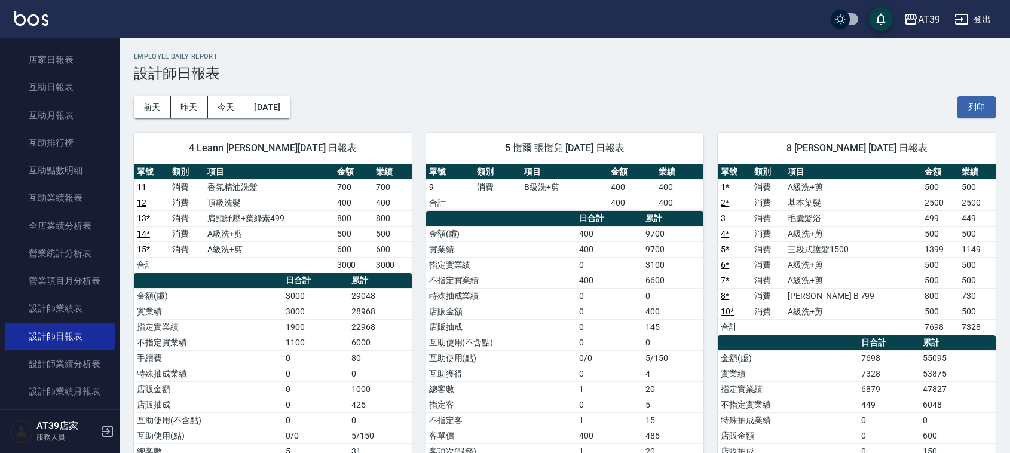
click at [323, 291] on td "3000" at bounding box center [316, 296] width 66 height 16
drag, startPoint x: 323, startPoint y: 291, endPoint x: 315, endPoint y: 281, distance: 13.2
click at [317, 285] on table "日合計 累計 金額(虛) 3000 29048 實業績 3000 28968 指定實業績 1900 22968 不指定實業績 1100 6000 手續費 0 …" at bounding box center [273, 405] width 278 height 264
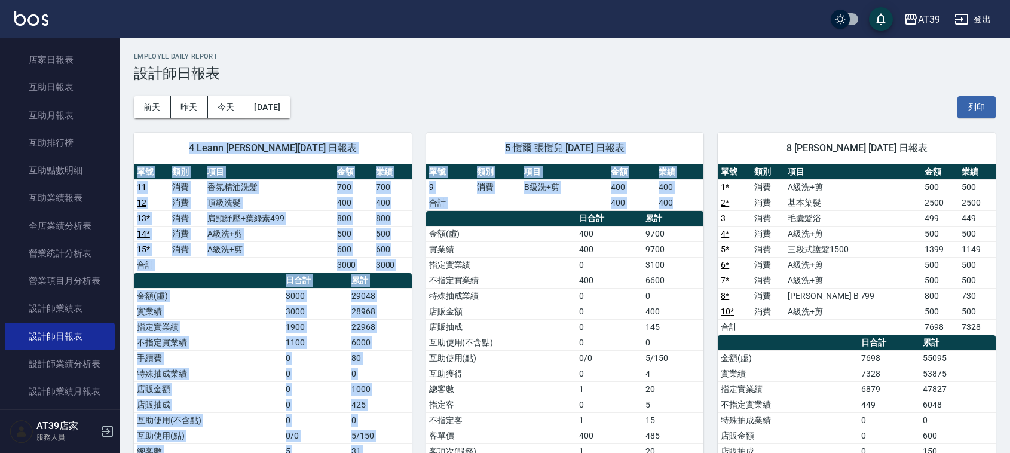
drag, startPoint x: 414, startPoint y: 284, endPoint x: 150, endPoint y: 144, distance: 299.0
click at [150, 144] on div "4 Leann 林思宇 09/11/2025 日報表 單號 類別 項目 金額 業績 11 消費 香氛精油洗髮 700 700 12 消費 頂級洗髮 400 4…" at bounding box center [558, 366] width 877 height 496
click at [150, 144] on span "4 Leann 林思宇 09/11/2025 日報表" at bounding box center [272, 148] width 249 height 12
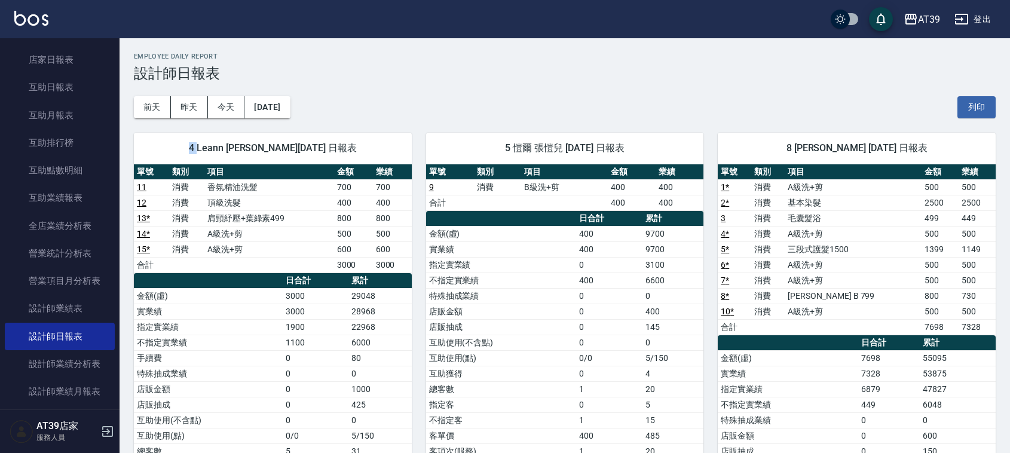
click at [150, 144] on span "4 Leann 林思宇 09/11/2025 日報表" at bounding box center [272, 148] width 249 height 12
drag, startPoint x: 294, startPoint y: 341, endPoint x: 395, endPoint y: 330, distance: 101.6
click at [395, 330] on tbody "金額(虛) 3000 29048 實業績 3000 28968 指定實業績 1900 22968 不指定實業績 1100 6000 手續費 0 80 特殊抽成…" at bounding box center [273, 412] width 278 height 249
click at [387, 356] on td "80" at bounding box center [380, 358] width 63 height 16
click at [651, 279] on td "6600" at bounding box center [673, 281] width 61 height 16
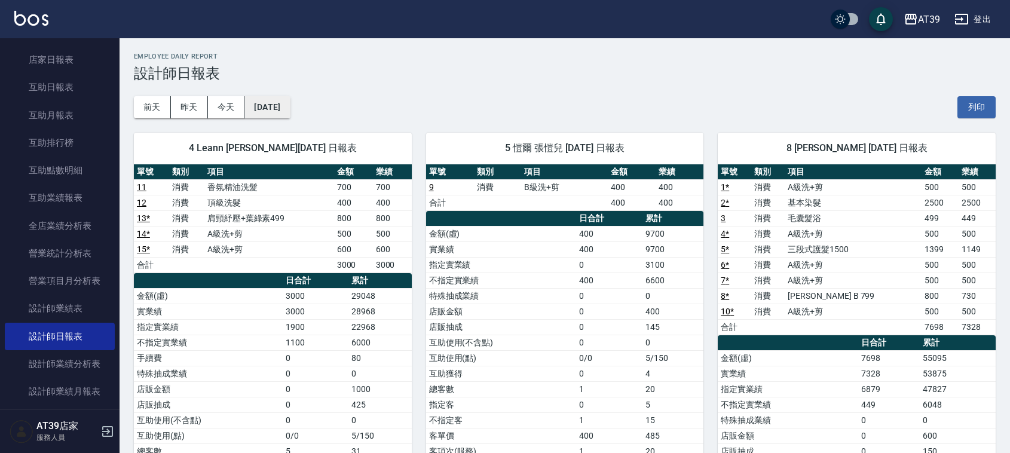
click at [272, 100] on button "[DATE]" at bounding box center [267, 107] width 45 height 22
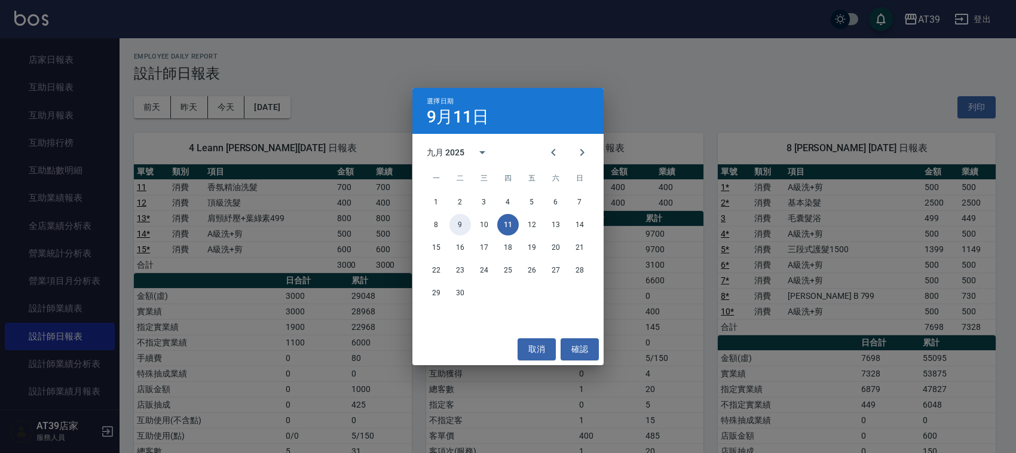
click at [464, 223] on button "9" at bounding box center [461, 225] width 22 height 22
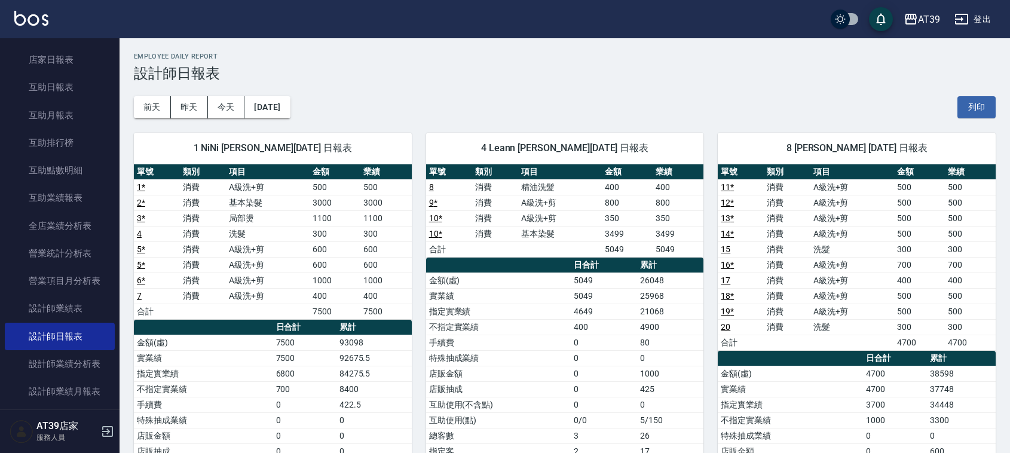
click at [45, 16] on img at bounding box center [31, 18] width 34 height 15
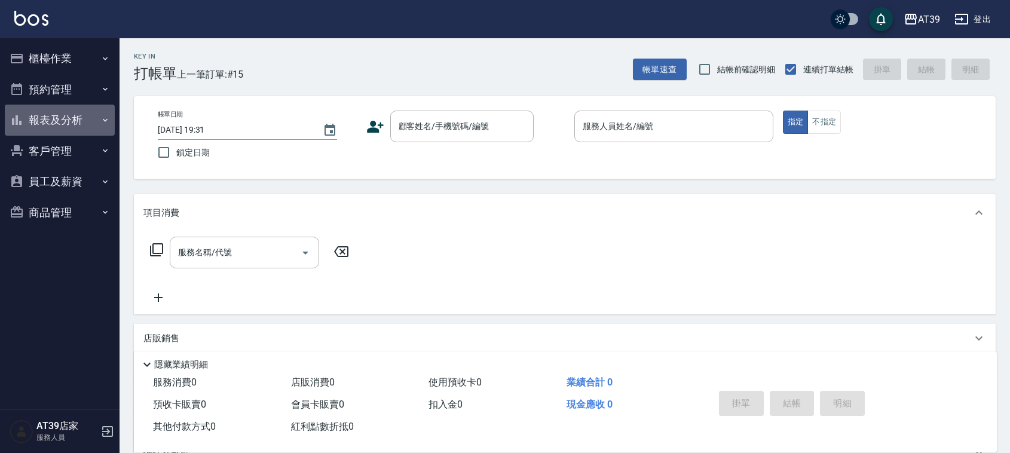
click at [88, 112] on button "報表及分析" at bounding box center [60, 120] width 110 height 31
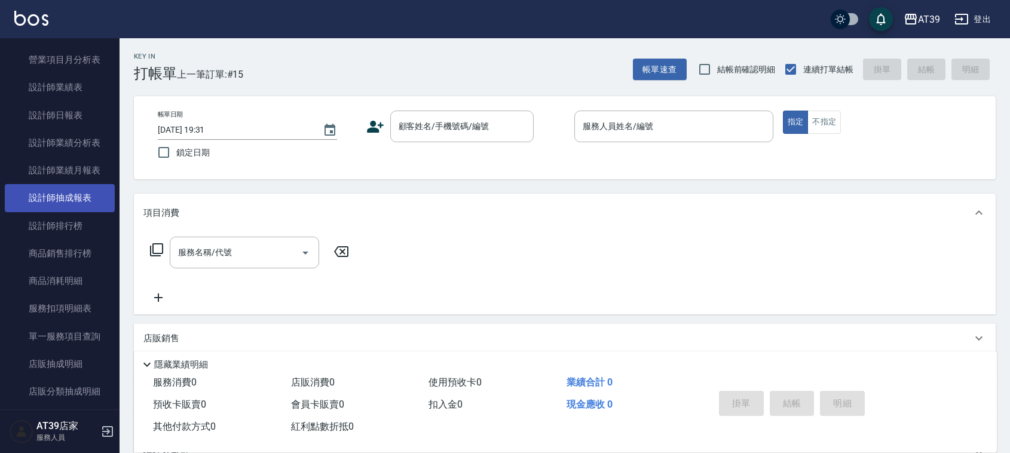
scroll to position [374, 0]
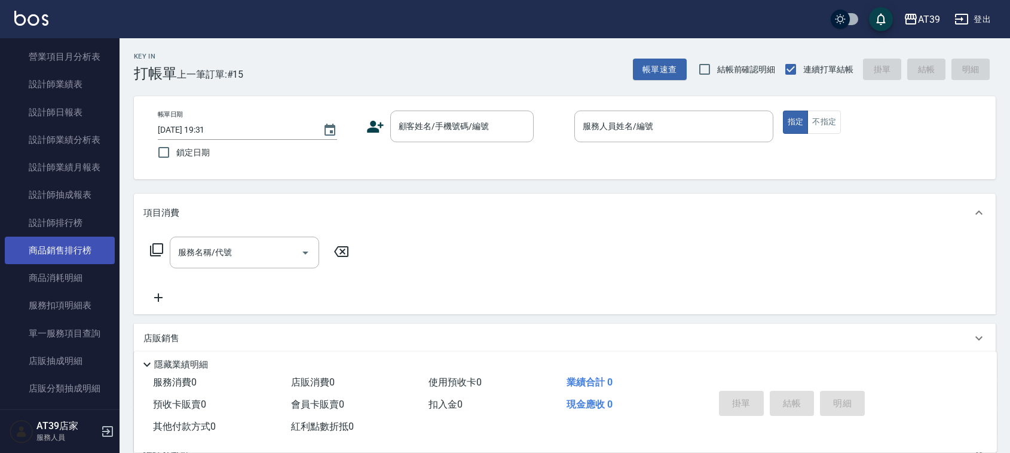
click at [99, 246] on link "商品銷售排行榜" at bounding box center [60, 251] width 110 height 28
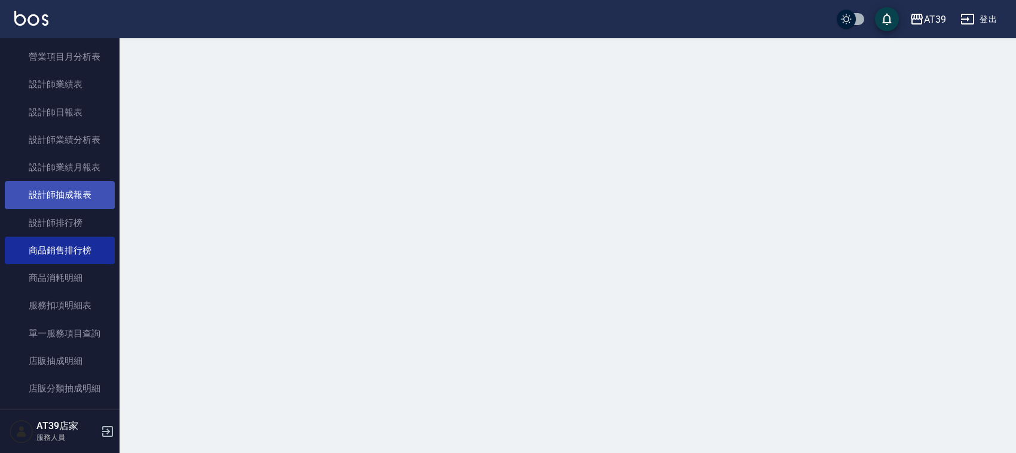
click at [83, 204] on link "設計師抽成報表" at bounding box center [60, 195] width 110 height 28
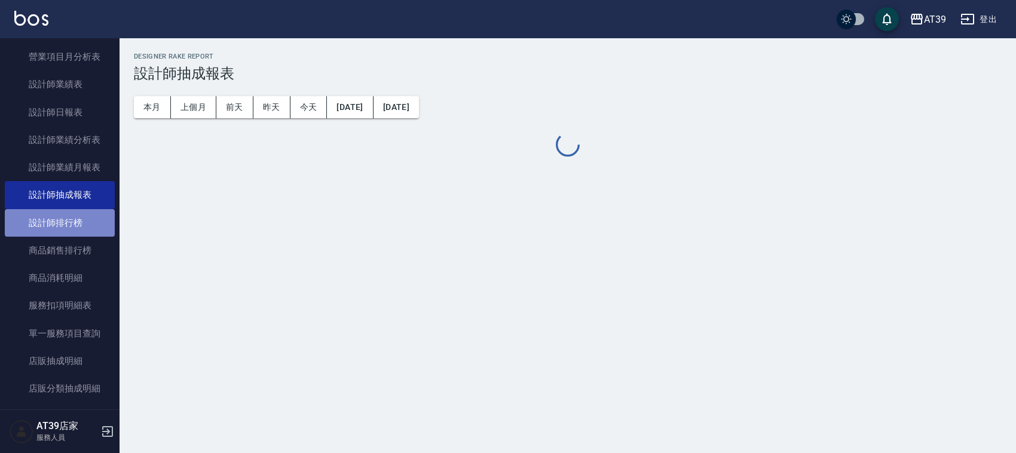
click at [90, 216] on link "設計師排行榜" at bounding box center [60, 223] width 110 height 28
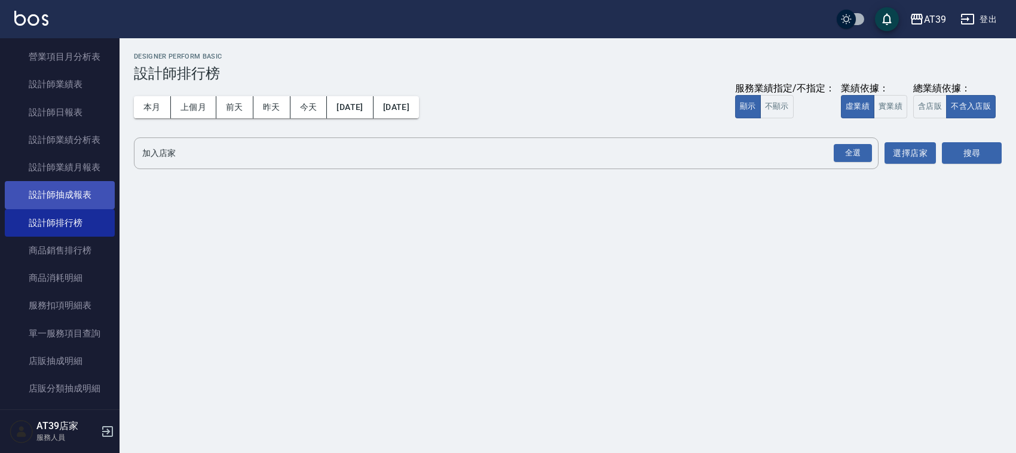
click at [84, 193] on link "設計師抽成報表" at bounding box center [60, 195] width 110 height 28
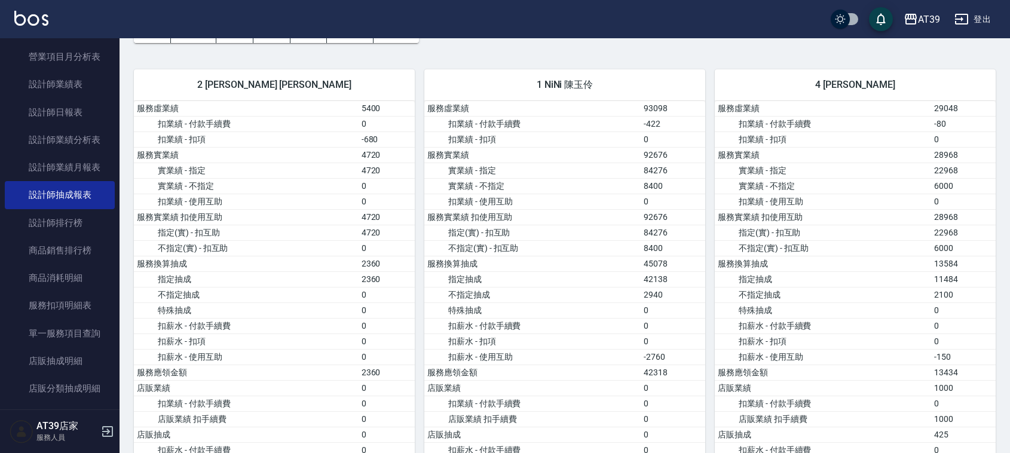
scroll to position [75, 0]
click at [42, 22] on img at bounding box center [31, 18] width 34 height 15
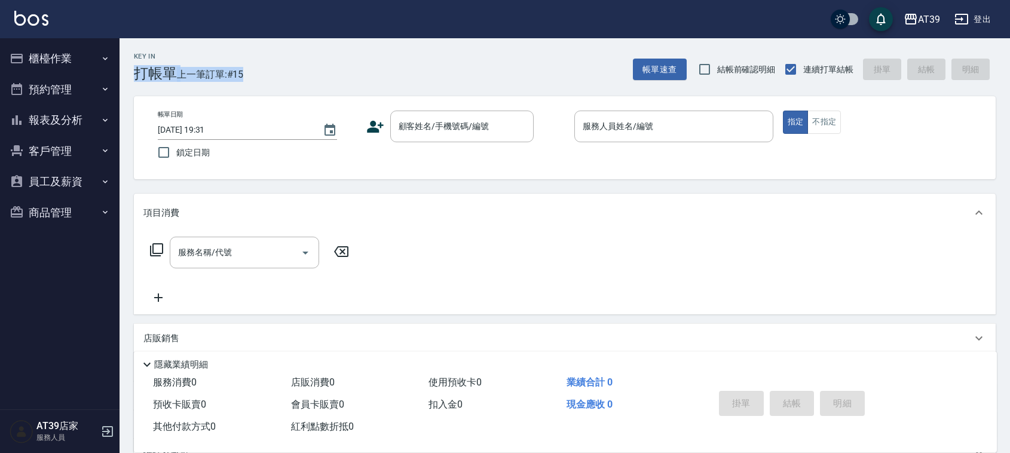
drag, startPoint x: 267, startPoint y: 81, endPoint x: 132, endPoint y: 71, distance: 135.0
click at [132, 71] on div "Key In 打帳單 上一筆訂單:#15 帳單速查 結帳前確認明細 連續打單結帳 掛單 結帳 明細" at bounding box center [558, 60] width 877 height 44
click at [141, 44] on div "Key In 打帳單 上一筆訂單:#15" at bounding box center [182, 60] width 124 height 44
drag, startPoint x: 126, startPoint y: 54, endPoint x: 249, endPoint y: 76, distance: 125.1
click at [249, 76] on div "Key In 打帳單 上一筆訂單:#15 帳單速查 結帳前確認明細 連續打單結帳 掛單 結帳 明細" at bounding box center [558, 60] width 877 height 44
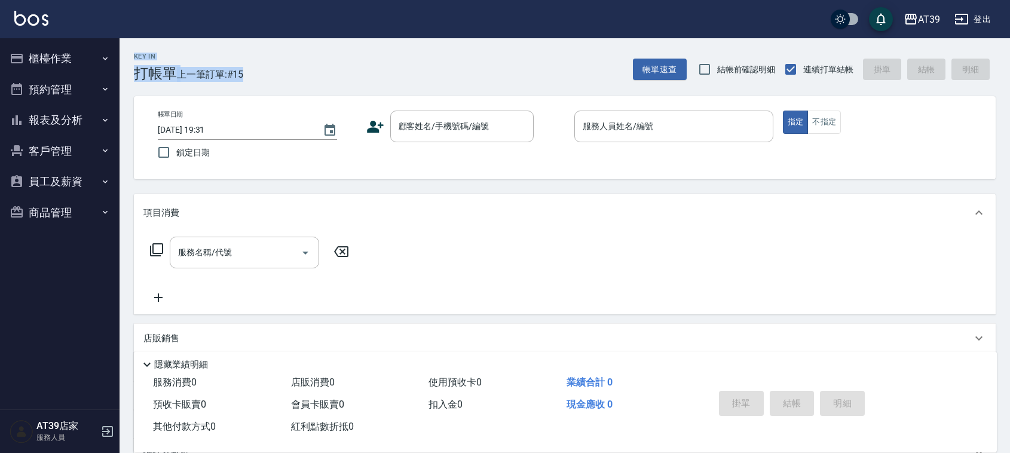
click at [249, 76] on div "Key In 打帳單 上一筆訂單:#15 帳單速查 結帳前確認明細 連續打單結帳 掛單 結帳 明細" at bounding box center [558, 60] width 877 height 44
drag, startPoint x: 249, startPoint y: 76, endPoint x: 148, endPoint y: 42, distance: 107.2
click at [148, 42] on div "Key In 打帳單 上一筆訂單:#15 帳單速查 結帳前確認明細 連續打單結帳 掛單 結帳 明細" at bounding box center [558, 60] width 877 height 44
click at [148, 42] on div "Key In 打帳單 上一筆訂單:#15" at bounding box center [182, 60] width 124 height 44
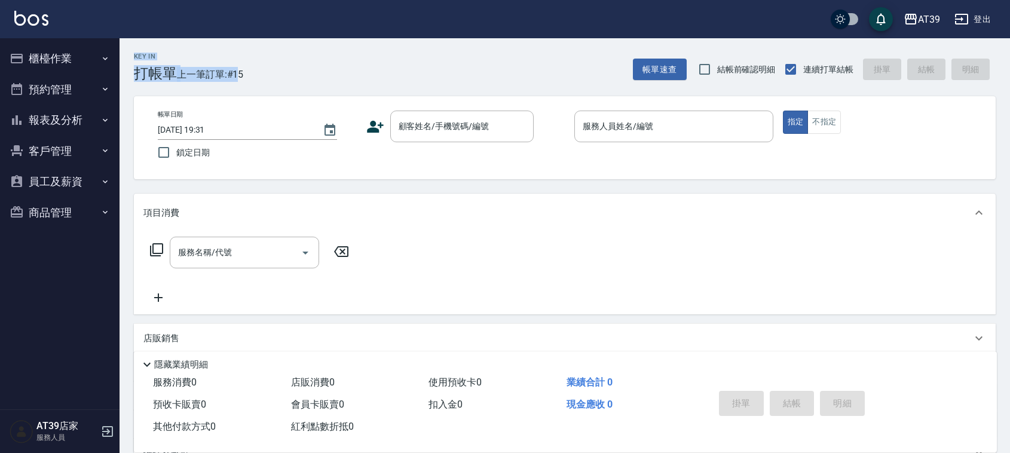
drag, startPoint x: 132, startPoint y: 56, endPoint x: 240, endPoint y: 67, distance: 108.8
click at [240, 67] on div "Key In 打帳單 上一筆訂單:#15" at bounding box center [182, 60] width 124 height 44
click at [240, 67] on span "上一筆訂單:#15" at bounding box center [210, 74] width 67 height 15
click at [247, 74] on div "Key In 打帳單 上一筆訂單:#15 帳單速查 結帳前確認明細 連續打單結帳 掛單 結帳 明細" at bounding box center [558, 60] width 877 height 44
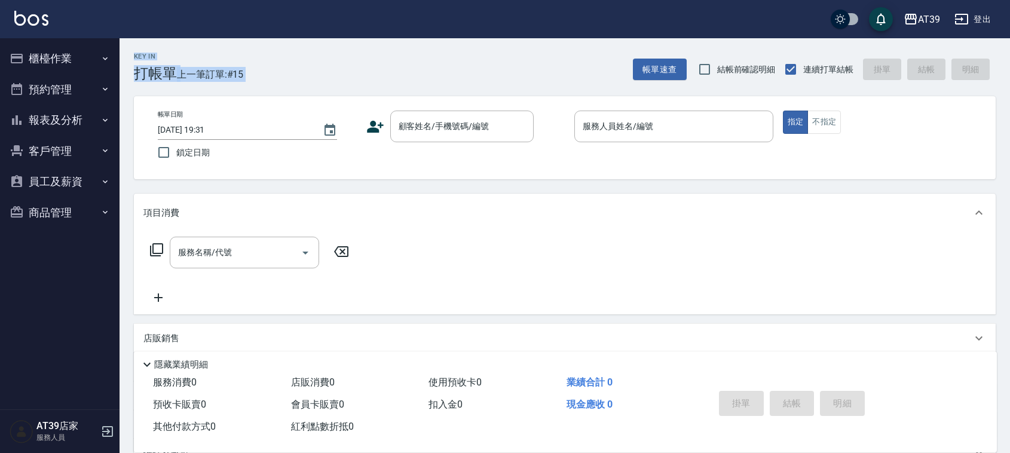
drag, startPoint x: 247, startPoint y: 74, endPoint x: 126, endPoint y: 57, distance: 122.5
click at [126, 57] on div "Key In 打帳單 上一筆訂單:#15 帳單速查 結帳前確認明細 連續打單結帳 掛單 結帳 明細" at bounding box center [558, 60] width 877 height 44
click at [124, 57] on div "Key In 打帳單 上一筆訂單:#15" at bounding box center [182, 60] width 124 height 44
drag, startPoint x: 148, startPoint y: 43, endPoint x: 242, endPoint y: 69, distance: 97.5
click at [242, 69] on div "Key In 打帳單 上一筆訂單:#15" at bounding box center [182, 60] width 124 height 44
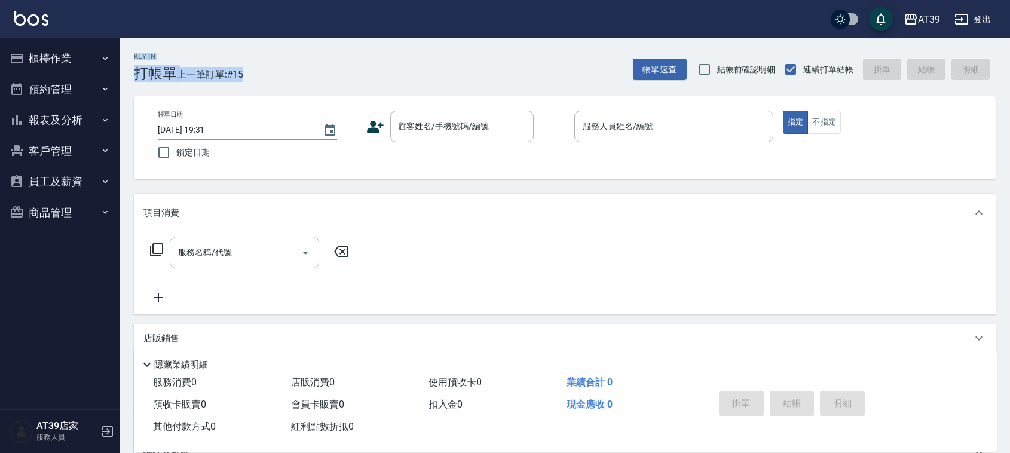
click at [242, 69] on span "上一筆訂單:#15" at bounding box center [210, 74] width 67 height 15
drag, startPoint x: 249, startPoint y: 75, endPoint x: 147, endPoint y: 38, distance: 108.2
click at [147, 38] on div "AT39 登出 櫃檯作業 打帳單 帳單列表 現金收支登錄 每日結帳 排班表 現場電腦打卡 預約管理 預約管理 單日預約紀錄 單週預約紀錄 報表及分析 報表目錄…" at bounding box center [505, 291] width 1010 height 582
click at [147, 38] on div "AT39 登出" at bounding box center [505, 19] width 1010 height 38
drag, startPoint x: 135, startPoint y: 51, endPoint x: 248, endPoint y: 73, distance: 115.2
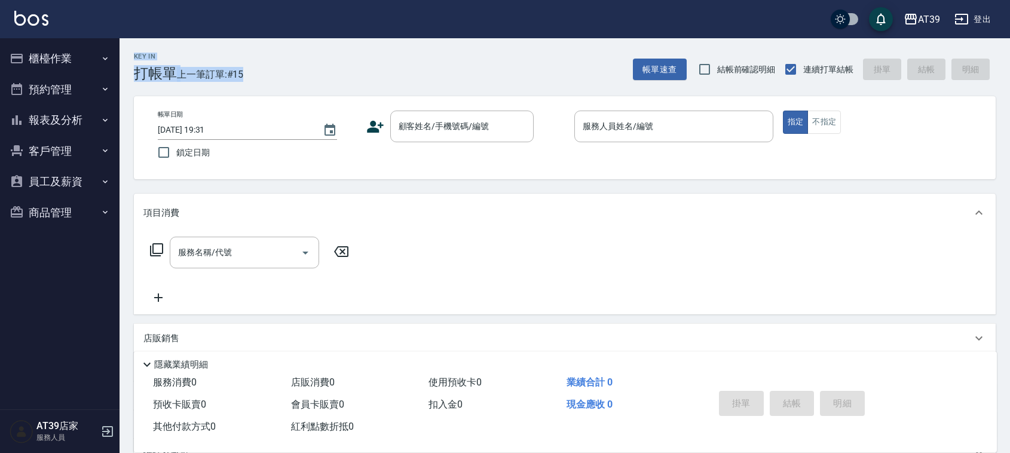
click at [248, 73] on div "Key In 打帳單 上一筆訂單:#15 帳單速查 結帳前確認明細 連續打單結帳 掛單 結帳 明細" at bounding box center [558, 60] width 877 height 44
click at [136, 46] on div "Key In 打帳單 上一筆訂單:#15" at bounding box center [182, 60] width 124 height 44
drag, startPoint x: 133, startPoint y: 54, endPoint x: 246, endPoint y: 73, distance: 114.5
click at [246, 73] on div "Key In 打帳單 上一筆訂單:#15 帳單速查 結帳前確認明細 連續打單結帳 掛單 結帳 明細" at bounding box center [558, 60] width 877 height 44
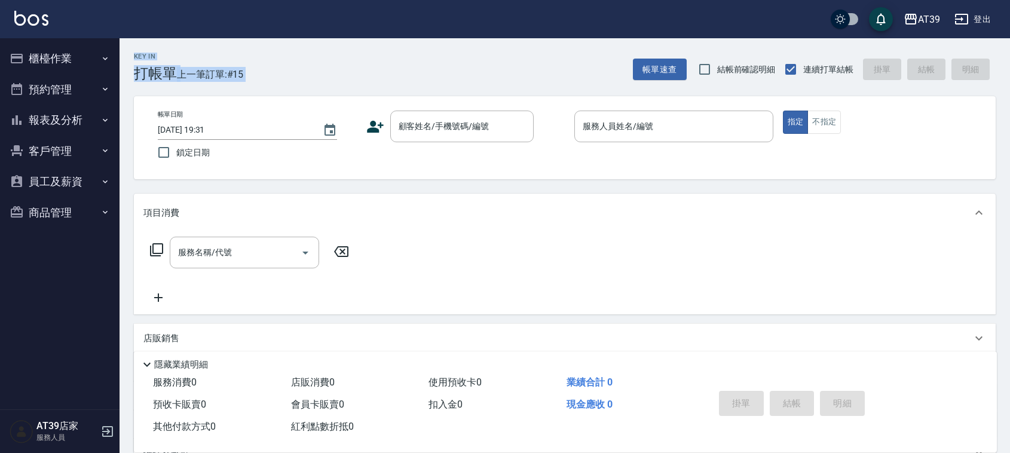
drag, startPoint x: 246, startPoint y: 73, endPoint x: 135, endPoint y: 48, distance: 114.5
click at [135, 48] on div "Key In 打帳單 上一筆訂單:#15 帳單速查 結帳前確認明細 連續打單結帳 掛單 結帳 明細" at bounding box center [558, 60] width 877 height 44
click at [135, 48] on div "Key In 打帳單 上一筆訂單:#15" at bounding box center [182, 60] width 124 height 44
drag, startPoint x: 132, startPoint y: 54, endPoint x: 298, endPoint y: 68, distance: 166.2
click at [298, 68] on div "Key In 打帳單 上一筆訂單:#15 帳單速查 結帳前確認明細 連續打單結帳 掛單 結帳 明細" at bounding box center [558, 60] width 877 height 44
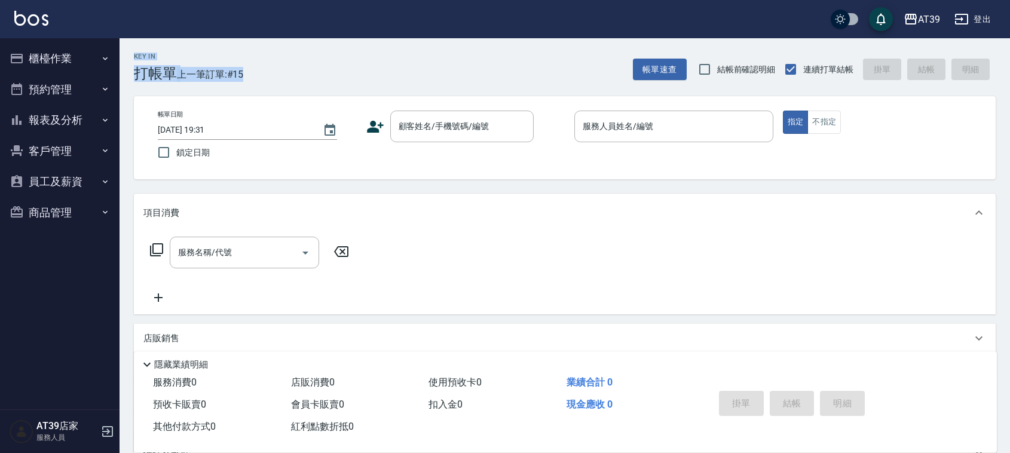
click at [298, 68] on div "Key In 打帳單 上一筆訂單:#15 帳單速查 結帳前確認明細 連續打單結帳 掛單 結帳 明細" at bounding box center [558, 60] width 877 height 44
drag, startPoint x: 298, startPoint y: 68, endPoint x: 178, endPoint y: 57, distance: 120.1
click at [178, 57] on div "Key In 打帳單 上一筆訂單:#15 帳單速查 結帳前確認明細 連續打單結帳 掛單 結帳 明細" at bounding box center [558, 60] width 877 height 44
click at [135, 58] on div "Key In 打帳單 上一筆訂單:#15" at bounding box center [182, 60] width 124 height 44
click at [158, 59] on h2 "Key In" at bounding box center [155, 57] width 43 height 8
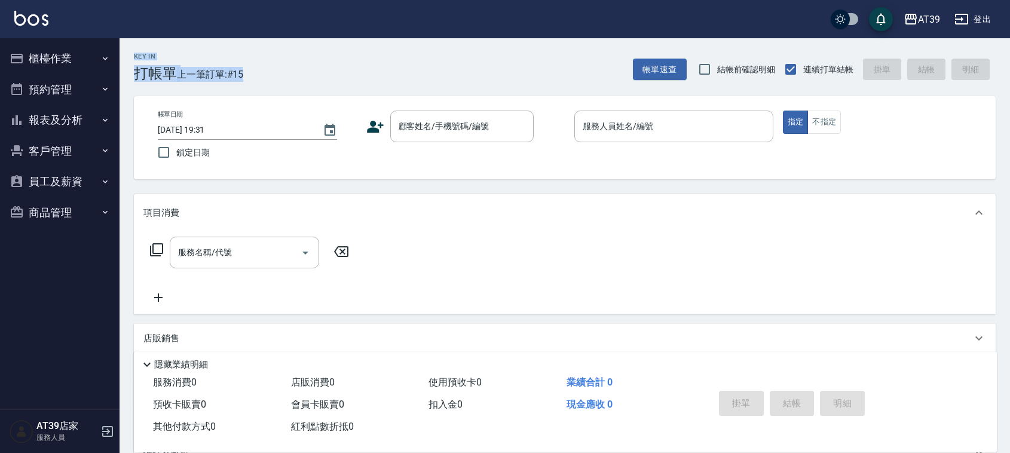
drag, startPoint x: 133, startPoint y: 51, endPoint x: 258, endPoint y: 66, distance: 125.3
click at [258, 66] on div "Key In 打帳單 上一筆訂單:#15 帳單速查 結帳前確認明細 連續打單結帳 掛單 結帳 明細" at bounding box center [558, 60] width 877 height 44
drag, startPoint x: 258, startPoint y: 66, endPoint x: 182, endPoint y: 48, distance: 77.6
click at [190, 53] on div "Key In 打帳單 上一筆訂單:#15 帳單速查 結帳前確認明細 連續打單結帳 掛單 結帳 明細" at bounding box center [558, 60] width 877 height 44
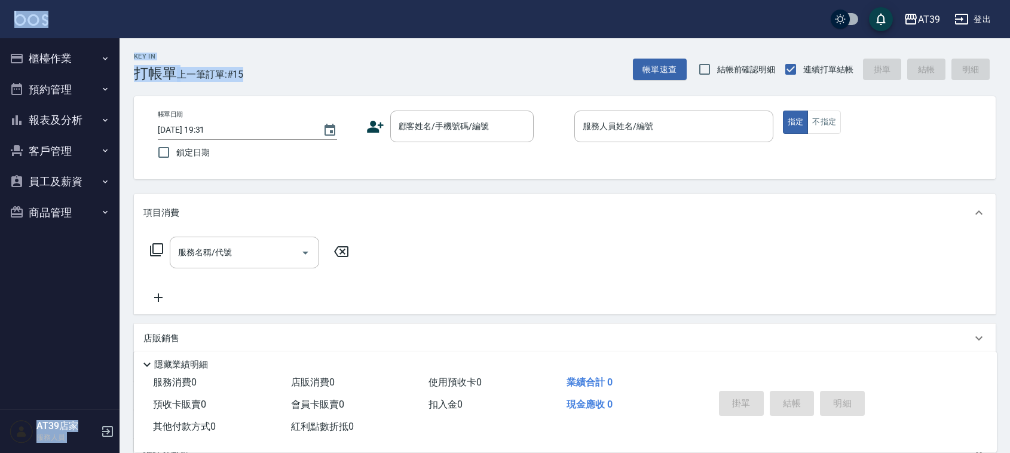
drag, startPoint x: 157, startPoint y: 33, endPoint x: 248, endPoint y: 69, distance: 97.7
click at [248, 69] on div "AT39 登出 櫃檯作業 打帳單 帳單列表 現金收支登錄 每日結帳 排班表 現場電腦打卡 預約管理 預約管理 單日預約紀錄 單週預約紀錄 報表及分析 報表目錄…" at bounding box center [505, 291] width 1010 height 582
click at [248, 69] on div "Key In 打帳單 上一筆訂單:#15 帳單速查 結帳前確認明細 連續打單結帳 掛單 結帳 明細" at bounding box center [558, 60] width 877 height 44
drag, startPoint x: 248, startPoint y: 69, endPoint x: 160, endPoint y: 57, distance: 88.6
click at [163, 59] on div "Key In 打帳單 上一筆訂單:#15 帳單速查 結帳前確認明細 連續打單結帳 掛單 結帳 明細" at bounding box center [558, 60] width 877 height 44
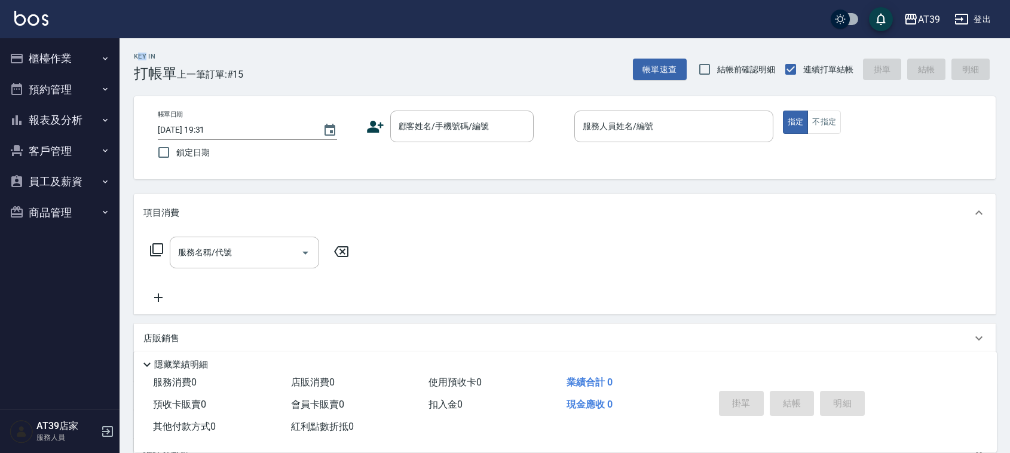
drag, startPoint x: 145, startPoint y: 50, endPoint x: 138, endPoint y: 52, distance: 7.6
click at [138, 51] on div "Key In 打帳單 上一筆訂單:#15" at bounding box center [182, 60] width 124 height 44
click at [136, 53] on h2 "Key In" at bounding box center [155, 57] width 43 height 8
drag, startPoint x: 135, startPoint y: 53, endPoint x: 246, endPoint y: 70, distance: 112.6
click at [246, 70] on div "Key In 打帳單 上一筆訂單:#15 帳單速查 結帳前確認明細 連續打單結帳 掛單 結帳 明細" at bounding box center [558, 60] width 877 height 44
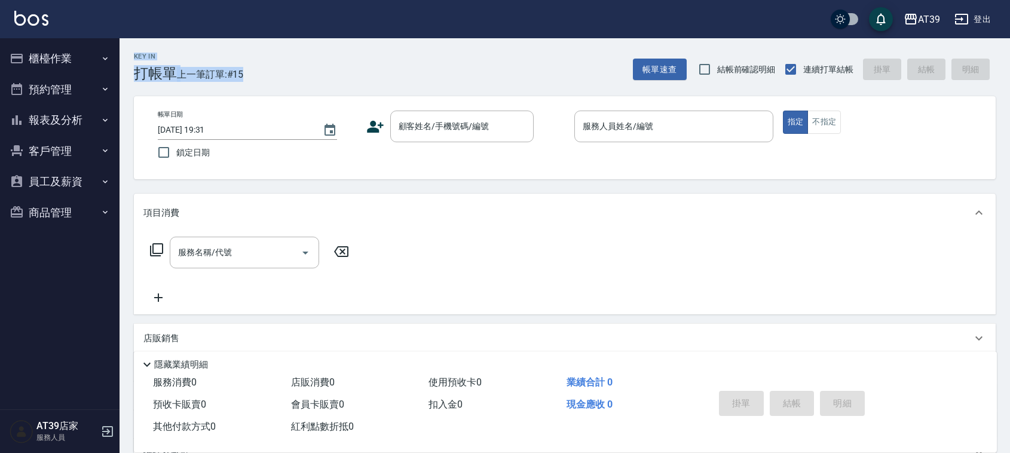
click at [246, 70] on div "Key In 打帳單 上一筆訂單:#15 帳單速查 結帳前確認明細 連續打單結帳 掛單 結帳 明細" at bounding box center [558, 60] width 877 height 44
click at [464, 121] on input "顧客姓名/手機號碼/編號" at bounding box center [453, 126] width 115 height 21
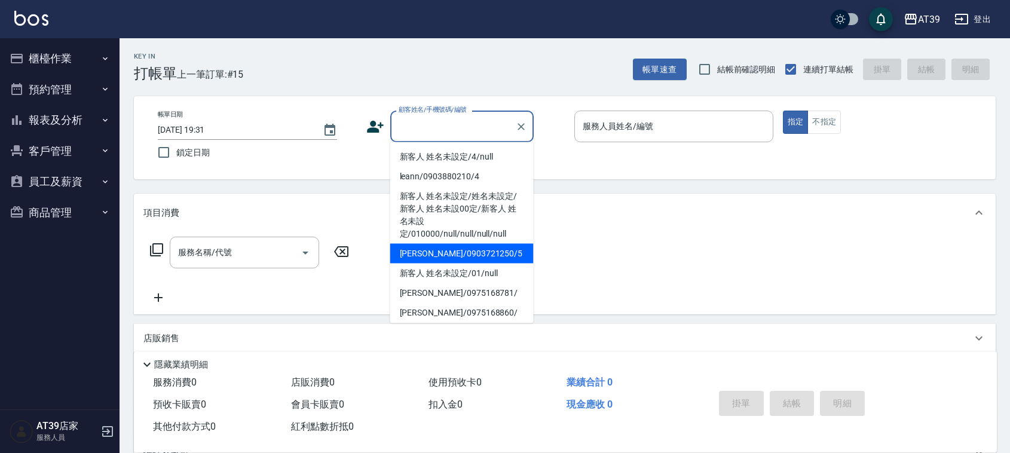
click at [491, 246] on li "Alan/0903721250/5" at bounding box center [461, 254] width 143 height 20
type input "Alan/0903721250/5"
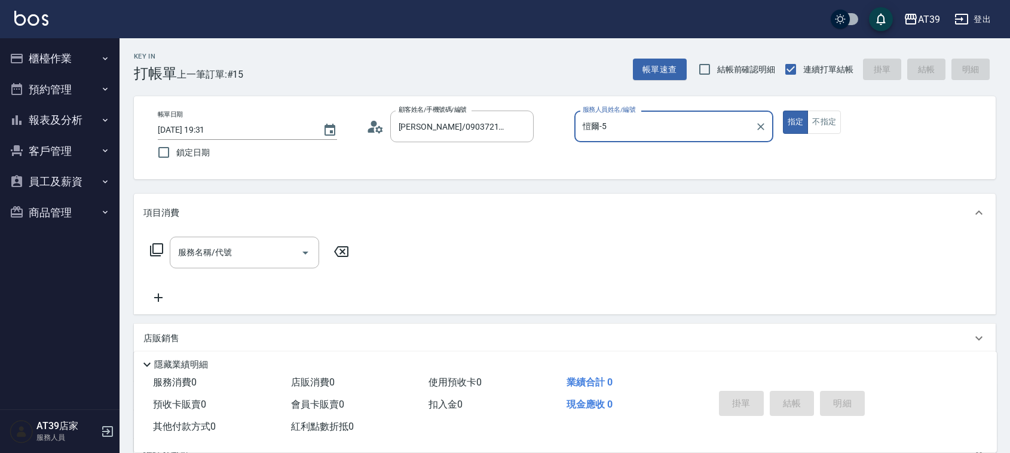
type input "愷爾-5"
click at [818, 124] on button "不指定" at bounding box center [824, 122] width 33 height 23
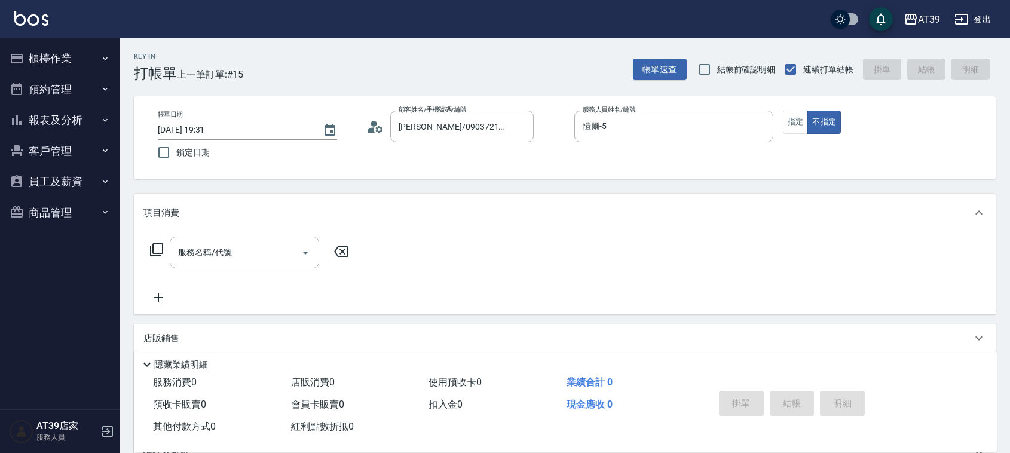
click at [157, 253] on icon at bounding box center [156, 249] width 13 height 13
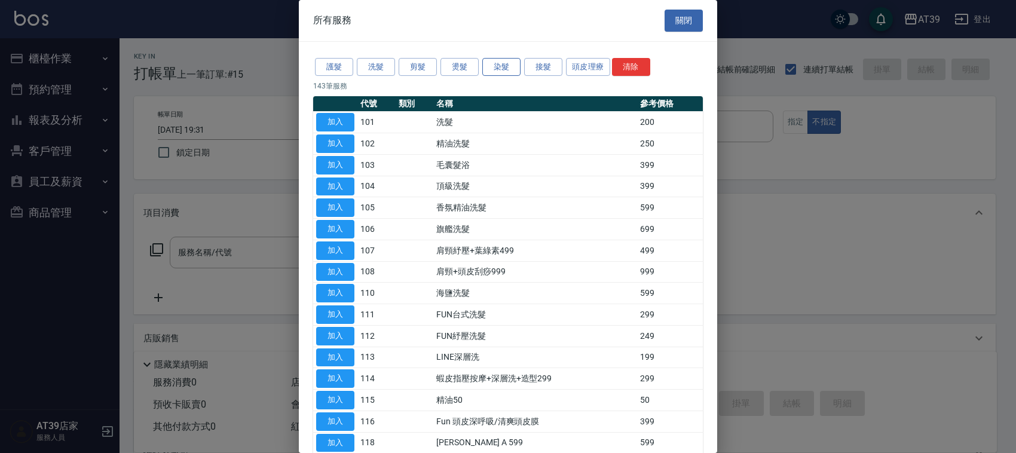
click at [507, 76] on button "染髮" at bounding box center [502, 67] width 38 height 19
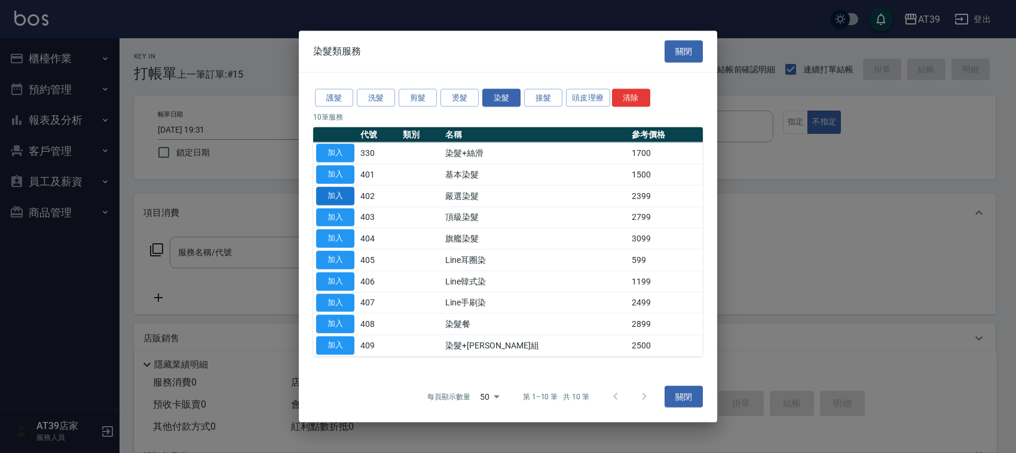
click at [344, 193] on button "加入" at bounding box center [335, 196] width 38 height 19
type input "嚴選染髮(402)"
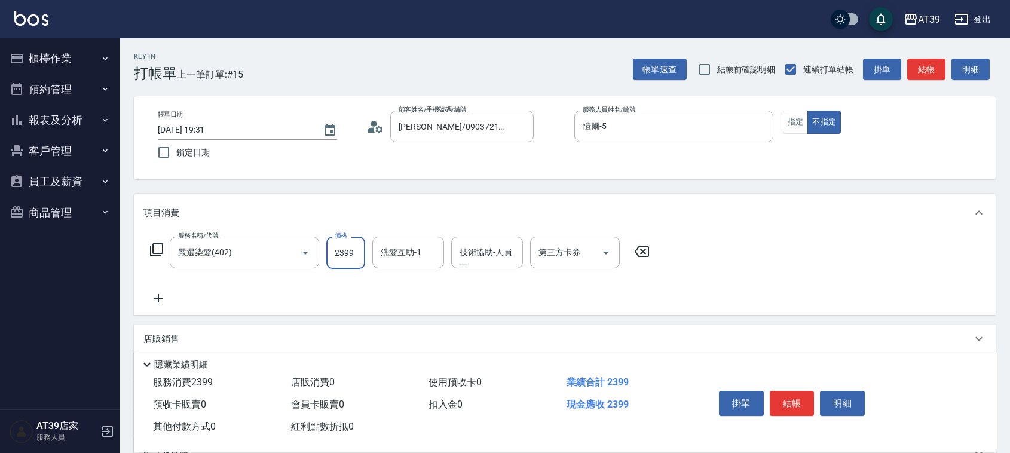
click at [352, 248] on input "2399" at bounding box center [345, 253] width 39 height 32
type input "2800"
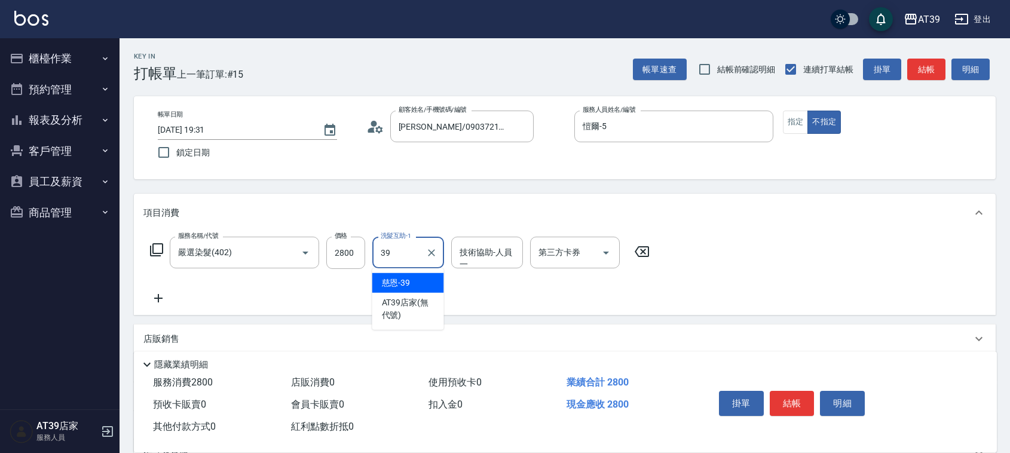
type input "慈恩-39"
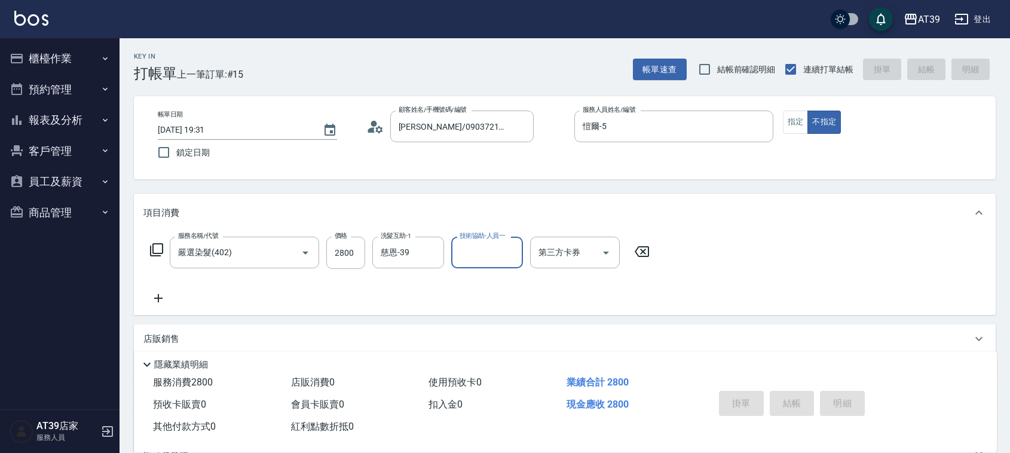
type input "2025/09/11 19:49"
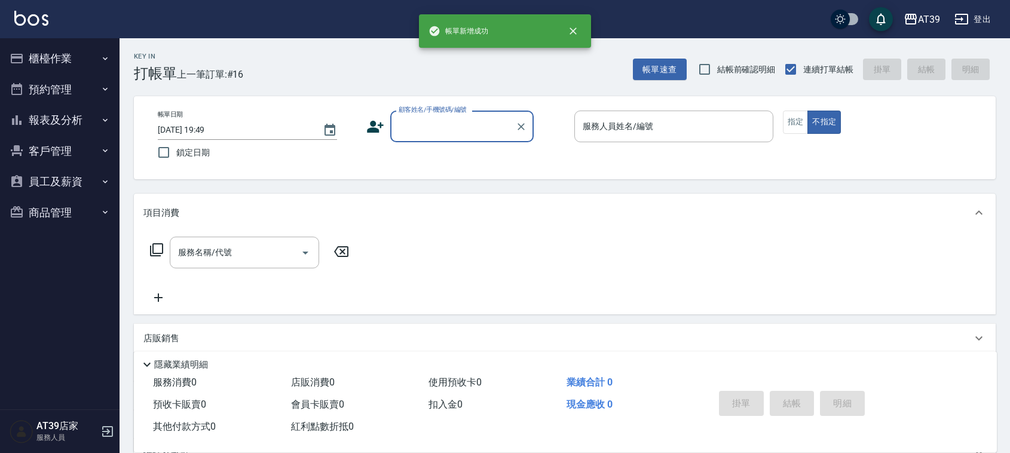
click at [78, 123] on button "報表及分析" at bounding box center [60, 120] width 110 height 31
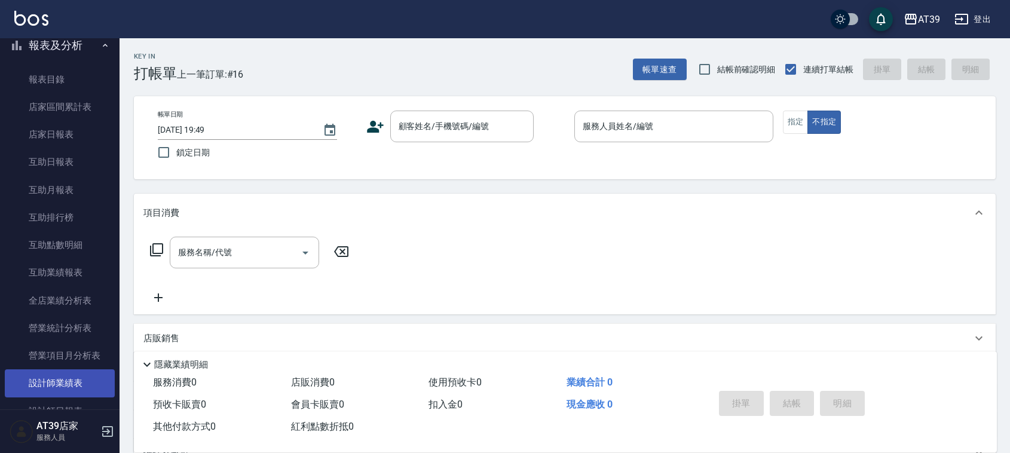
scroll to position [149, 0]
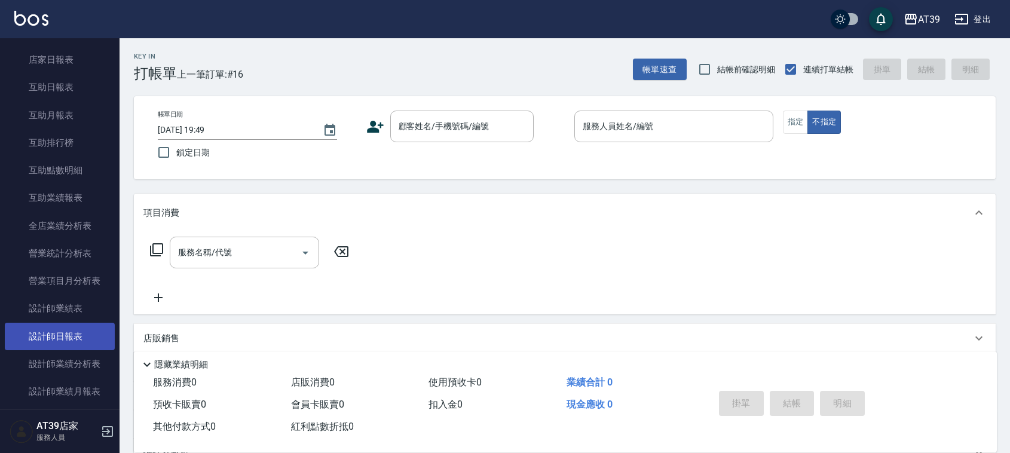
click at [84, 344] on link "設計師日報表" at bounding box center [60, 337] width 110 height 28
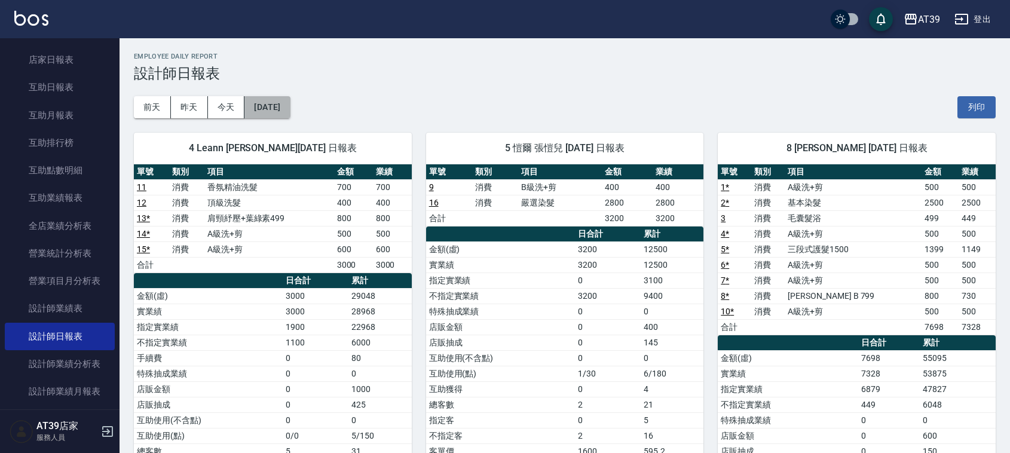
click at [262, 106] on button "[DATE]" at bounding box center [267, 107] width 45 height 22
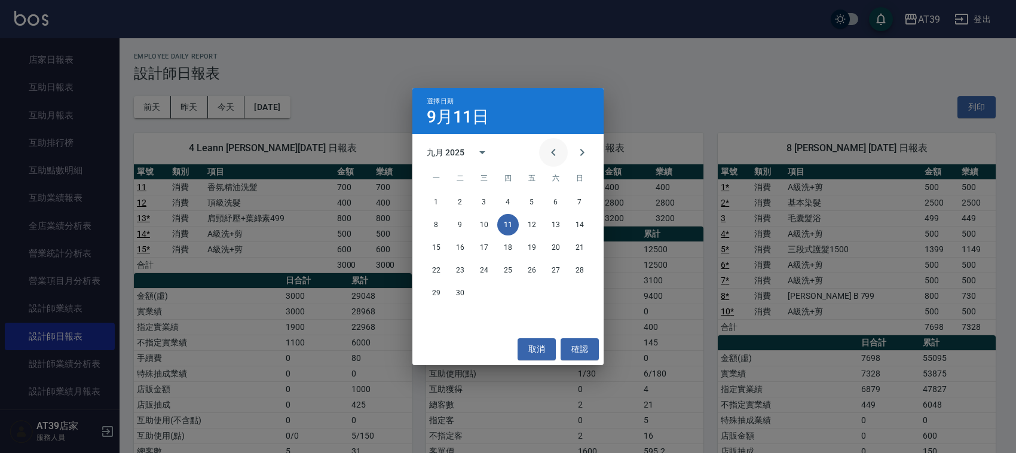
click at [548, 149] on icon "Previous month" at bounding box center [553, 152] width 14 height 14
click at [436, 246] on button "11" at bounding box center [437, 248] width 22 height 22
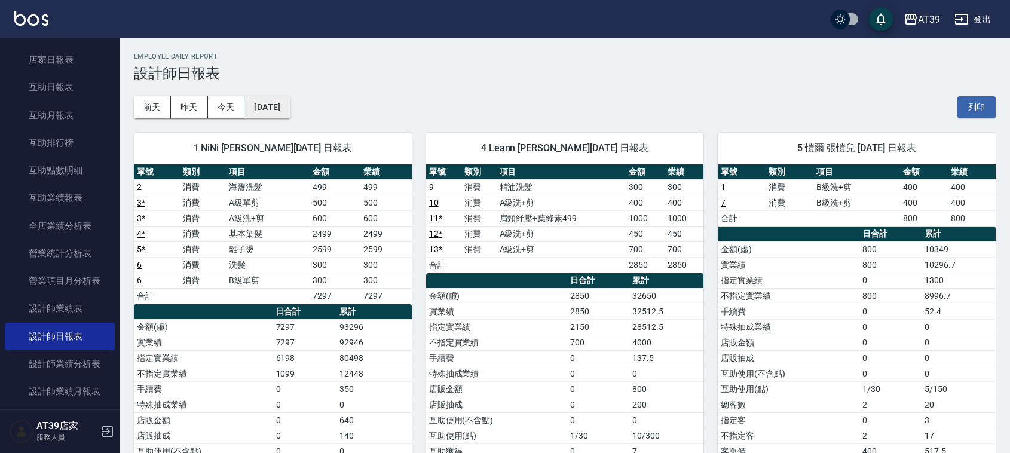
click at [286, 103] on button "[DATE]" at bounding box center [267, 107] width 45 height 22
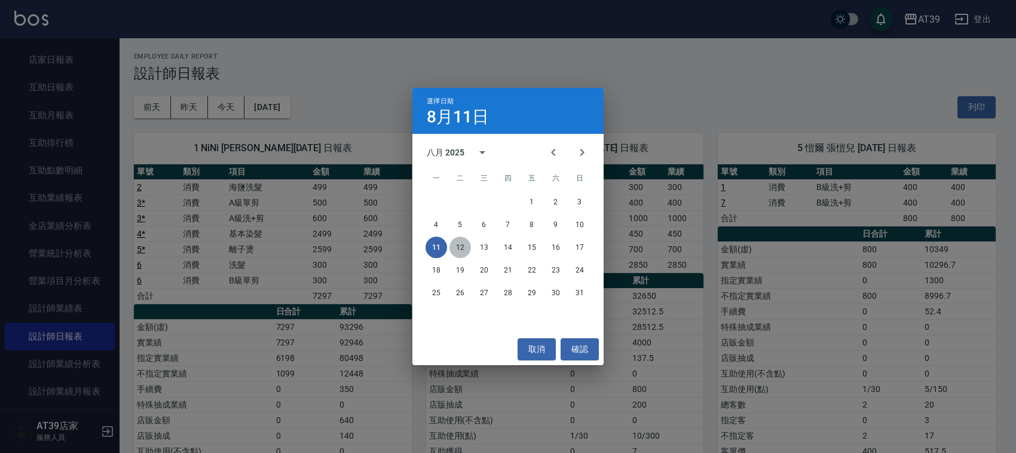
click at [453, 248] on button "12" at bounding box center [461, 248] width 22 height 22
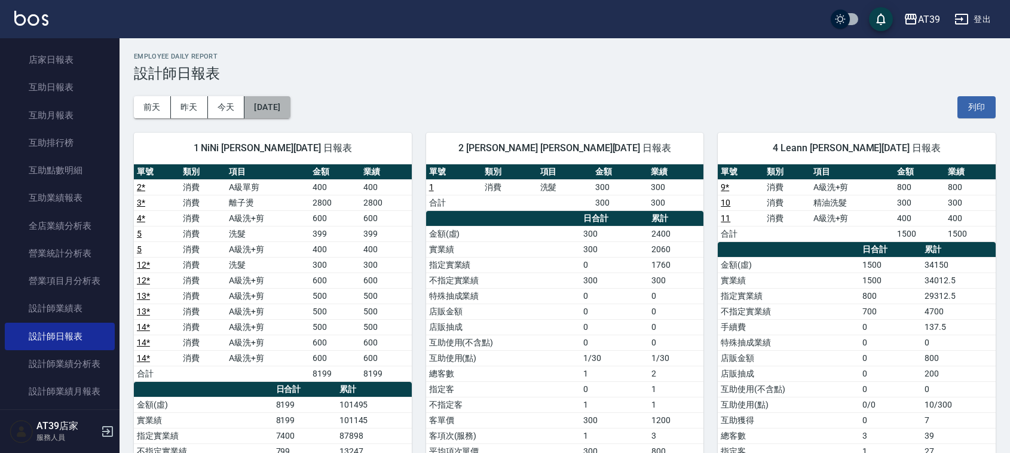
click at [281, 111] on button "[DATE]" at bounding box center [267, 107] width 45 height 22
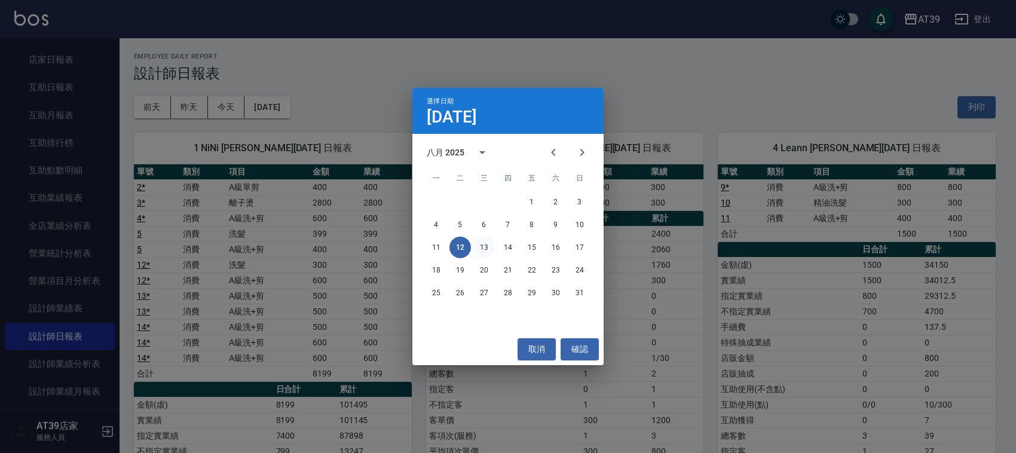
click at [484, 247] on button "13" at bounding box center [485, 248] width 22 height 22
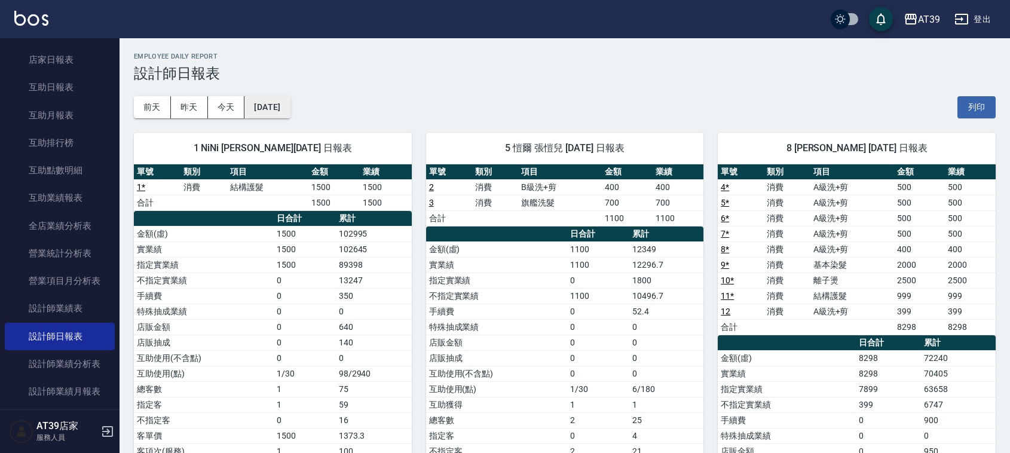
click at [278, 103] on button "[DATE]" at bounding box center [267, 107] width 45 height 22
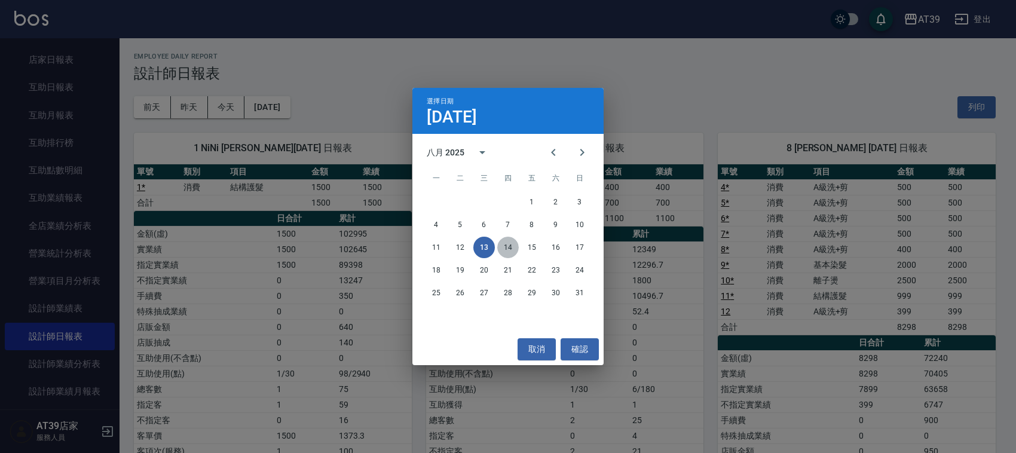
click at [506, 250] on button "14" at bounding box center [508, 248] width 22 height 22
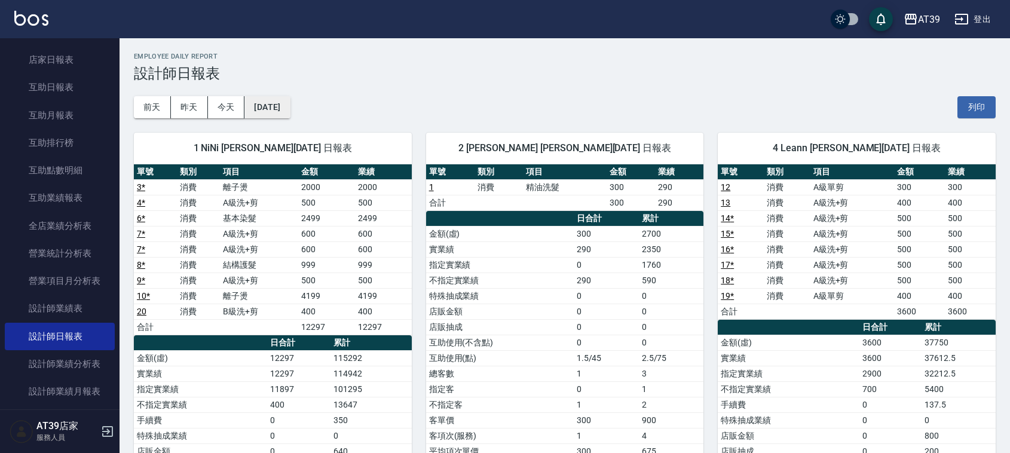
click at [289, 105] on button "[DATE]" at bounding box center [267, 107] width 45 height 22
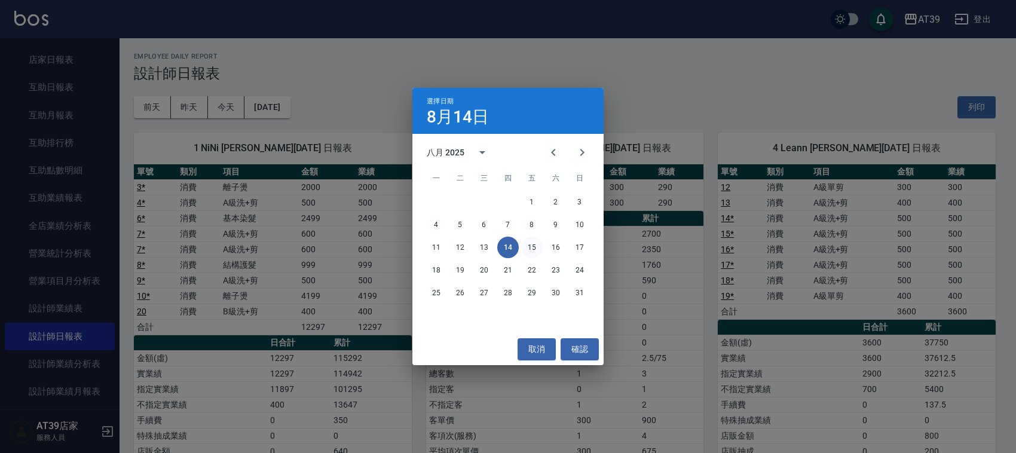
click at [529, 251] on button "15" at bounding box center [532, 248] width 22 height 22
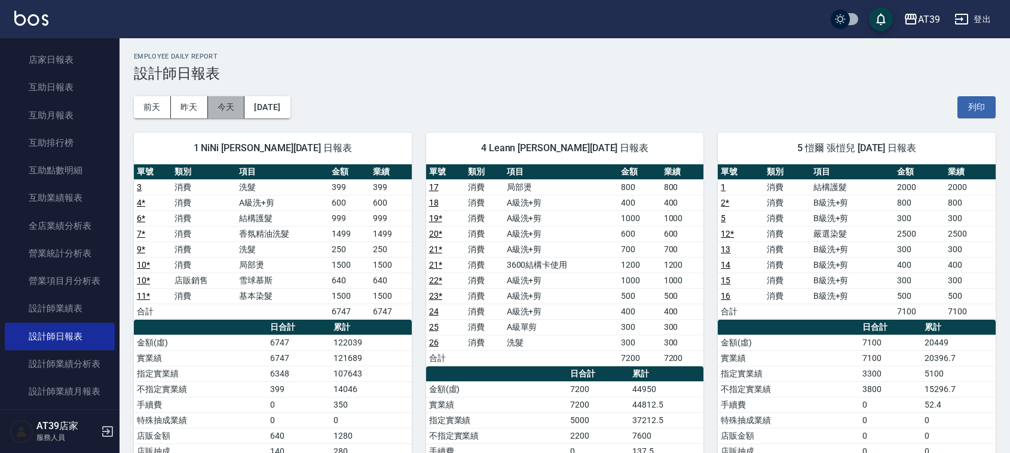
click at [230, 106] on button "今天" at bounding box center [226, 107] width 37 height 22
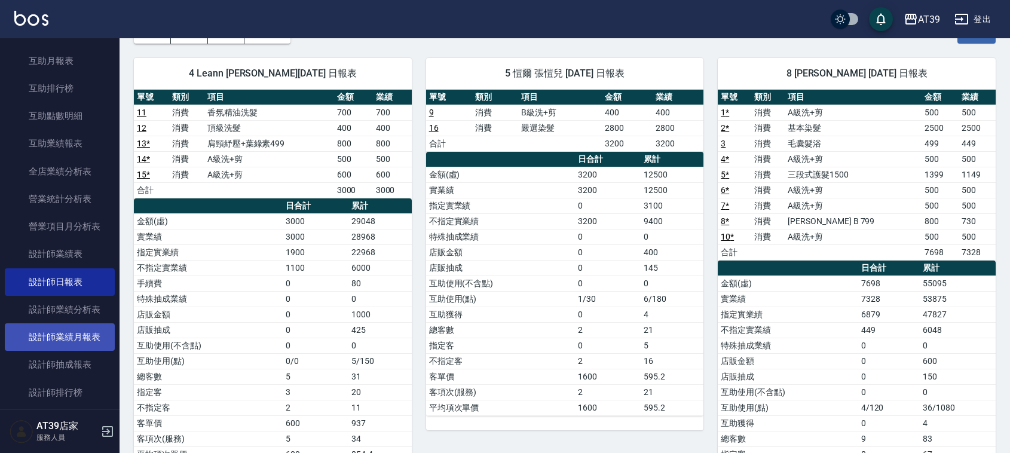
scroll to position [224, 0]
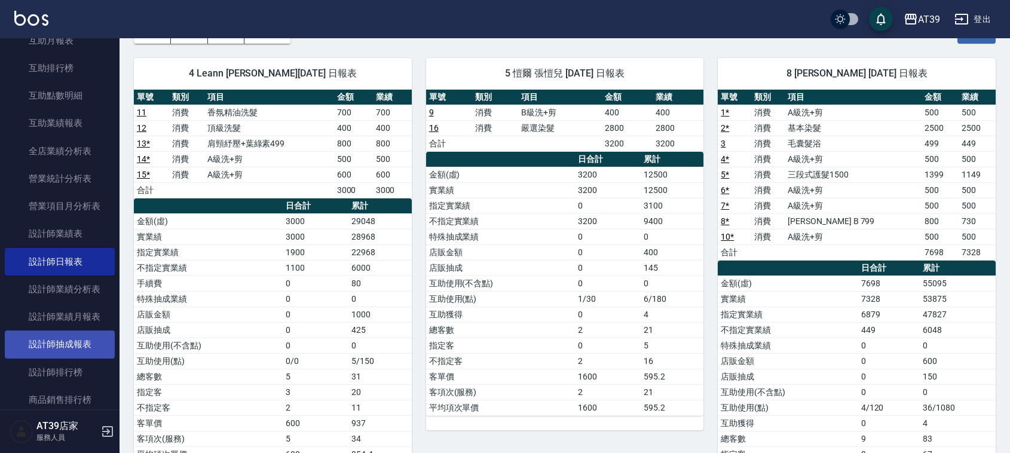
click at [83, 341] on link "設計師抽成報表" at bounding box center [60, 345] width 110 height 28
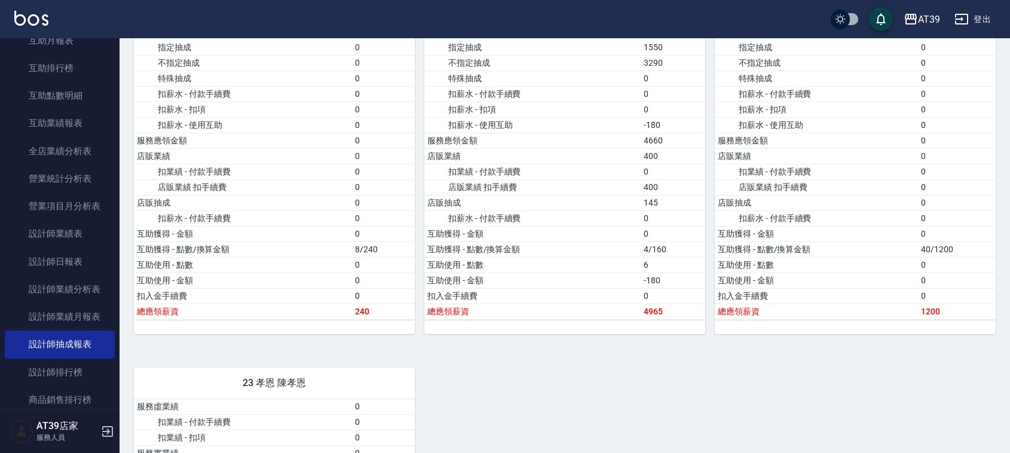
scroll to position [1495, 0]
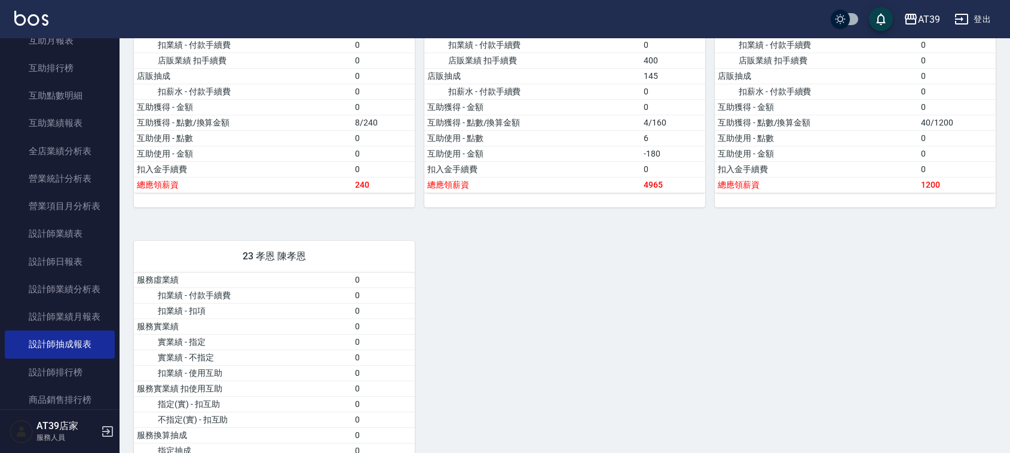
click at [43, 16] on img at bounding box center [31, 18] width 34 height 15
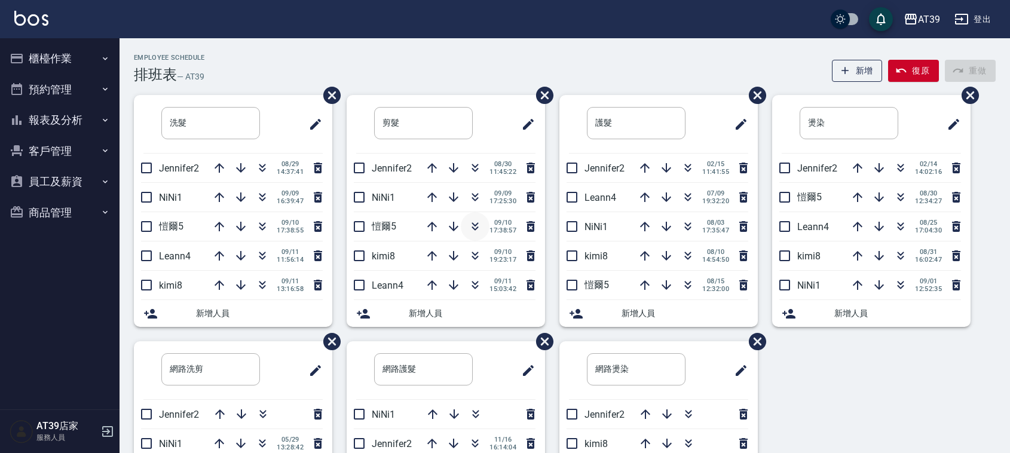
click at [470, 225] on icon "button" at bounding box center [475, 226] width 14 height 14
click at [874, 361] on div "洗髮 ​ Jennifer2 08/29 14:37:41 NiNi1 09/09 16:39:47 愷爾5 09/10 17:38:55 Leann4 09…" at bounding box center [558, 341] width 877 height 493
click at [897, 196] on icon "button" at bounding box center [901, 197] width 14 height 14
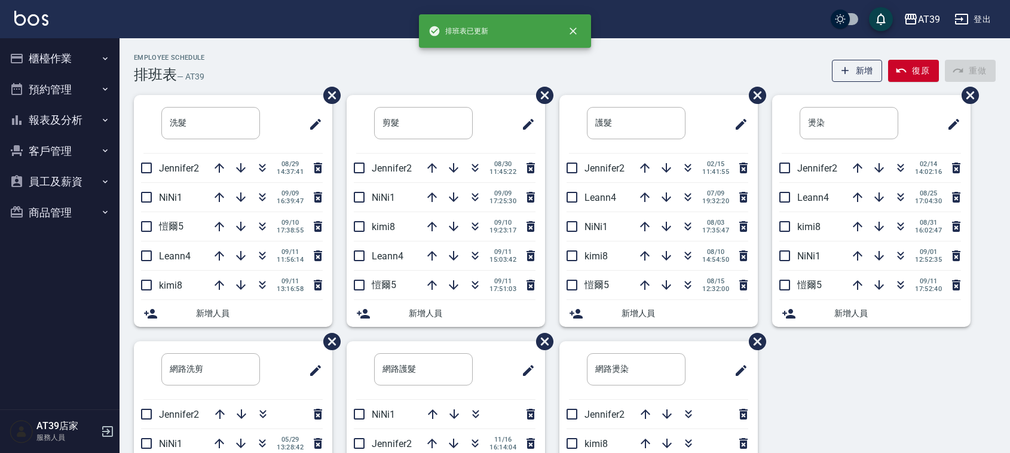
click at [918, 393] on div "洗髮 ​ Jennifer2 08/29 14:37:41 NiNi1 09/09 16:39:47 愷爾5 09/10 17:38:55 Leann4 09…" at bounding box center [558, 341] width 877 height 493
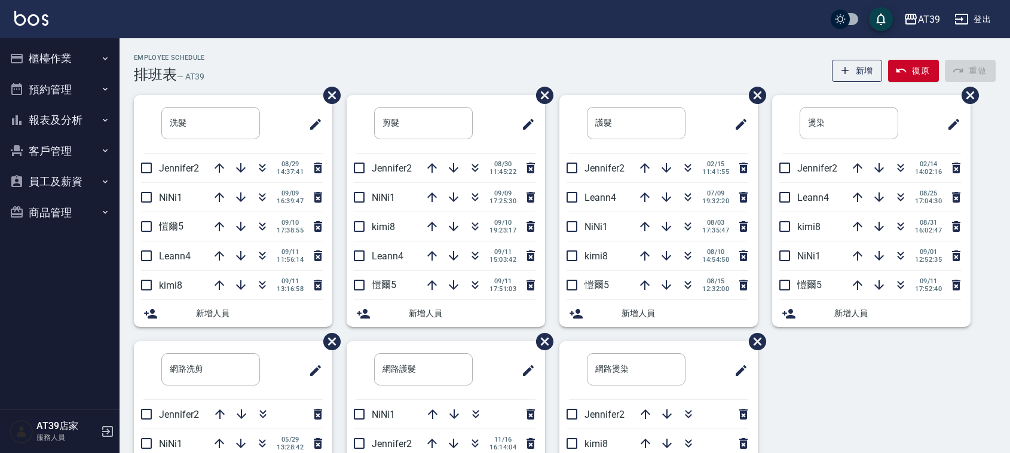
click at [918, 393] on div "洗髮 ​ Jennifer2 08/29 14:37:41 NiNi1 09/09 16:39:47 愷爾5 09/10 17:38:55 Leann4 09…" at bounding box center [558, 341] width 877 height 493
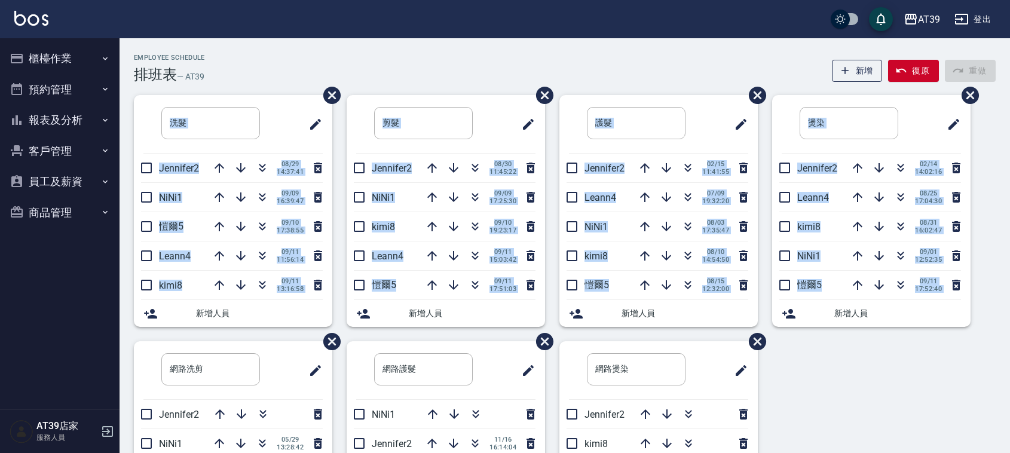
drag, startPoint x: 753, startPoint y: 52, endPoint x: 890, endPoint y: 392, distance: 366.5
click at [890, 392] on div "Employee Schedule 排班表 — AT39 新增 復原 重做 洗髮 ​ Jennifer2 08/29 14:37:41 NiNi1 09/09…" at bounding box center [565, 315] width 891 height 554
click at [890, 393] on div "洗髮 ​ Jennifer2 08/29 14:37:41 NiNi1 09/09 16:39:47 愷爾5 09/10 17:38:55 Leann4 09…" at bounding box center [558, 341] width 877 height 493
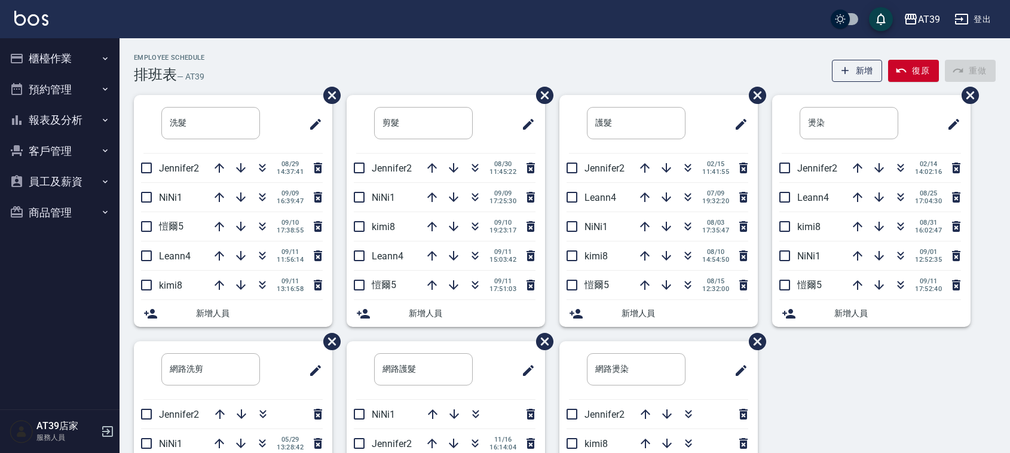
click at [890, 393] on div "洗髮 ​ Jennifer2 08/29 14:37:41 NiNi1 09/09 16:39:47 愷爾5 09/10 17:38:55 Leann4 09…" at bounding box center [558, 341] width 877 height 493
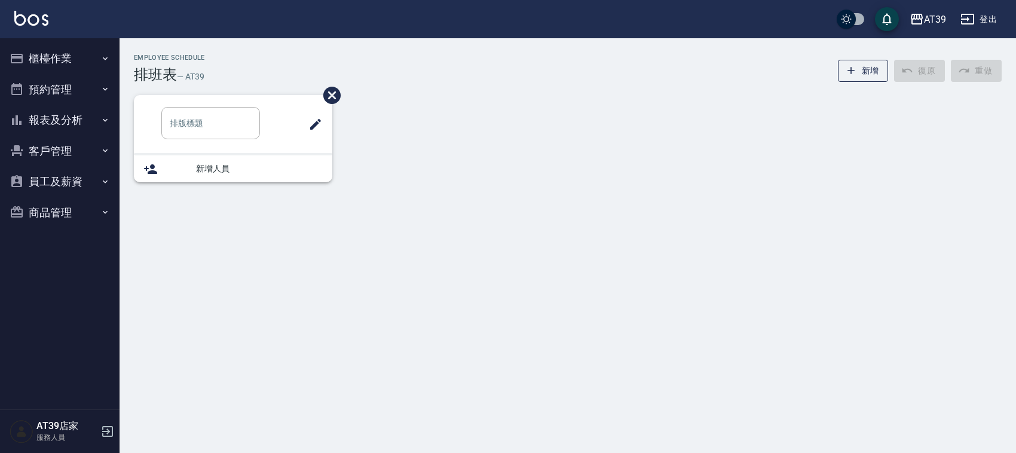
type input "洗髮"
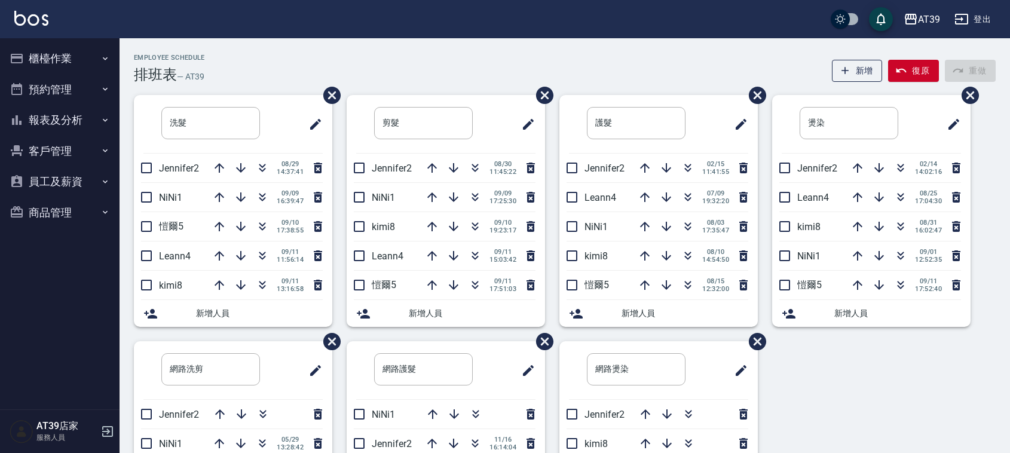
click at [773, 272] on li "[PERSON_NAME]5 [DATE] 17:52:40" at bounding box center [872, 285] width 199 height 29
click at [478, 261] on icon "button" at bounding box center [475, 256] width 14 height 14
click at [674, 81] on div "Employee Schedule 排班表 — AT39 新增 復原 重做" at bounding box center [565, 68] width 862 height 29
click at [860, 93] on div "Employee Schedule 排班表 — AT39 新增 復原 重做 洗髮 ​ Jennifer2 08/29 14:37:41 NiNi1 09/09…" at bounding box center [565, 321] width 891 height 534
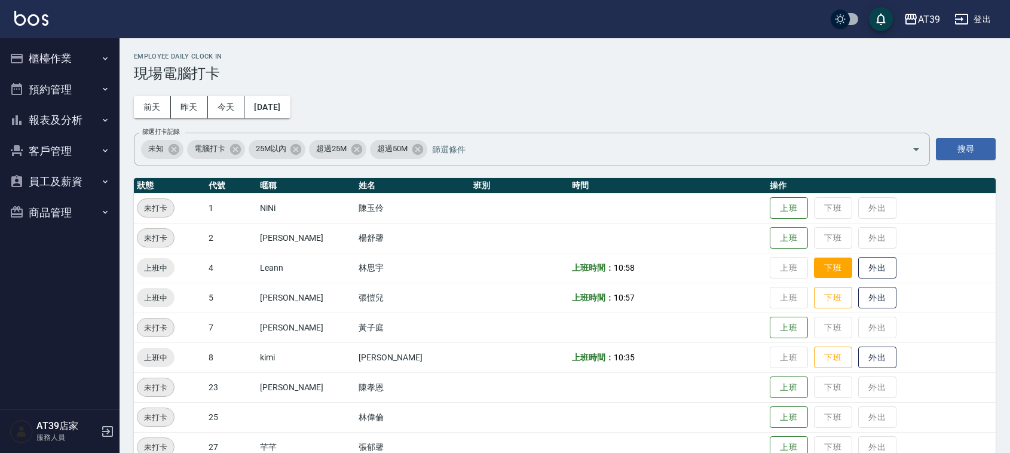
click at [814, 258] on button "下班" at bounding box center [833, 268] width 38 height 21
click at [823, 300] on button "下班" at bounding box center [833, 298] width 38 height 21
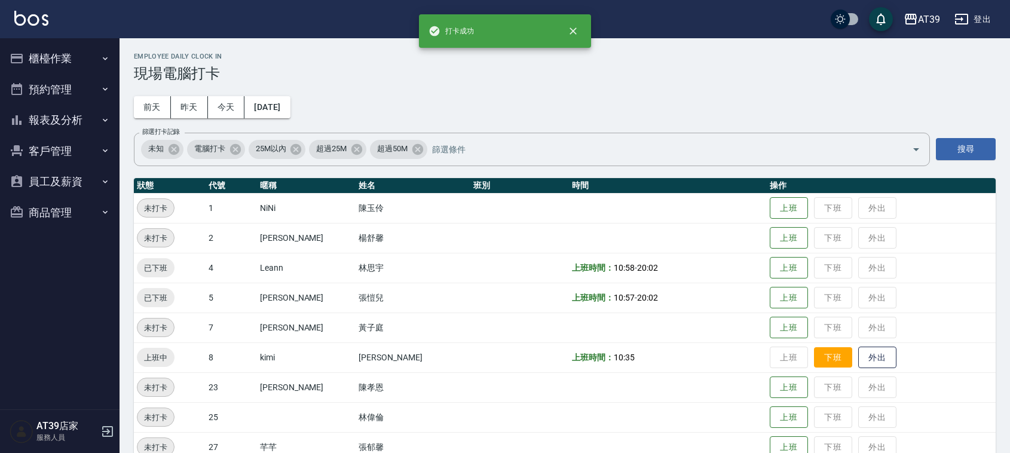
click at [824, 359] on button "下班" at bounding box center [833, 357] width 38 height 21
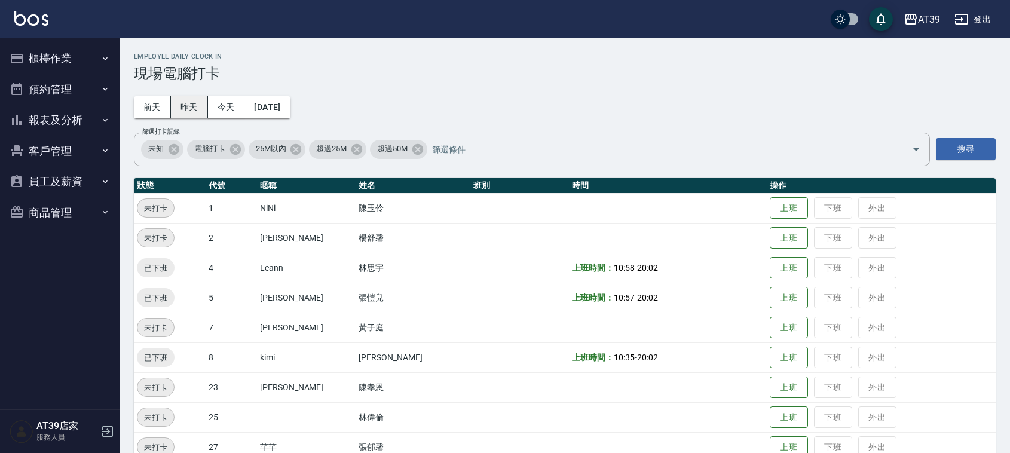
click at [175, 106] on button "昨天" at bounding box center [189, 107] width 37 height 22
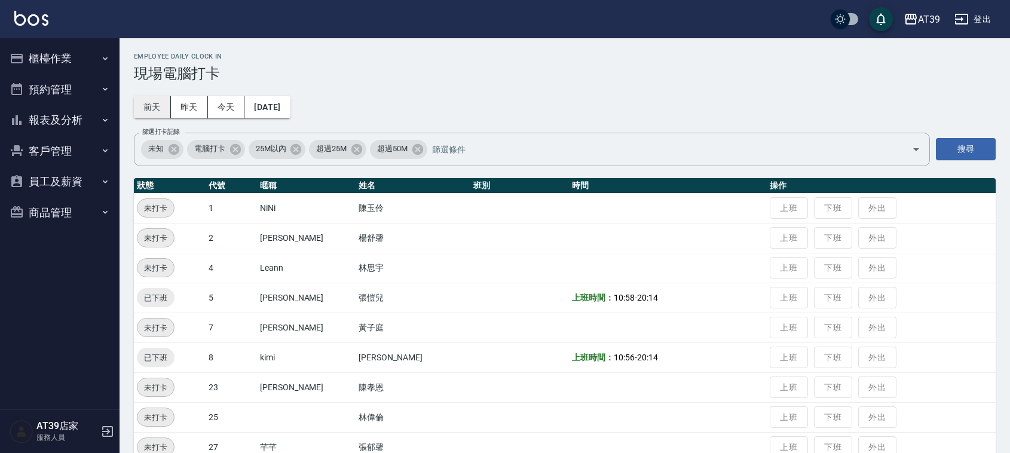
click at [143, 103] on button "前天" at bounding box center [152, 107] width 37 height 22
click at [312, 108] on div "Employee Daily Clock In 現場電腦打卡 [DATE] [DATE] [DATE] [DATE] 篩選打卡記錄 未知 電腦打卡 25M以內…" at bounding box center [565, 347] width 891 height 618
click at [290, 100] on button "[DATE]" at bounding box center [267, 107] width 45 height 22
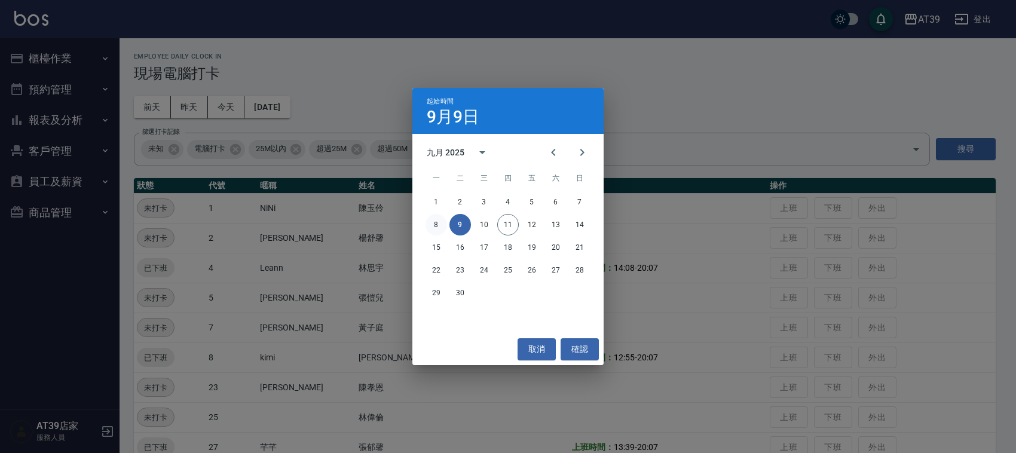
click at [441, 222] on button "8" at bounding box center [437, 225] width 22 height 22
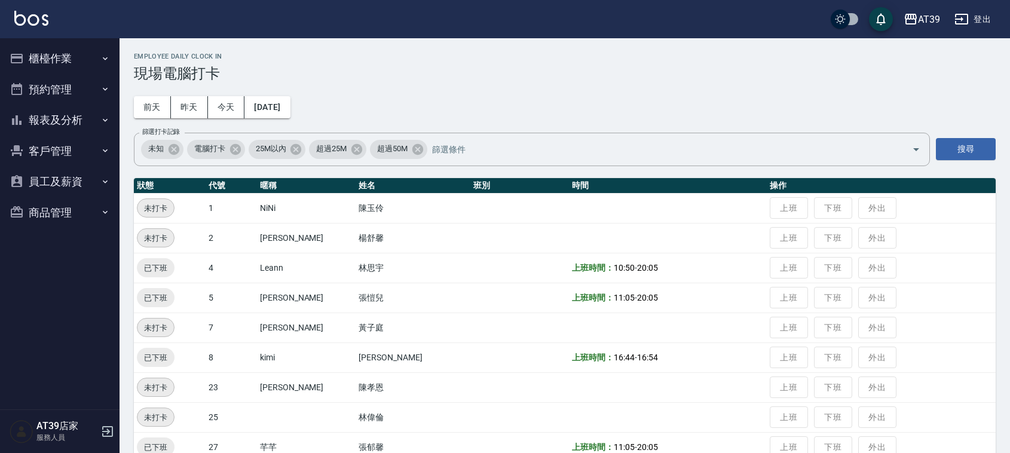
drag, startPoint x: 373, startPoint y: 135, endPoint x: 337, endPoint y: 112, distance: 42.5
click at [373, 136] on div "未知 電腦打卡 25M以內 超過25M 超過50M 篩選打卡記錄" at bounding box center [532, 149] width 796 height 33
click at [290, 102] on button "[DATE]" at bounding box center [267, 107] width 45 height 22
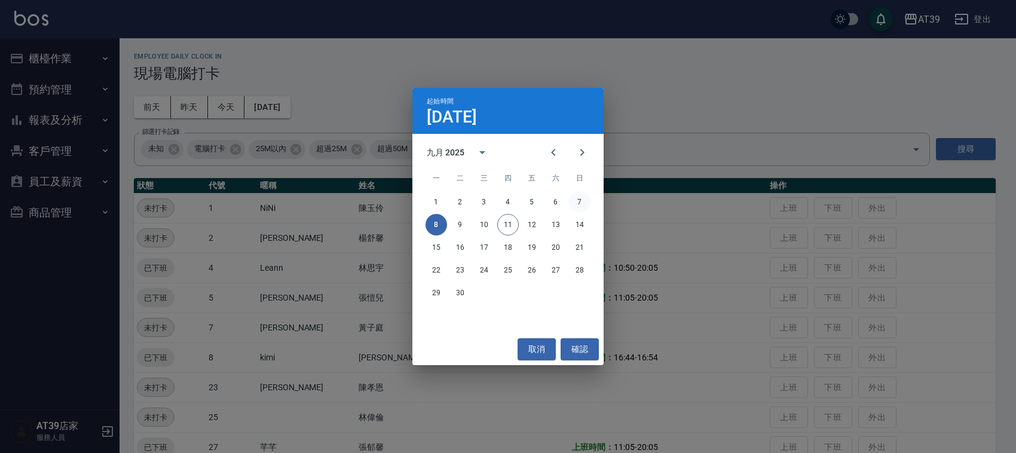
click at [583, 204] on button "7" at bounding box center [580, 202] width 22 height 22
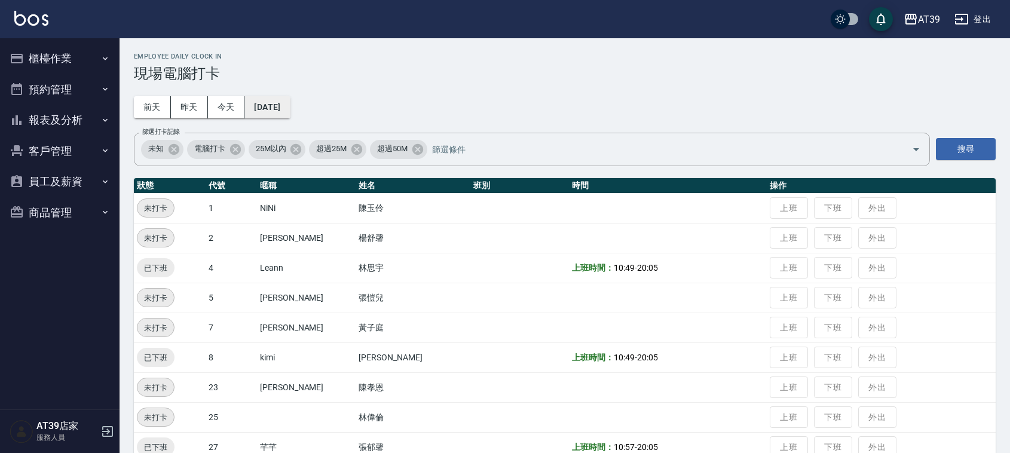
click at [298, 118] on div "Employee Daily Clock In 現場電腦打卡 [DATE] [DATE] [DATE] [DATE] 篩選打卡記錄 未知 電腦打卡 25M以內…" at bounding box center [565, 347] width 891 height 618
click at [288, 105] on button "[DATE]" at bounding box center [267, 107] width 45 height 22
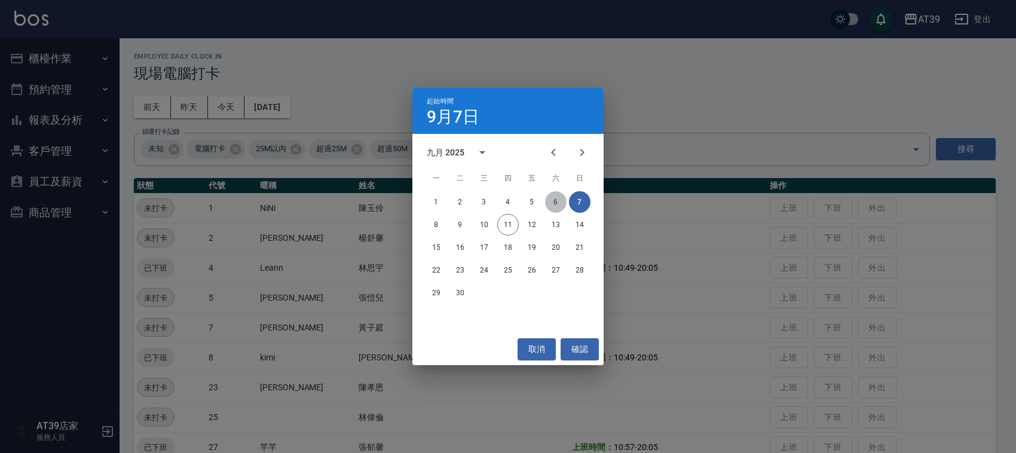
click at [548, 204] on button "6" at bounding box center [556, 202] width 22 height 22
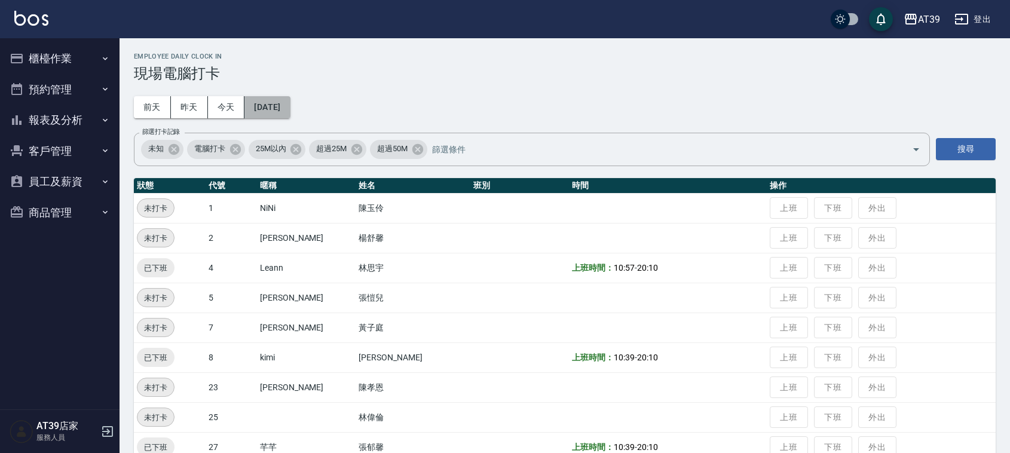
click at [290, 103] on button "[DATE]" at bounding box center [267, 107] width 45 height 22
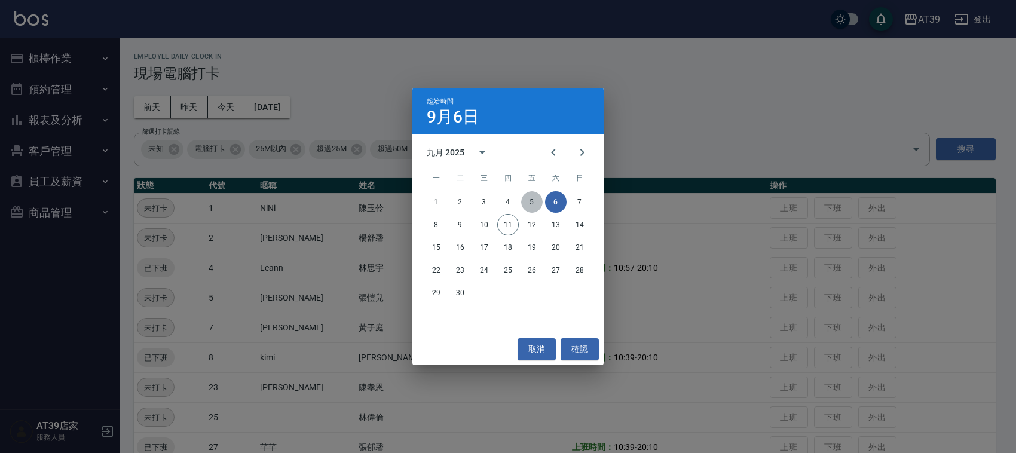
click at [529, 199] on button "5" at bounding box center [532, 202] width 22 height 22
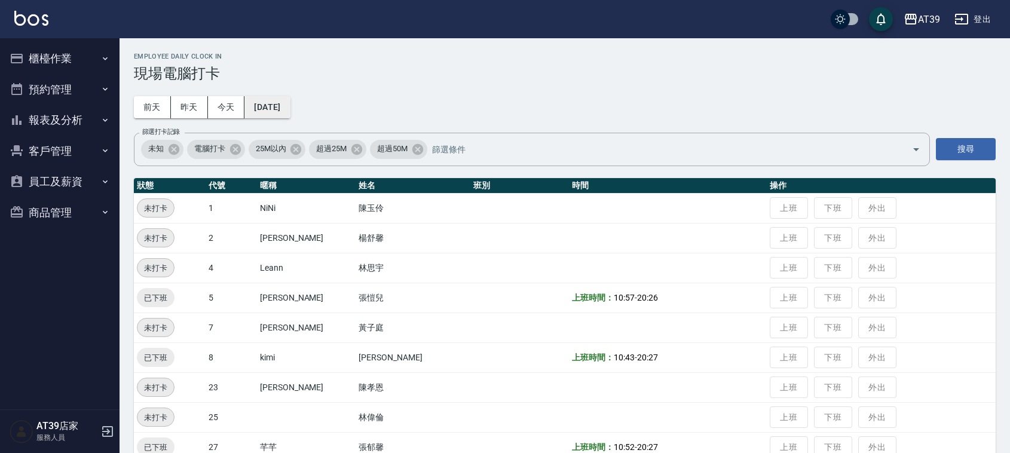
click at [263, 100] on button "[DATE]" at bounding box center [267, 107] width 45 height 22
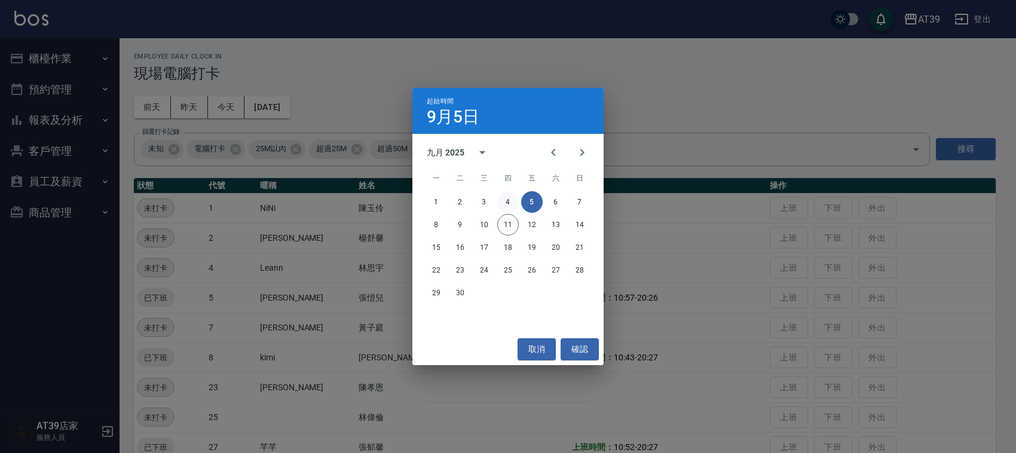
click at [510, 202] on button "4" at bounding box center [508, 202] width 22 height 22
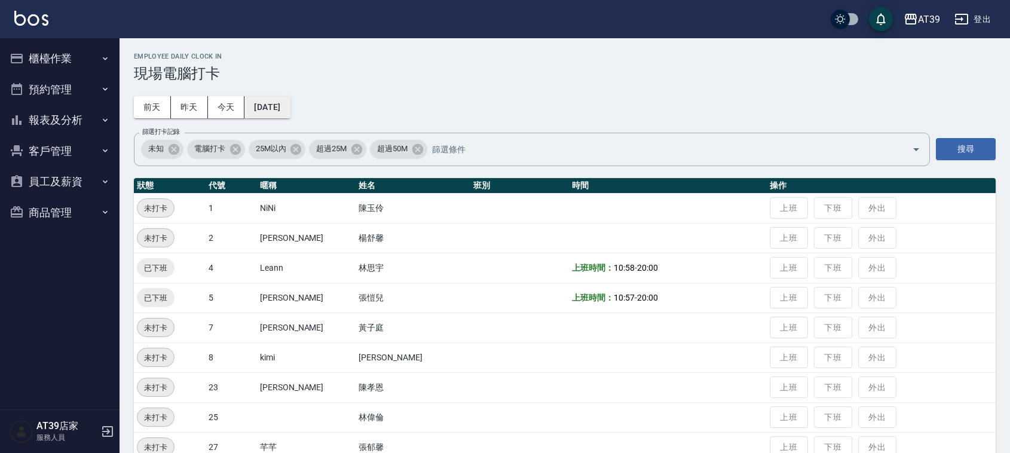
click at [290, 106] on button "[DATE]" at bounding box center [267, 107] width 45 height 22
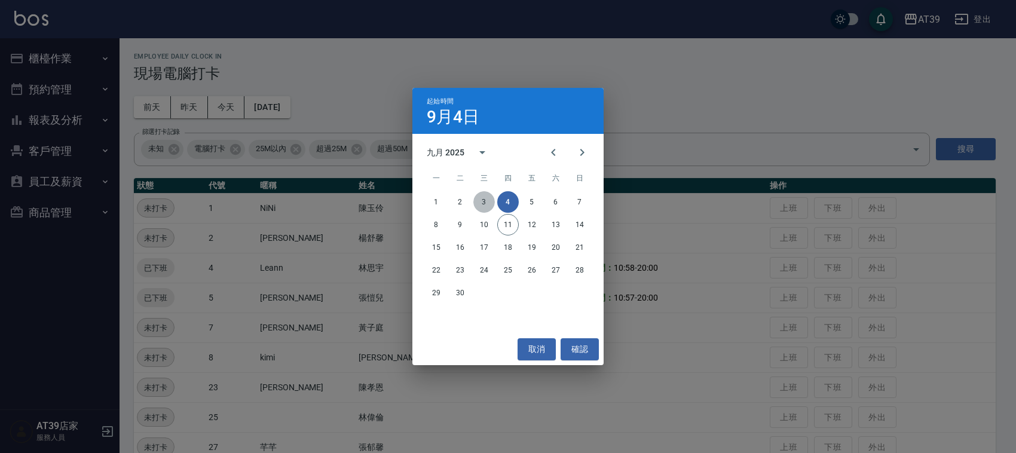
click at [488, 201] on button "3" at bounding box center [485, 202] width 22 height 22
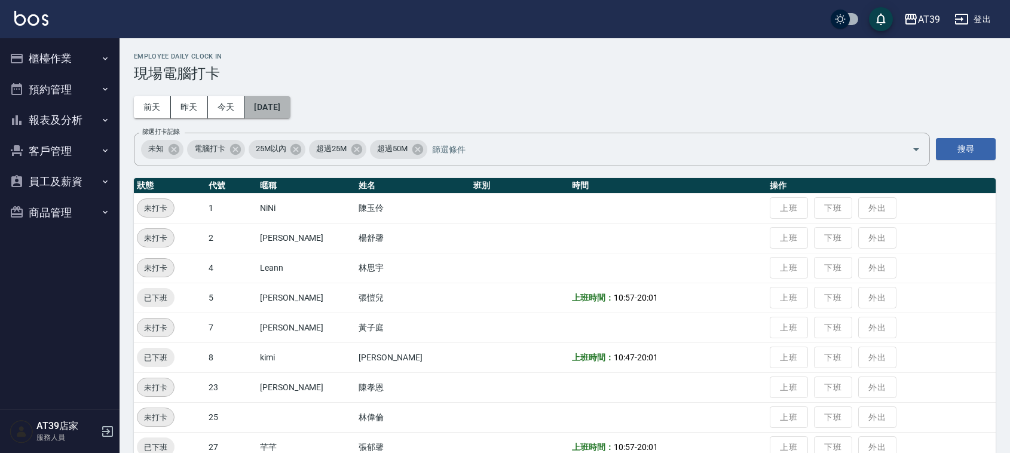
click at [290, 112] on button "[DATE]" at bounding box center [267, 107] width 45 height 22
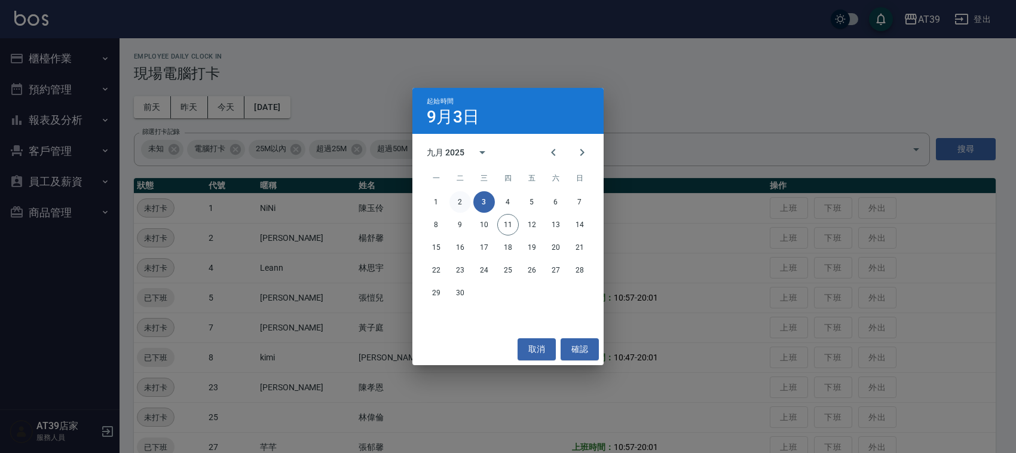
click at [468, 201] on button "2" at bounding box center [461, 202] width 22 height 22
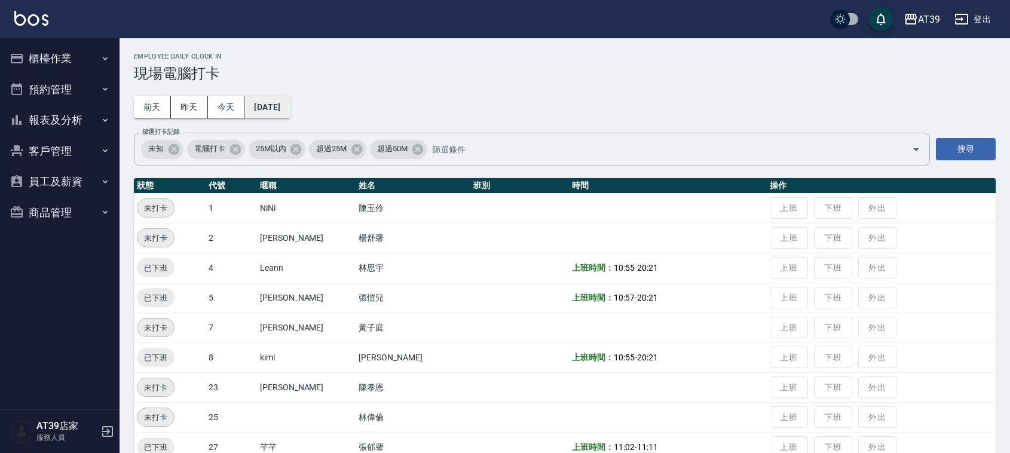
click at [253, 109] on button "[DATE]" at bounding box center [267, 107] width 45 height 22
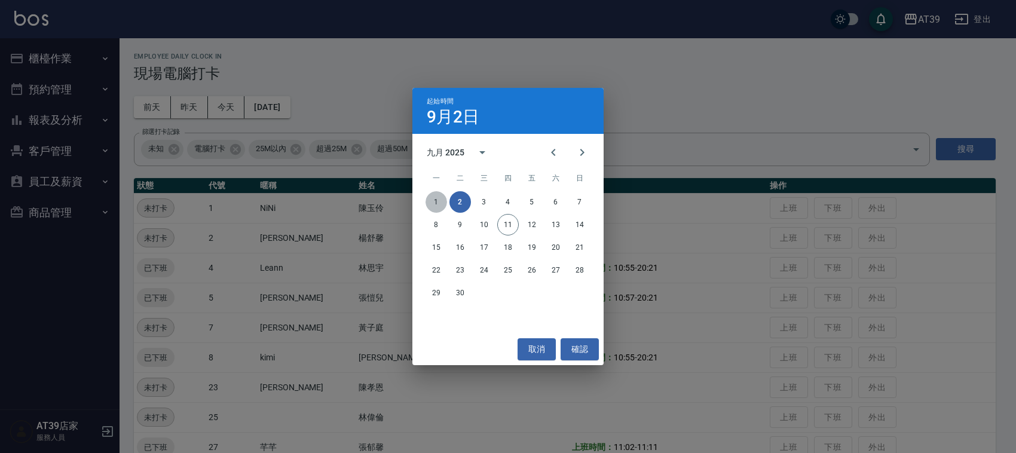
click at [441, 203] on button "1" at bounding box center [437, 202] width 22 height 22
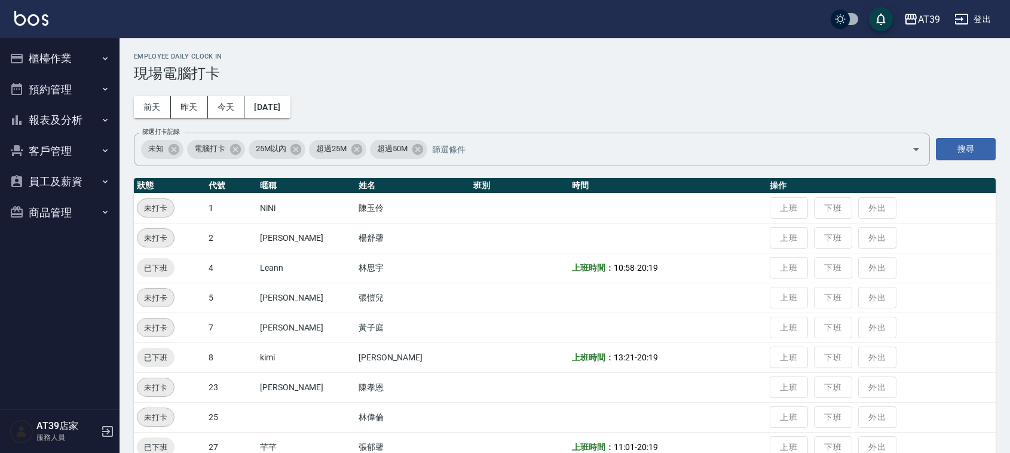
click at [355, 39] on div "Employee Daily Clock In 現場電腦打卡 前天 昨天 今天 2025/09/01 篩選打卡記錄 未知 電腦打卡 25M以內 超過25M 超…" at bounding box center [565, 347] width 891 height 618
click at [243, 105] on button "今天" at bounding box center [226, 107] width 37 height 22
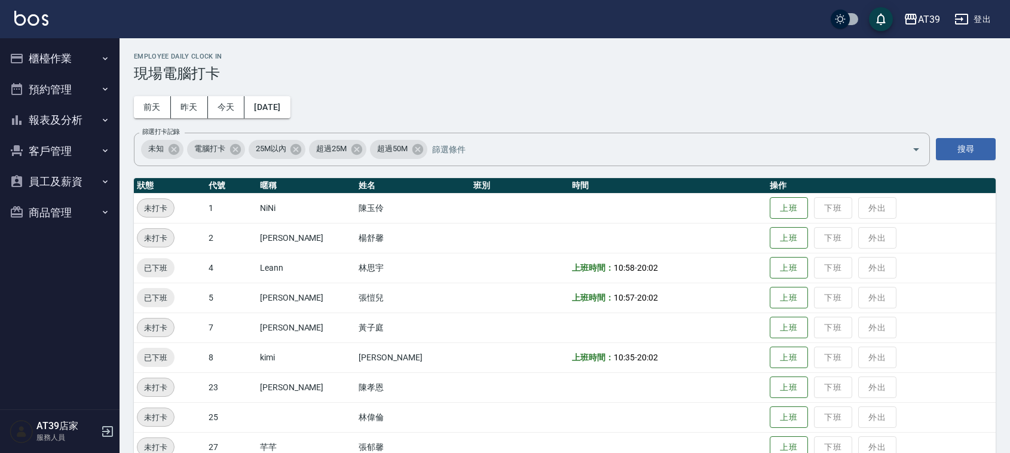
click at [46, 9] on div "AT39 登出" at bounding box center [505, 19] width 1010 height 38
click at [47, 14] on img at bounding box center [31, 18] width 34 height 15
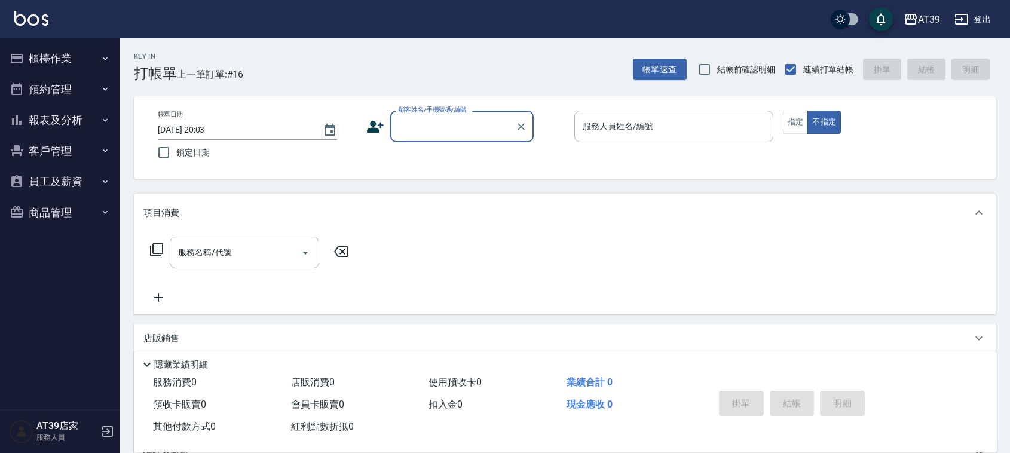
click at [68, 60] on button "櫃檯作業" at bounding box center [60, 58] width 110 height 31
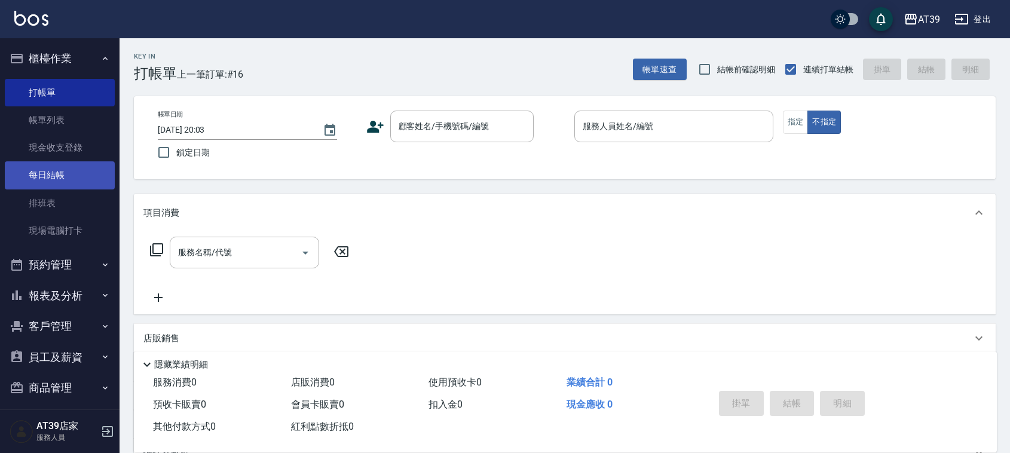
click at [69, 186] on link "每日結帳" at bounding box center [60, 175] width 110 height 28
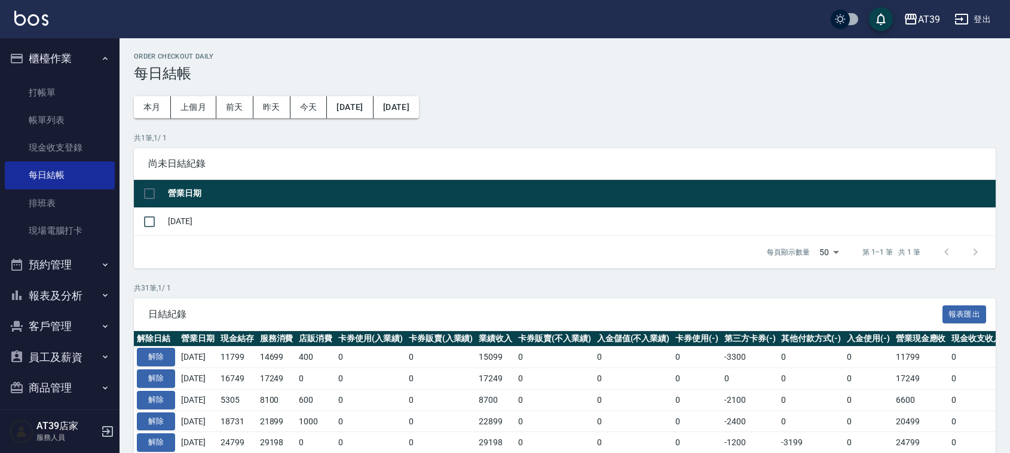
click at [153, 187] on input "checkbox" at bounding box center [149, 193] width 25 height 25
checkbox input "true"
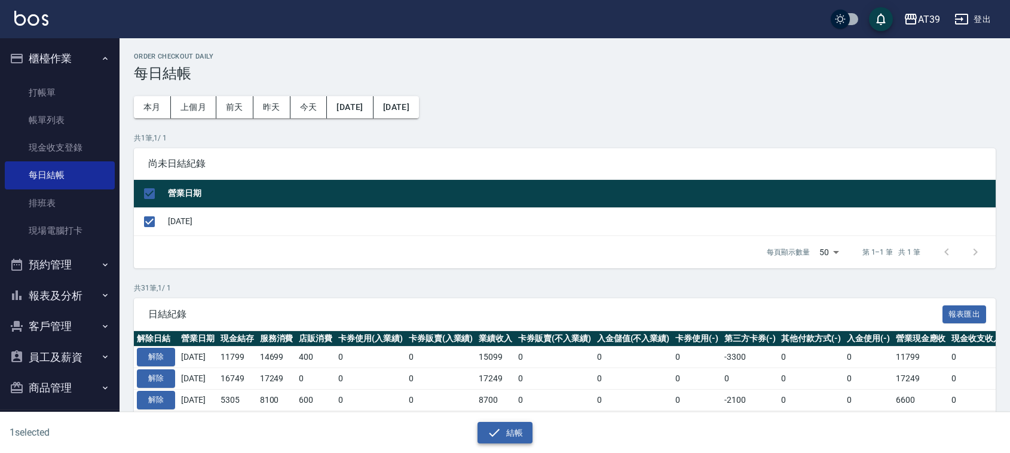
click at [503, 433] on button "結帳" at bounding box center [506, 433] width 56 height 22
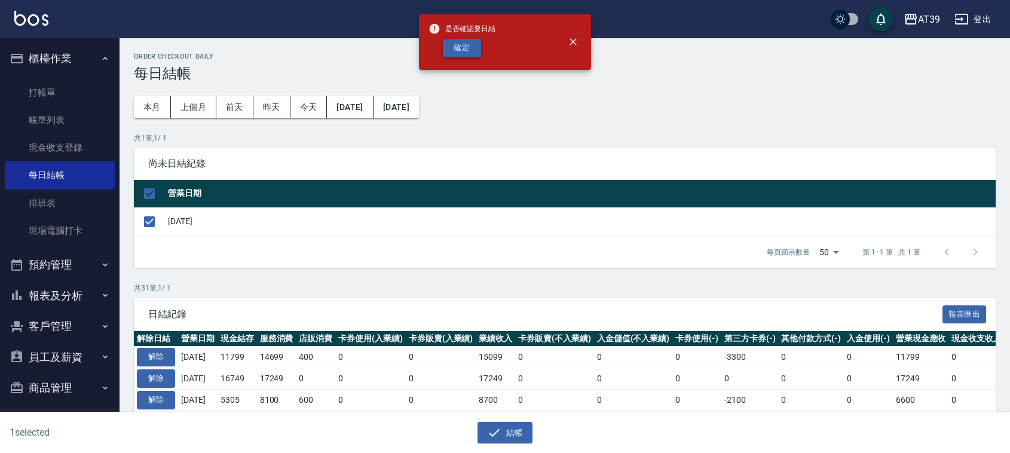
click at [455, 47] on button "確定" at bounding box center [462, 48] width 38 height 19
checkbox input "false"
